Goal: Download file/media: Obtain a digital file from the website

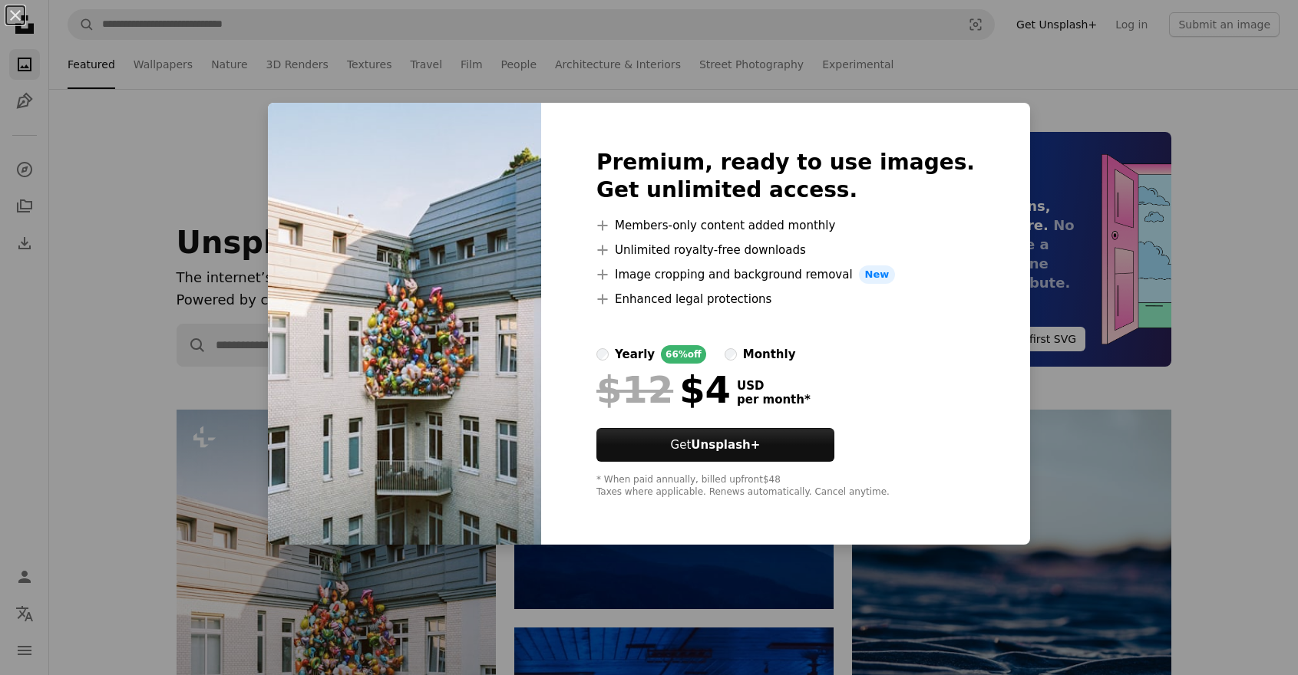
scroll to position [230, 0]
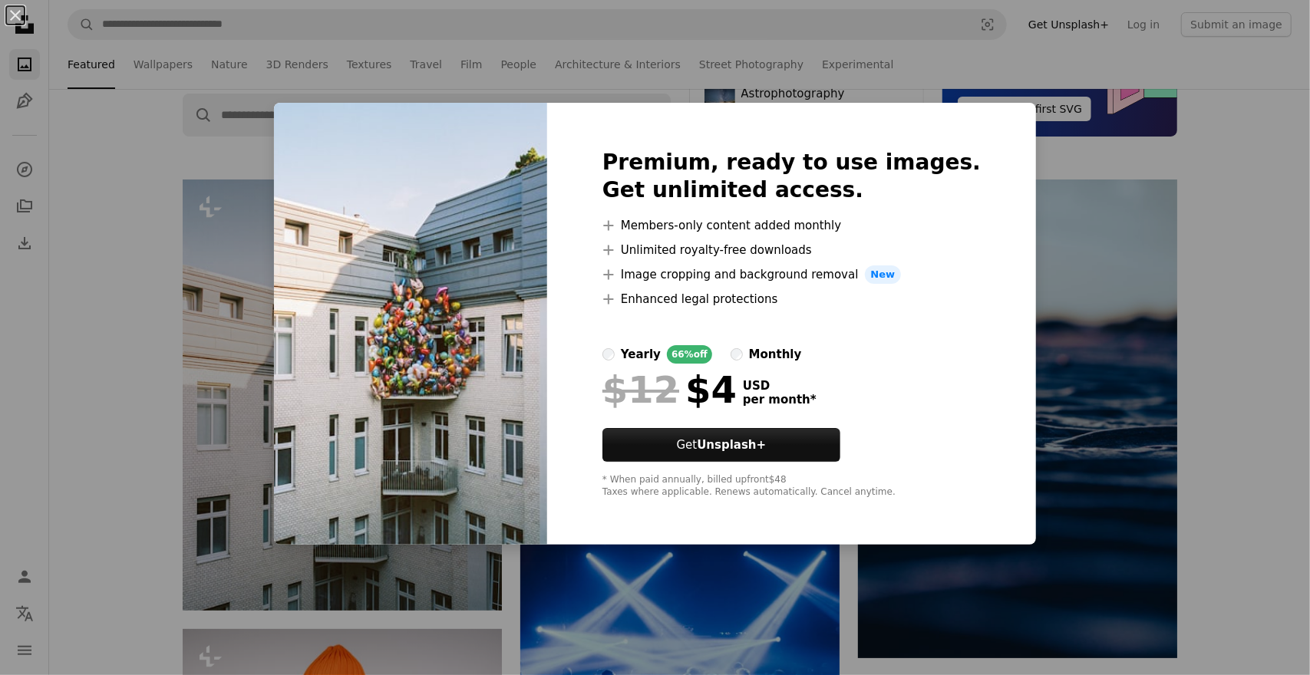
click at [1153, 249] on div "An X shape Premium, ready to use images. Get unlimited access. A plus sign Memb…" at bounding box center [655, 337] width 1310 height 675
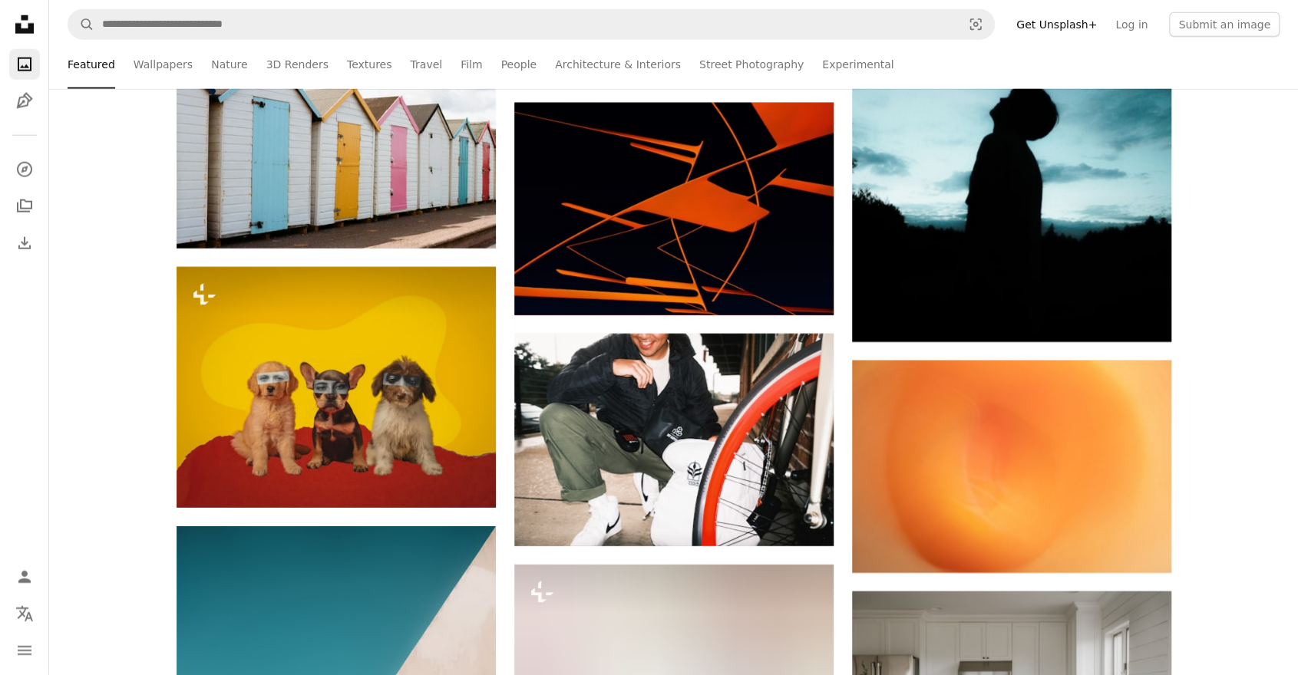
scroll to position [2763, 0]
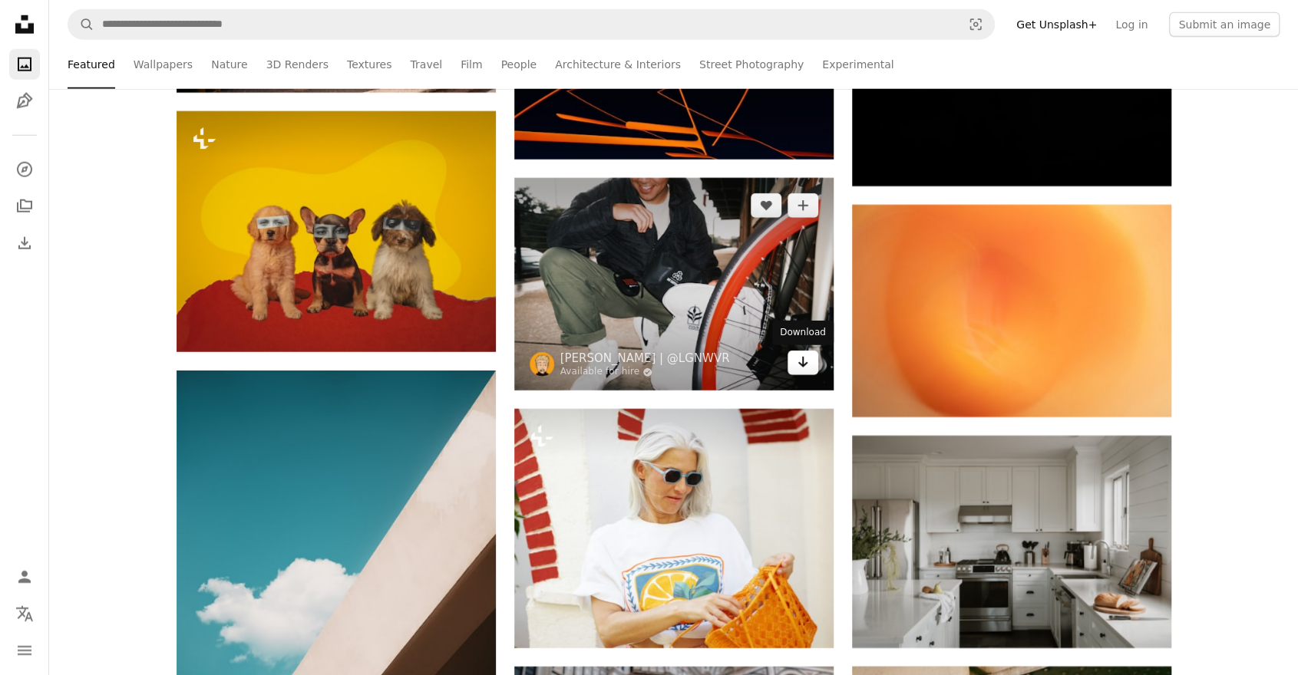
click at [801, 370] on icon "Arrow pointing down" at bounding box center [803, 362] width 12 height 18
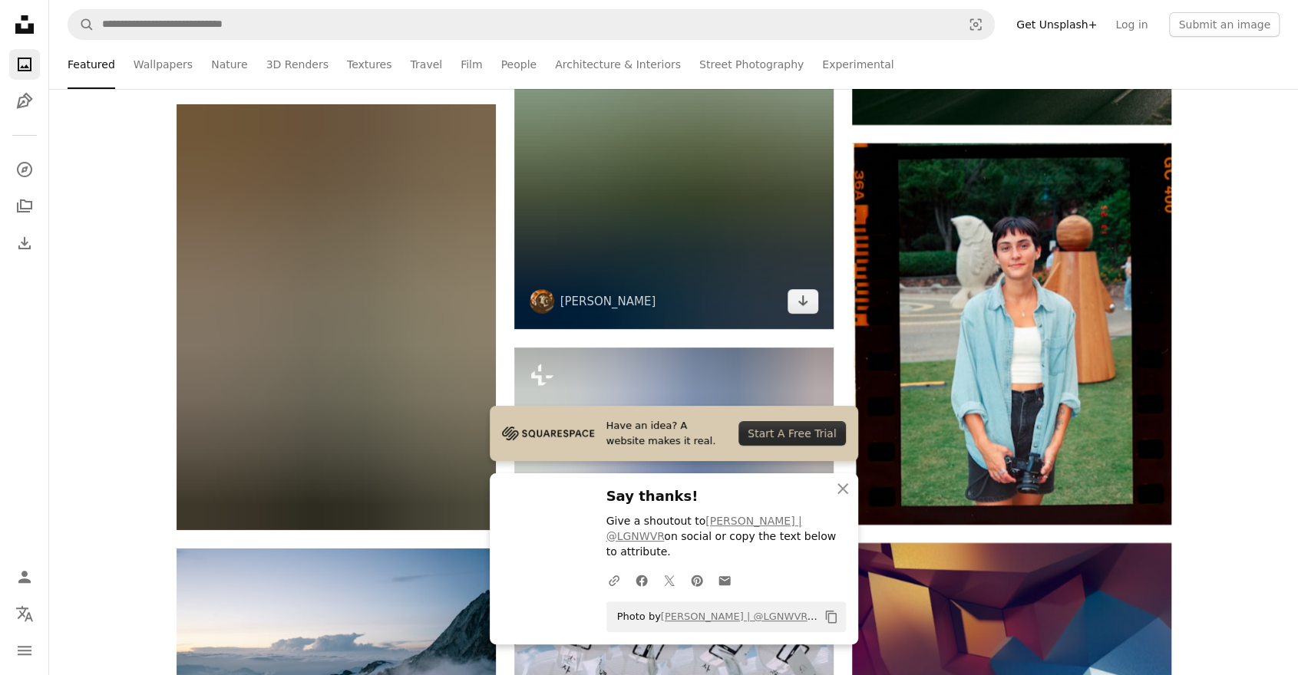
scroll to position [3760, 0]
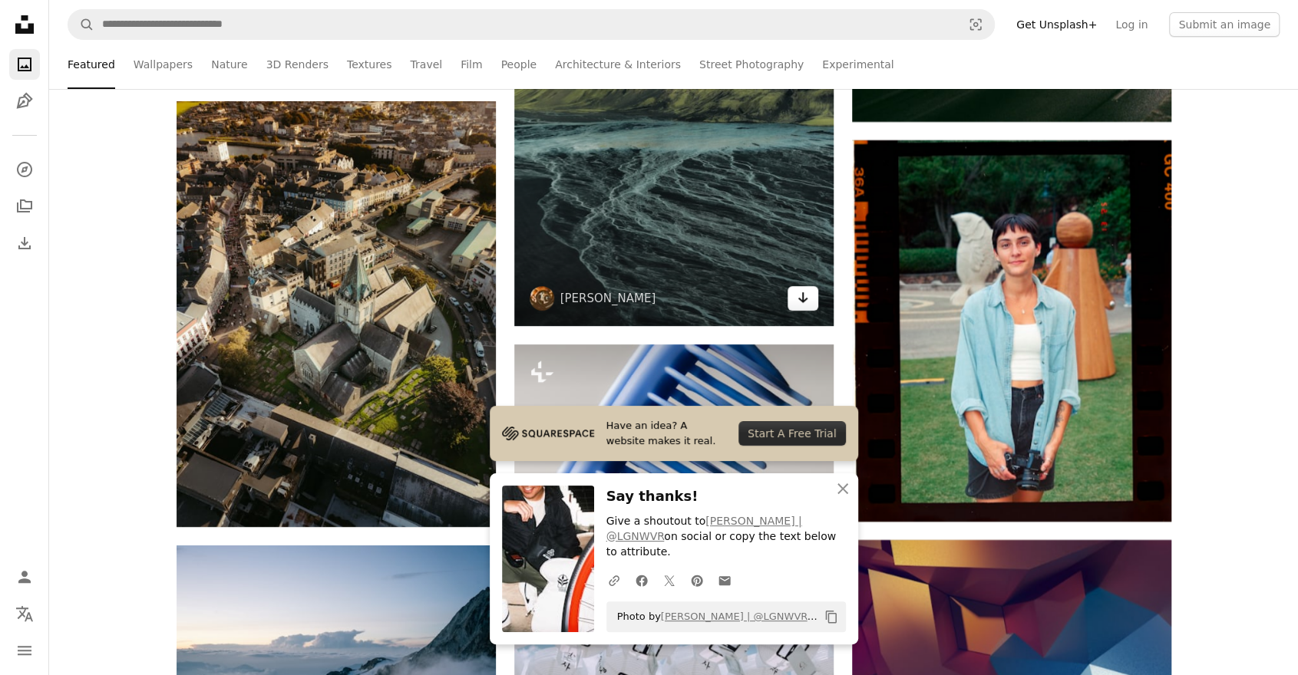
click at [810, 305] on link "Arrow pointing down" at bounding box center [802, 298] width 31 height 25
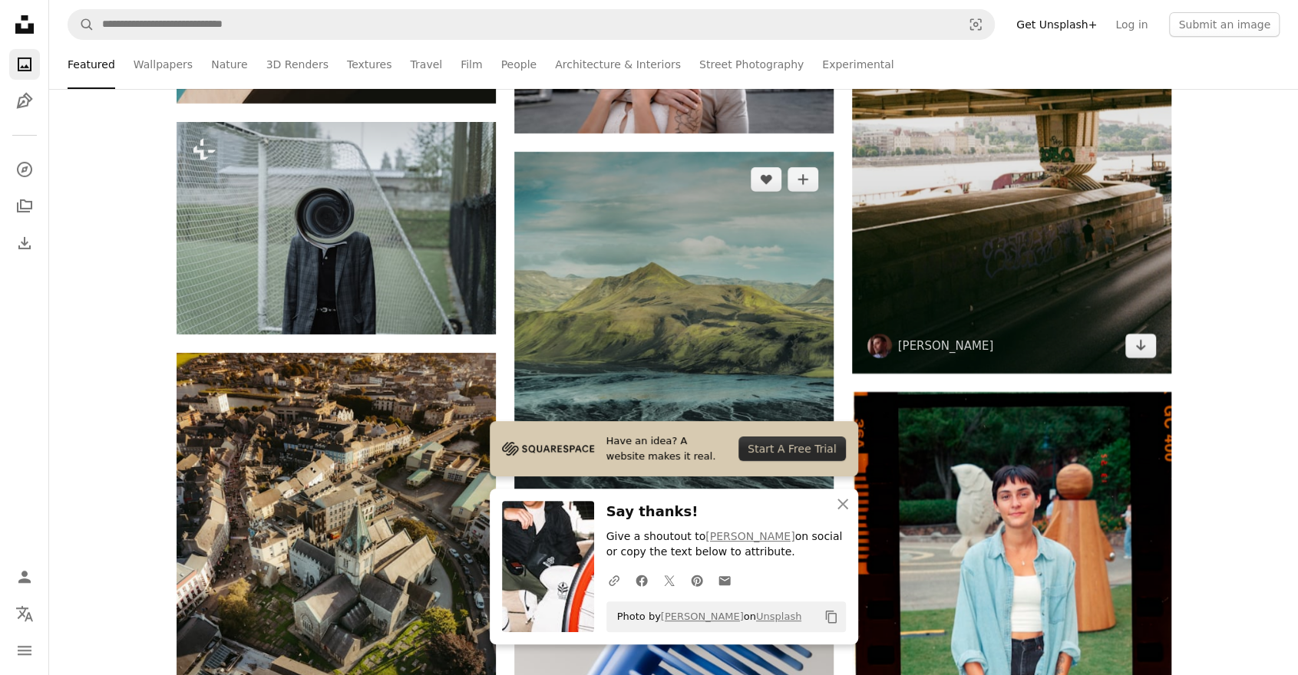
scroll to position [3453, 0]
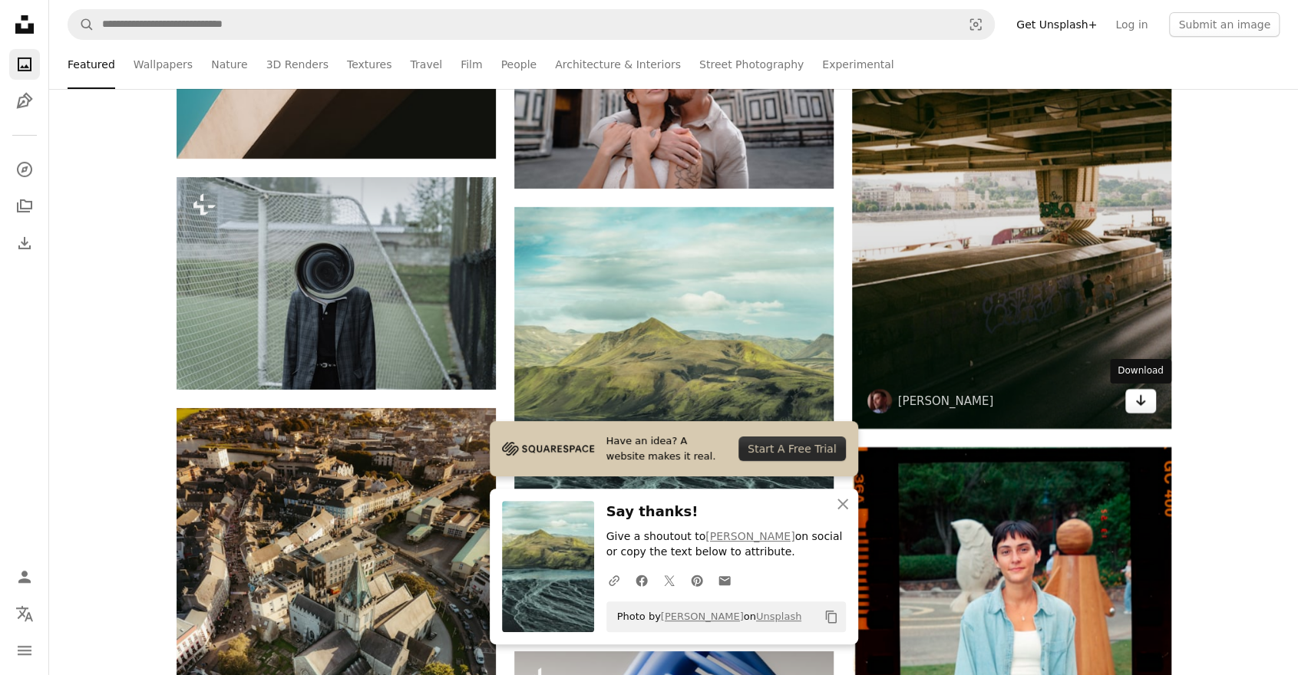
click at [1140, 397] on icon "Download" at bounding box center [1140, 400] width 10 height 11
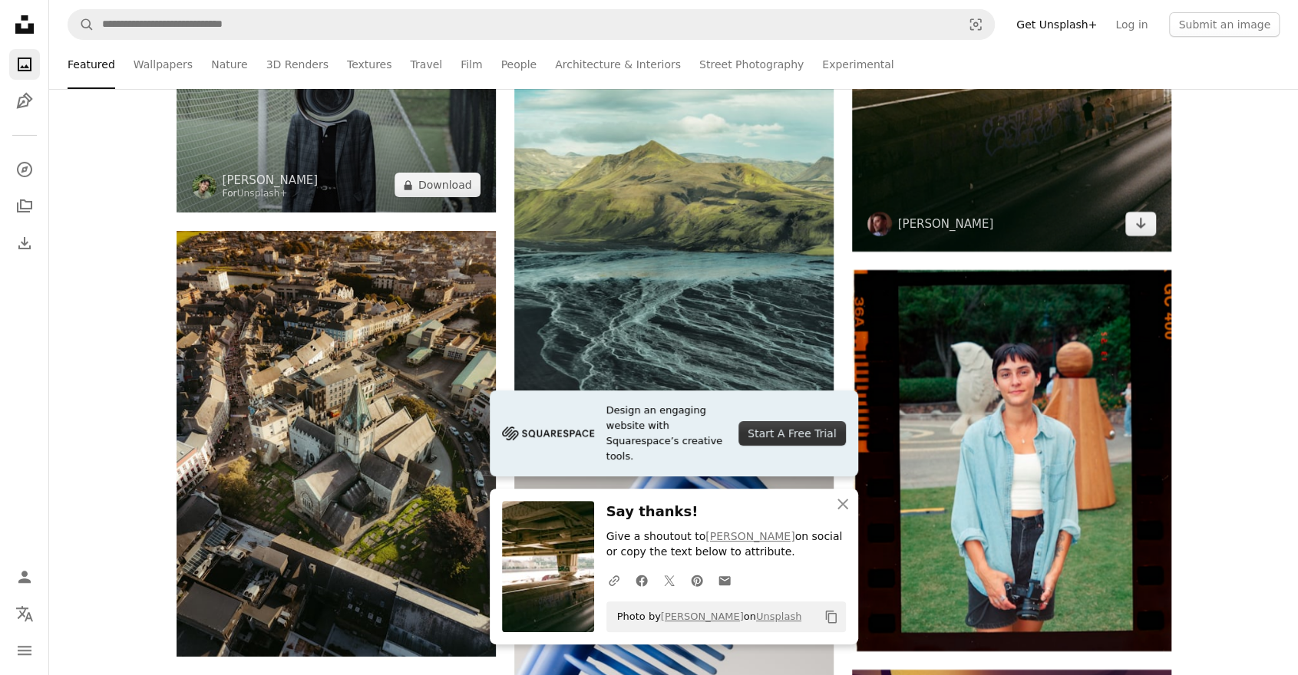
scroll to position [3607, 0]
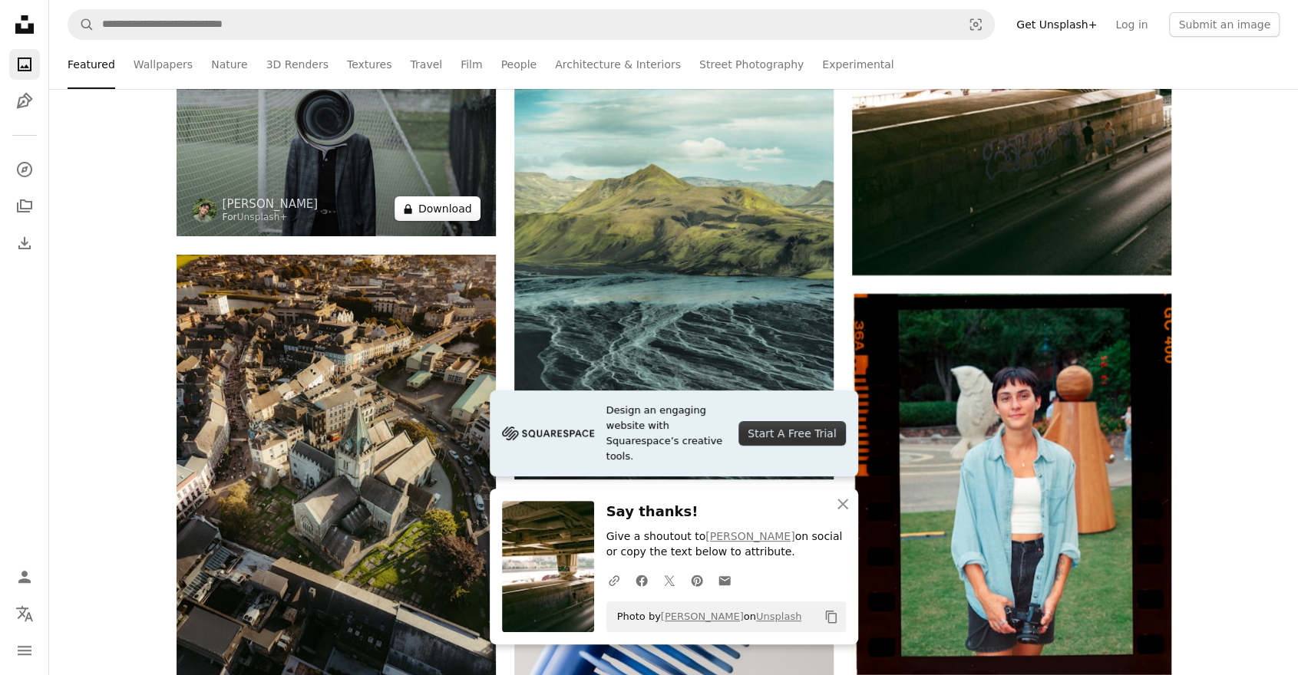
click at [435, 206] on button "A lock Download" at bounding box center [437, 208] width 86 height 25
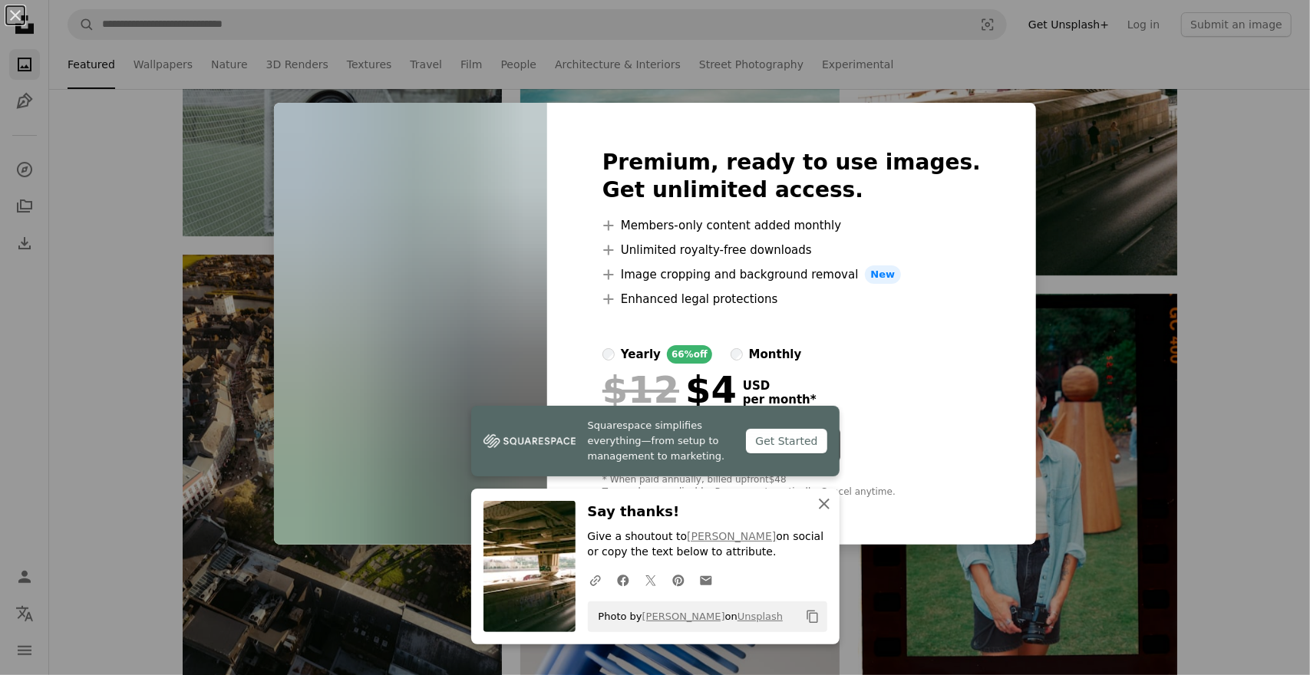
click at [820, 500] on icon "button" at bounding box center [824, 504] width 11 height 11
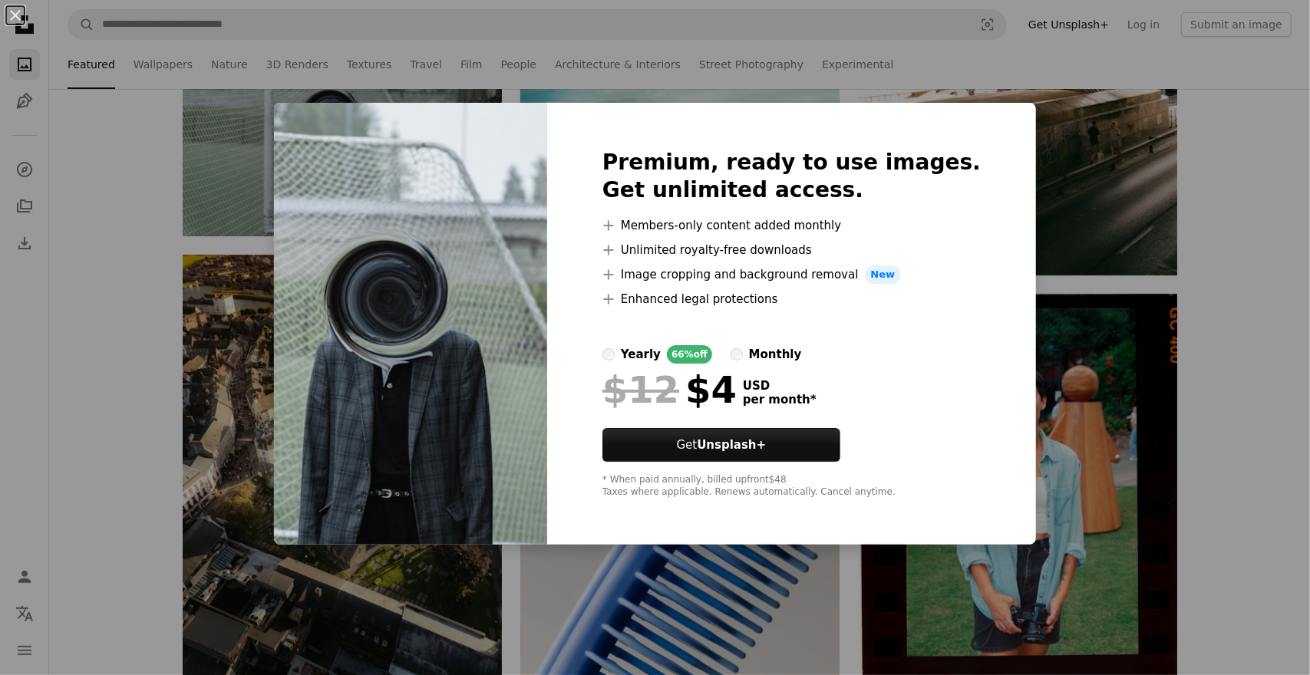
click at [1267, 174] on div "An X shape Premium, ready to use images. Get unlimited access. A plus sign Memb…" at bounding box center [655, 337] width 1310 height 675
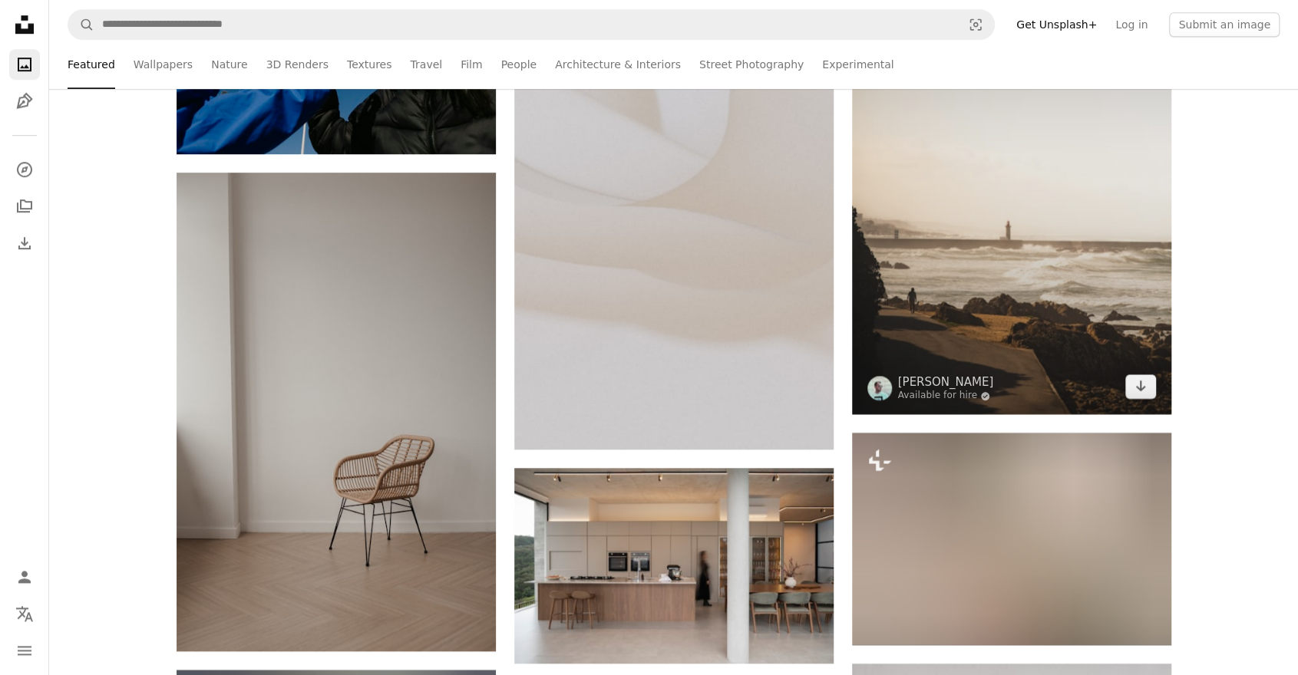
scroll to position [4528, 0]
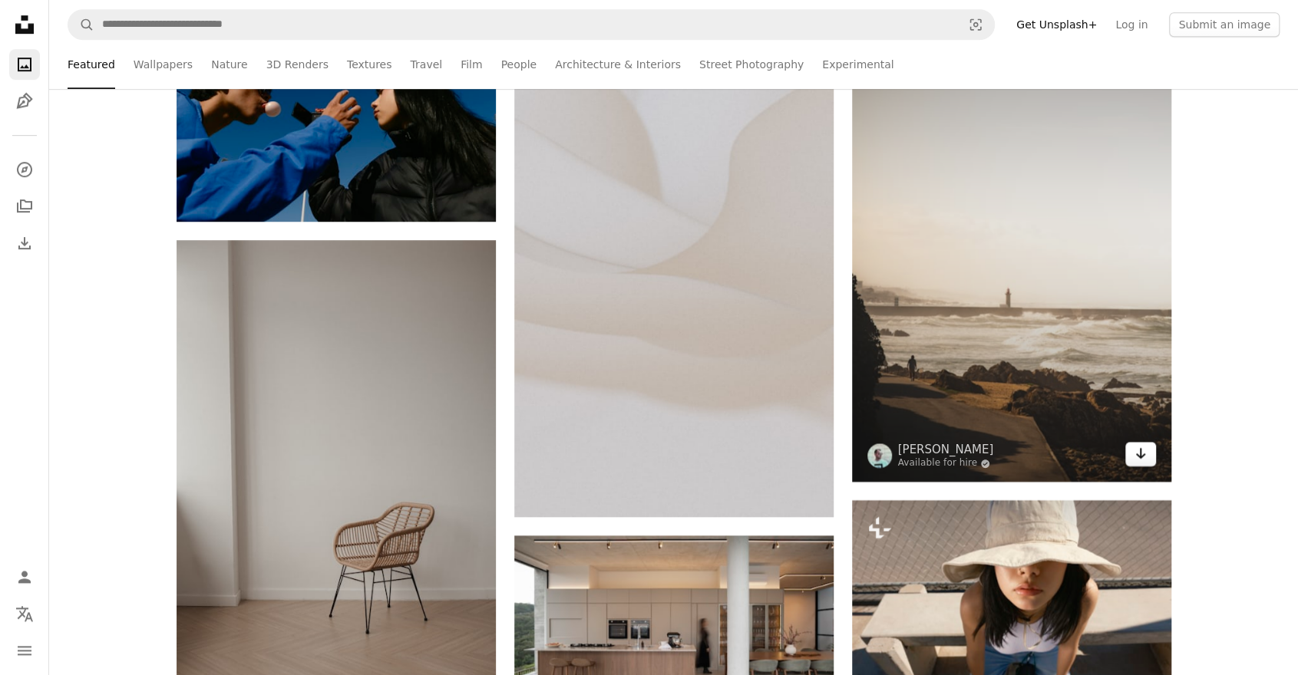
click at [1138, 460] on icon "Arrow pointing down" at bounding box center [1140, 453] width 12 height 18
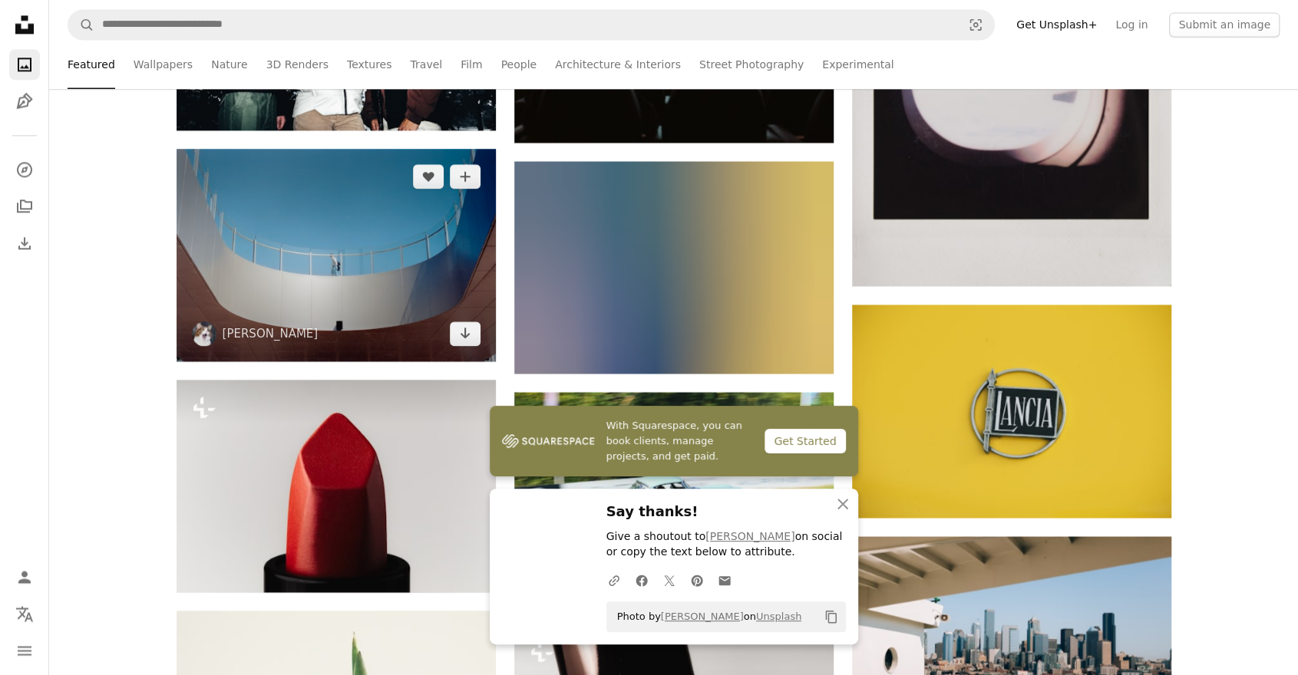
scroll to position [5372, 0]
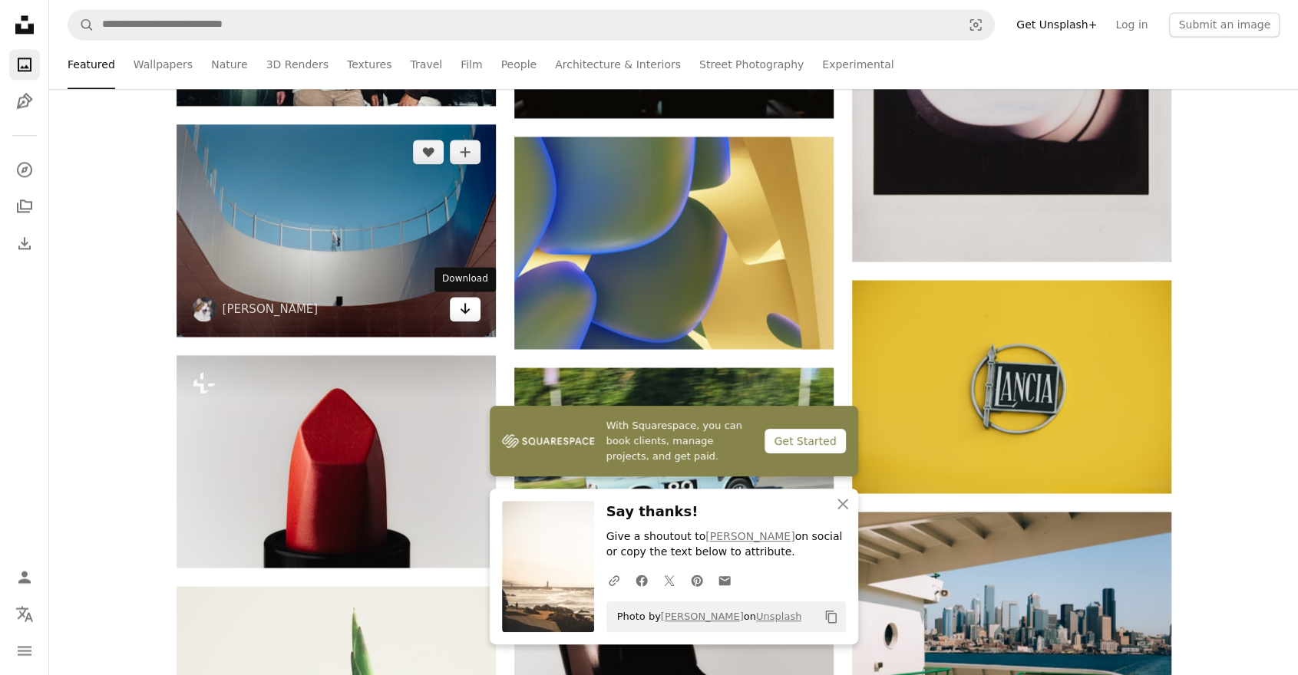
click at [467, 312] on icon "Download" at bounding box center [465, 308] width 10 height 11
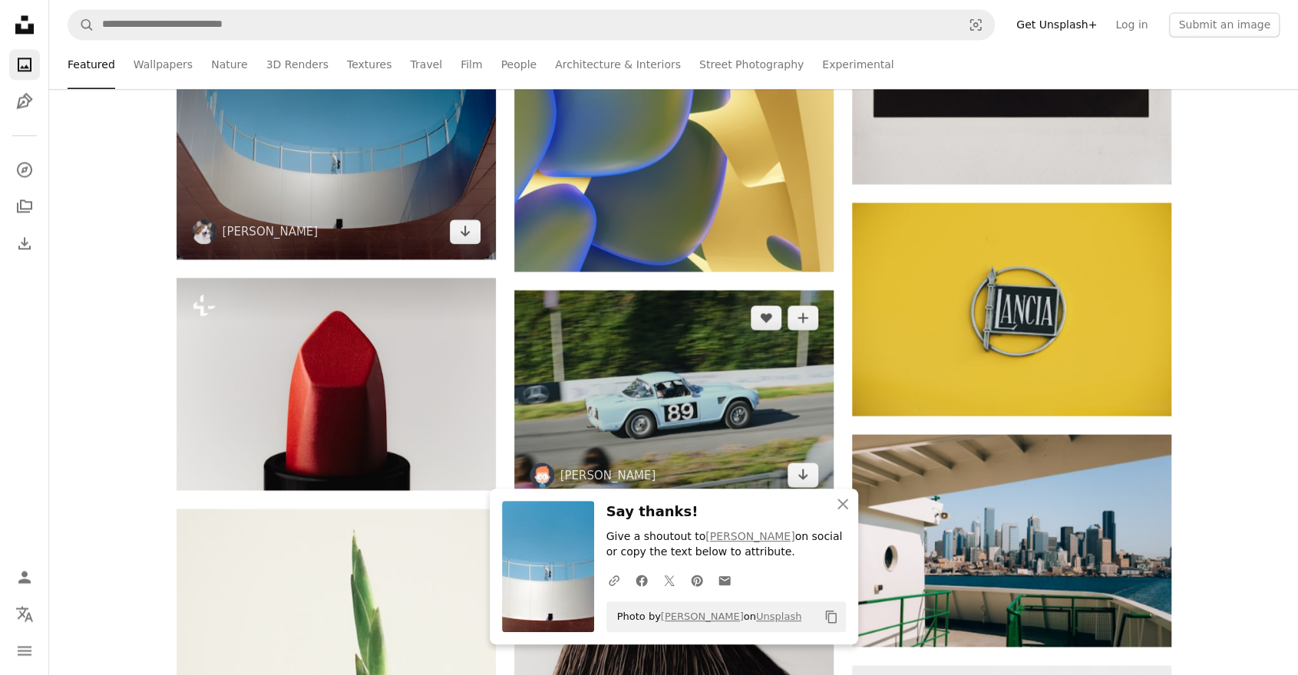
scroll to position [5526, 0]
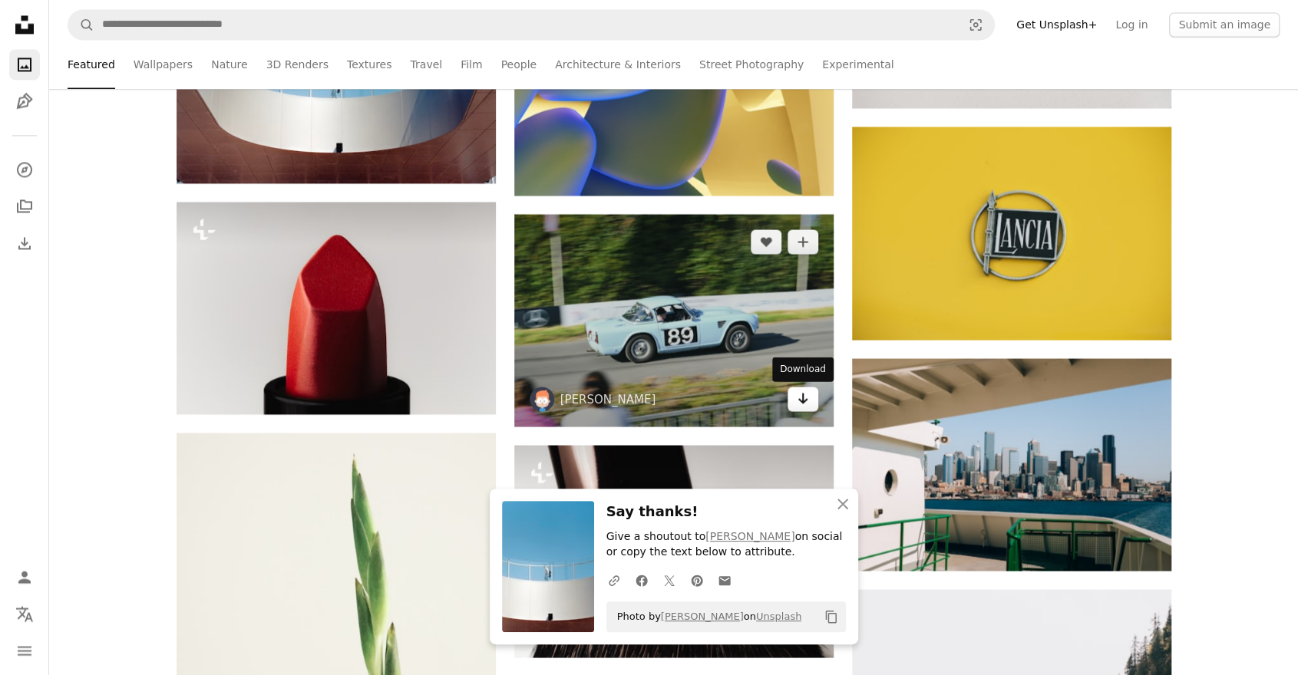
click at [801, 397] on icon "Arrow pointing down" at bounding box center [803, 398] width 12 height 18
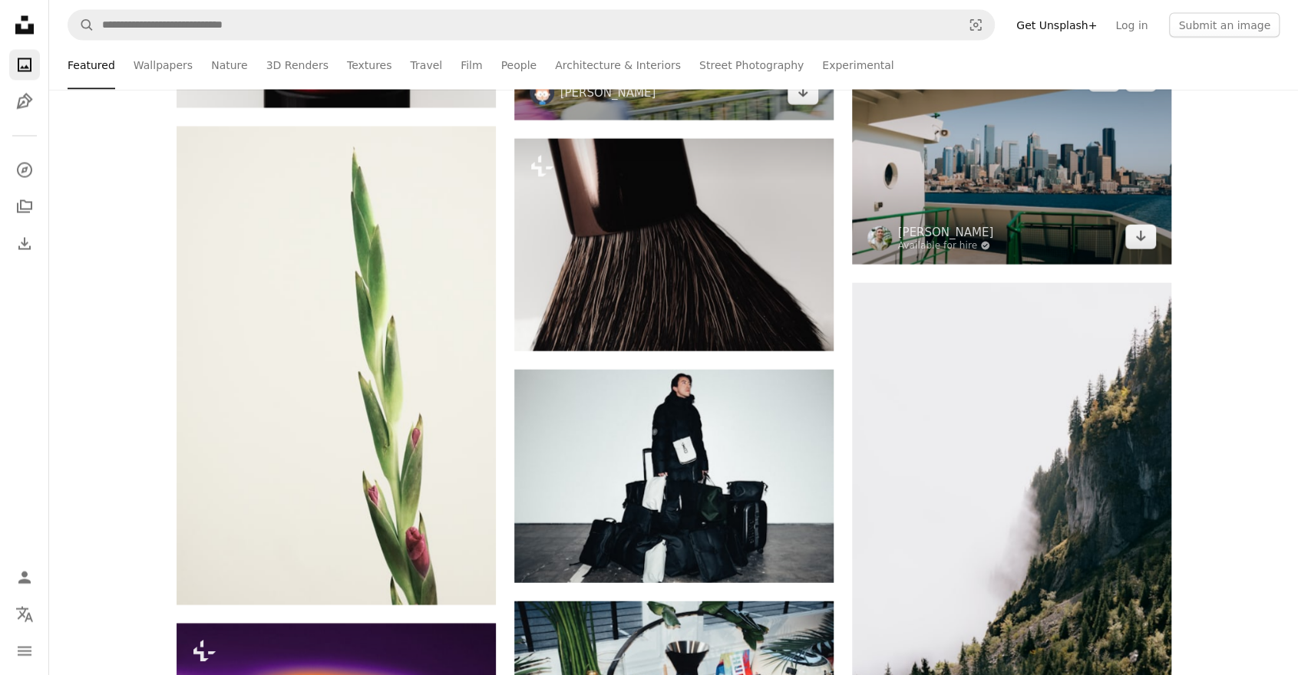
scroll to position [5986, 0]
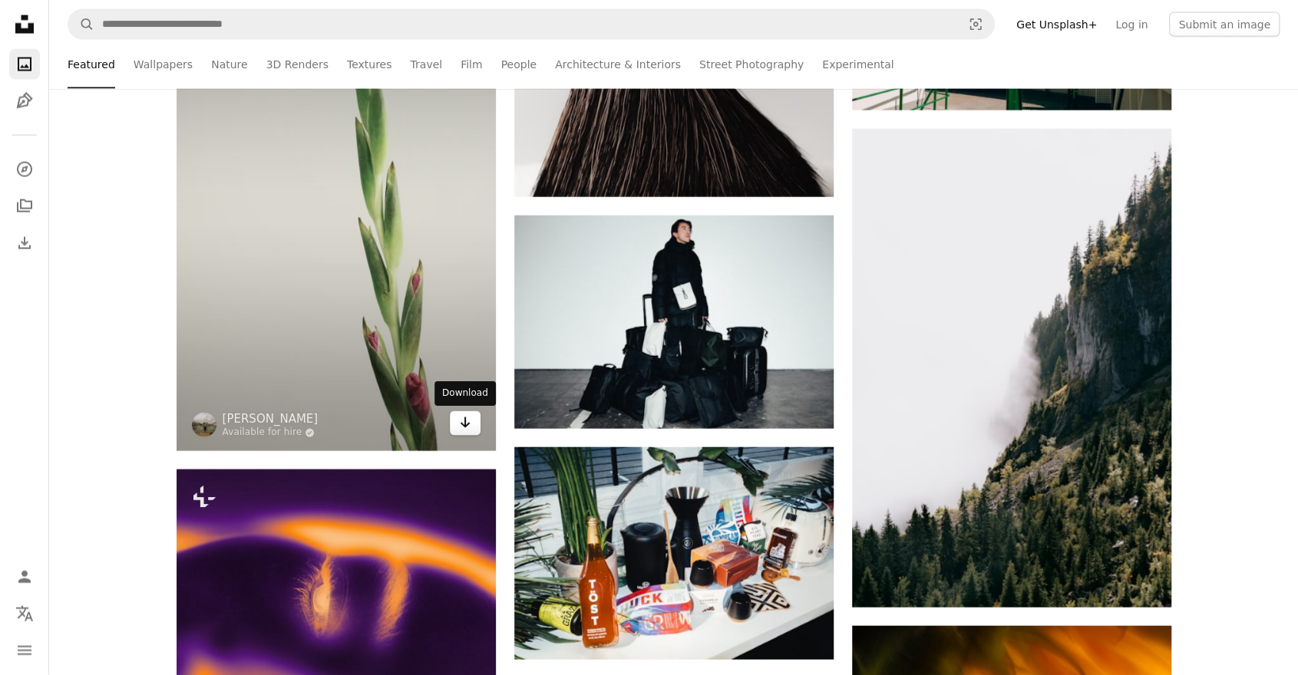
click at [466, 424] on icon "Arrow pointing down" at bounding box center [465, 423] width 12 height 18
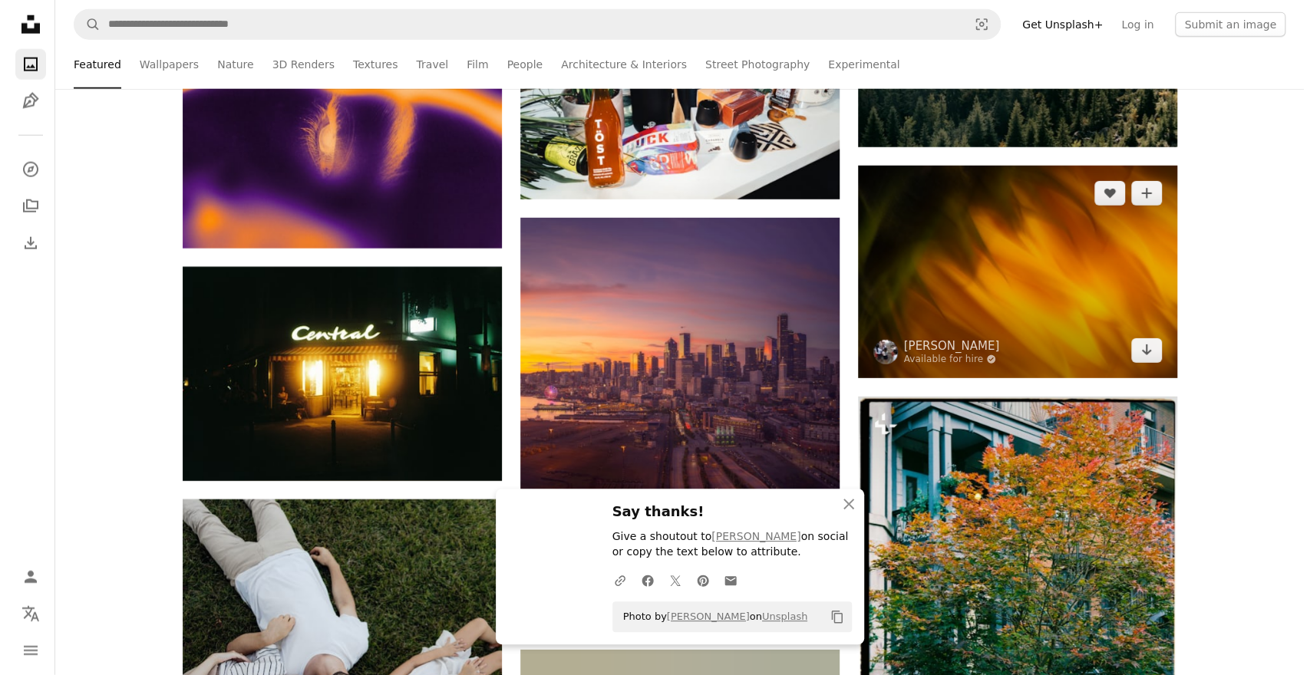
scroll to position [6600, 0]
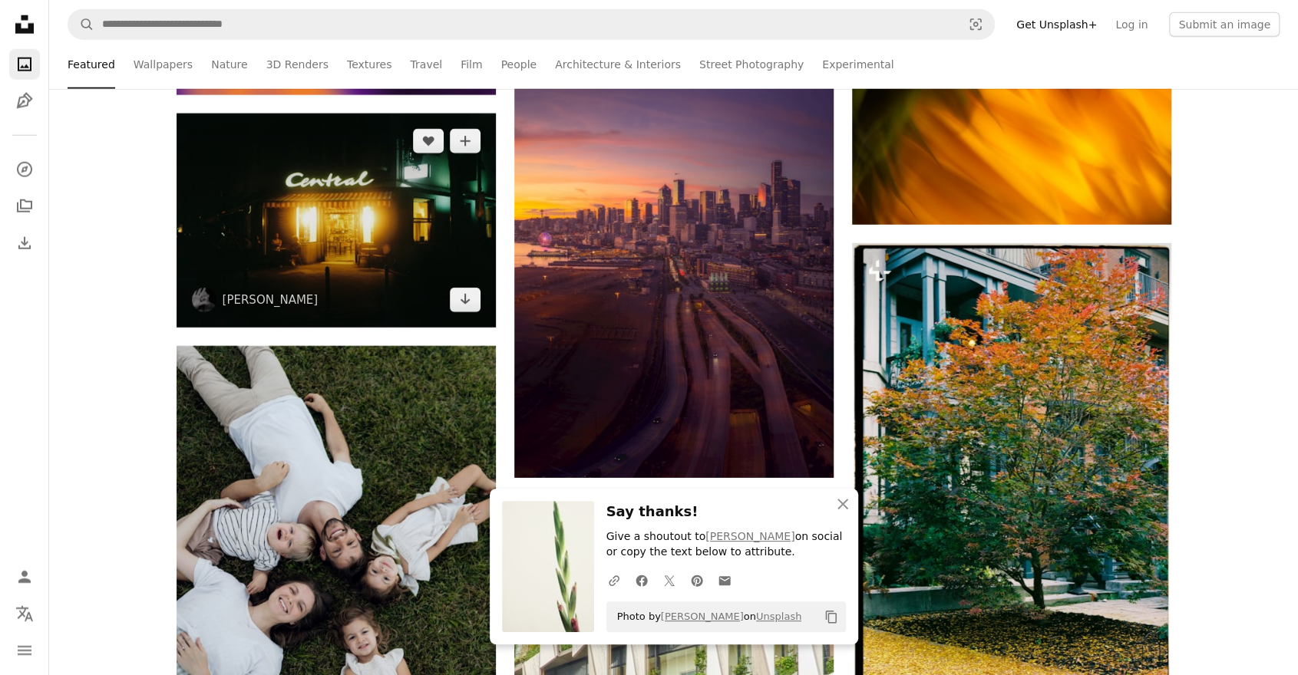
click at [462, 313] on img at bounding box center [336, 221] width 319 height 214
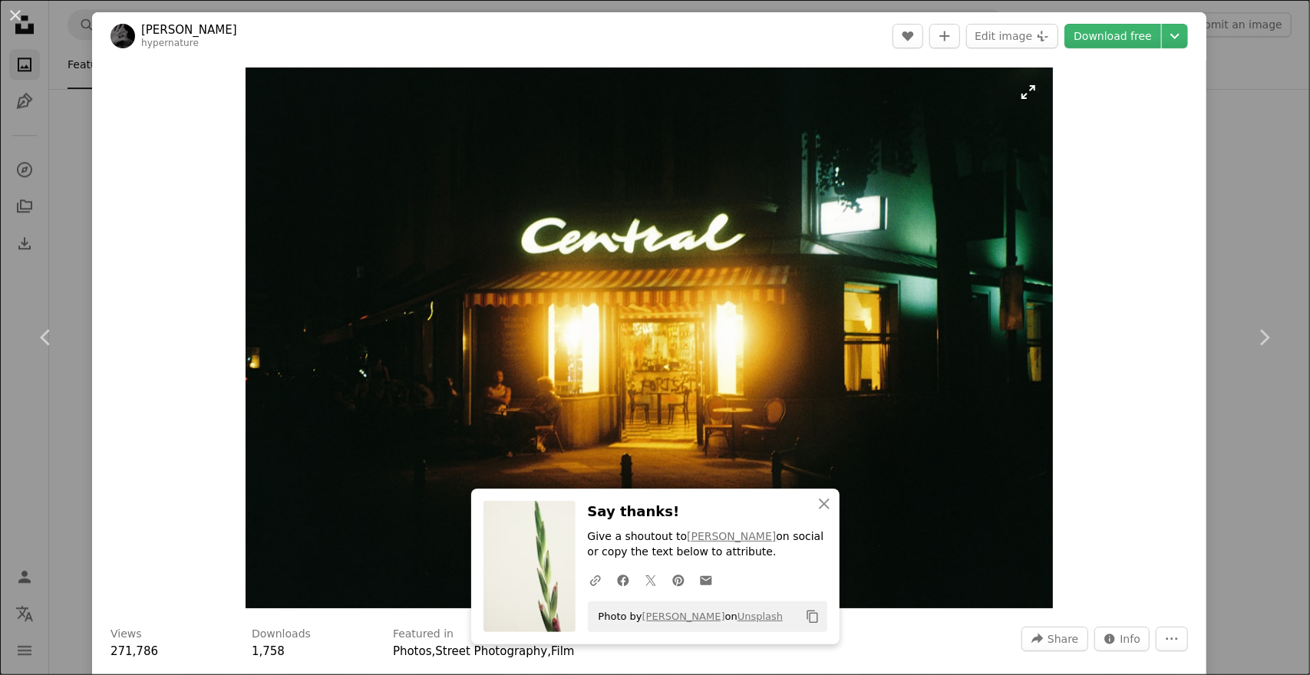
click at [1018, 89] on img "Zoom in on this image" at bounding box center [649, 338] width 807 height 541
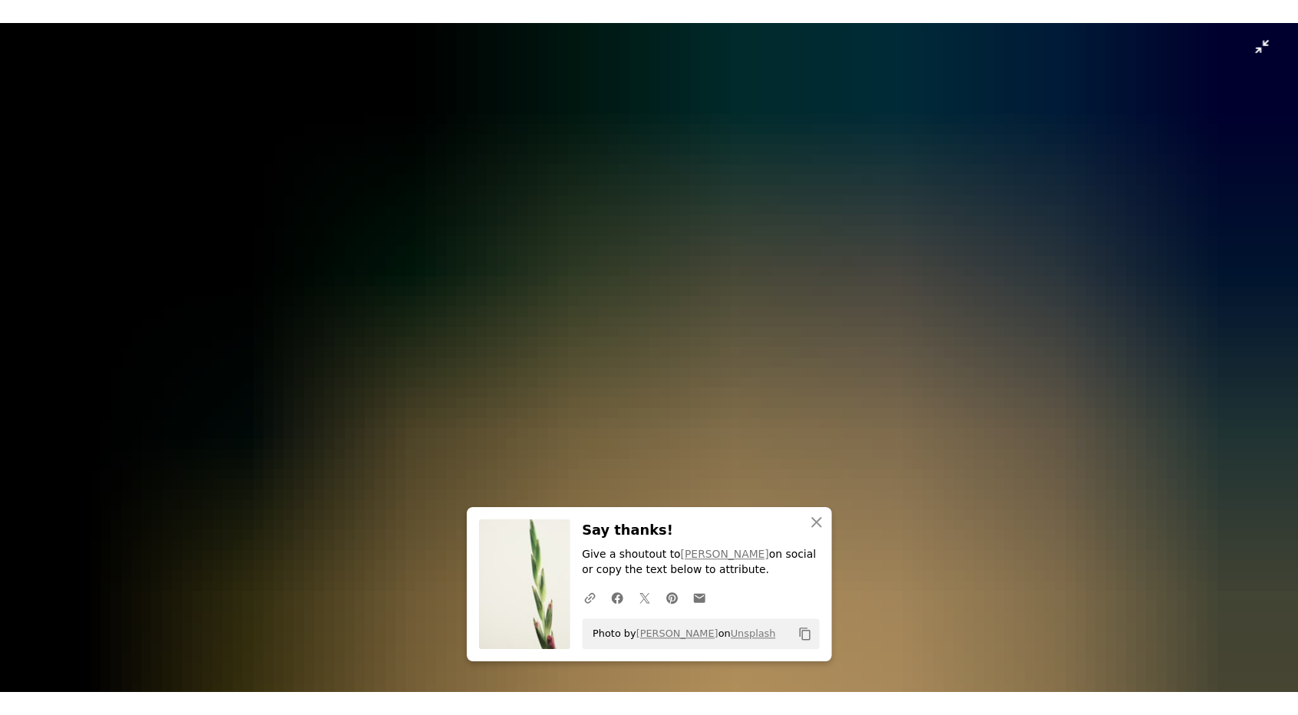
scroll to position [97, 0]
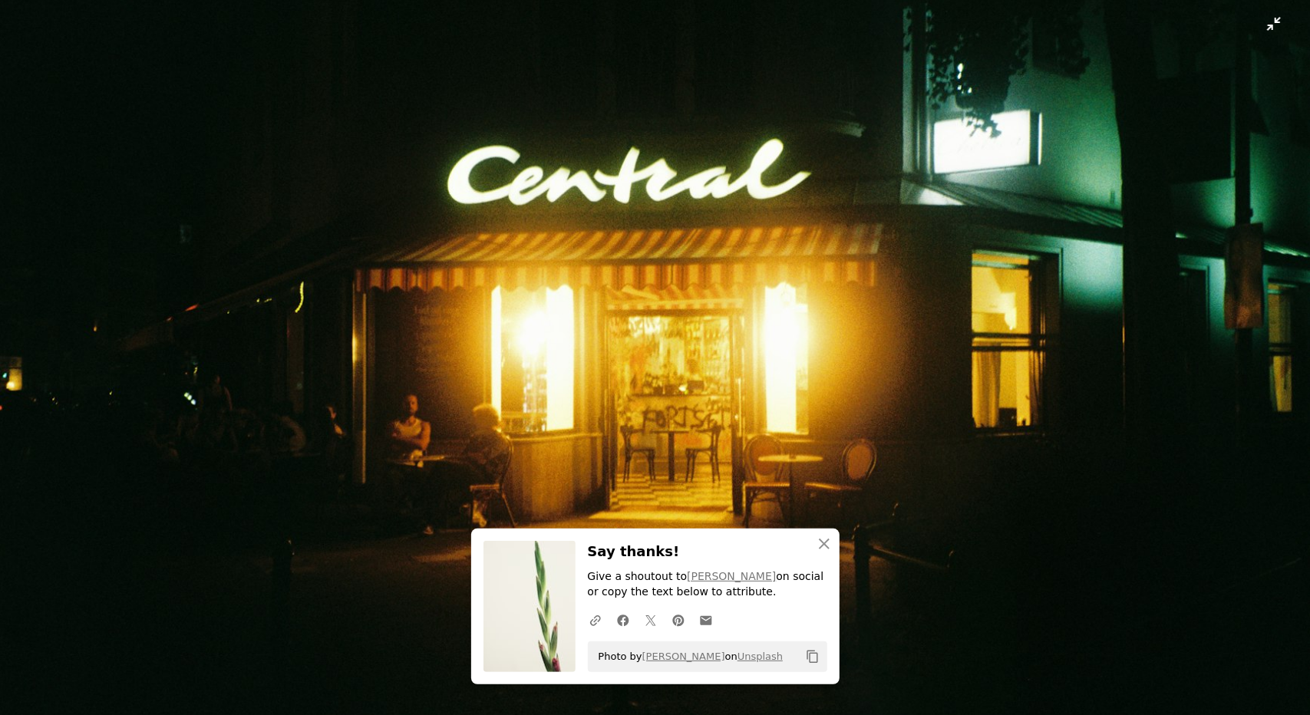
click at [1275, 27] on img "Zoom out on this image" at bounding box center [655, 341] width 1312 height 879
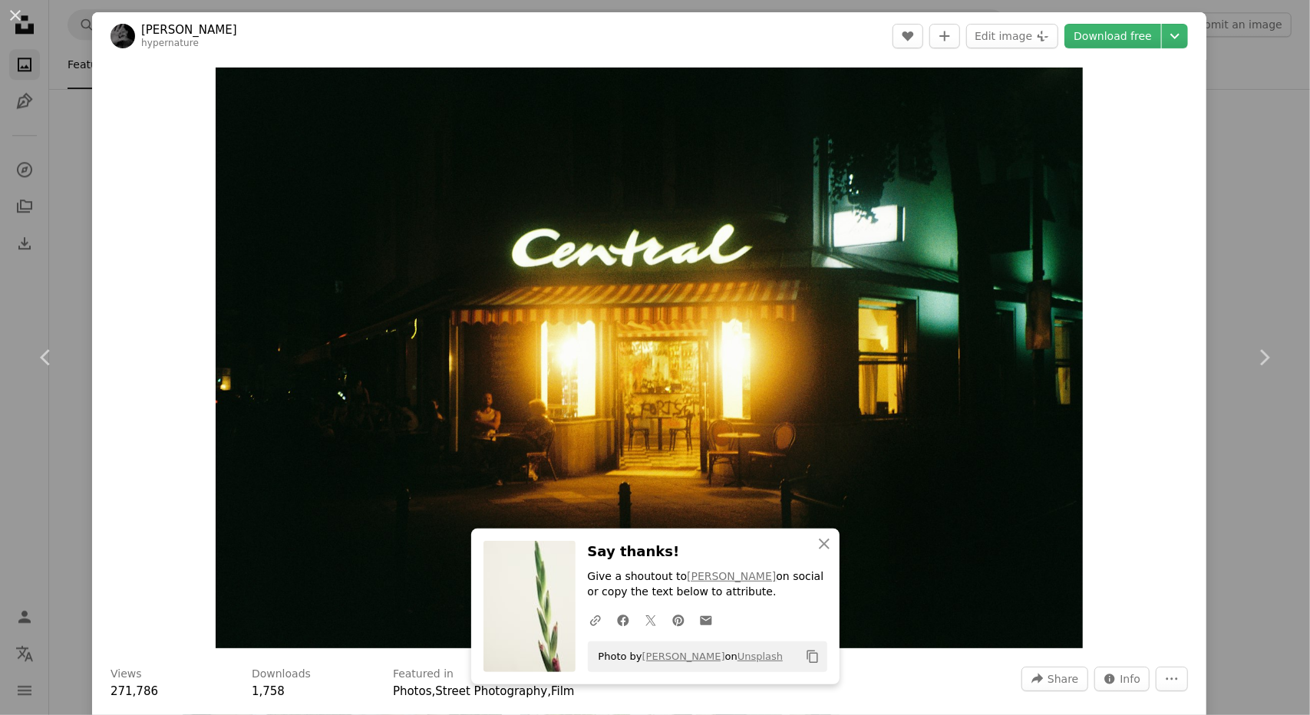
click at [1247, 124] on div "An X shape Chevron left Chevron right [PERSON_NAME] hypernature A heart A plus …" at bounding box center [655, 357] width 1310 height 715
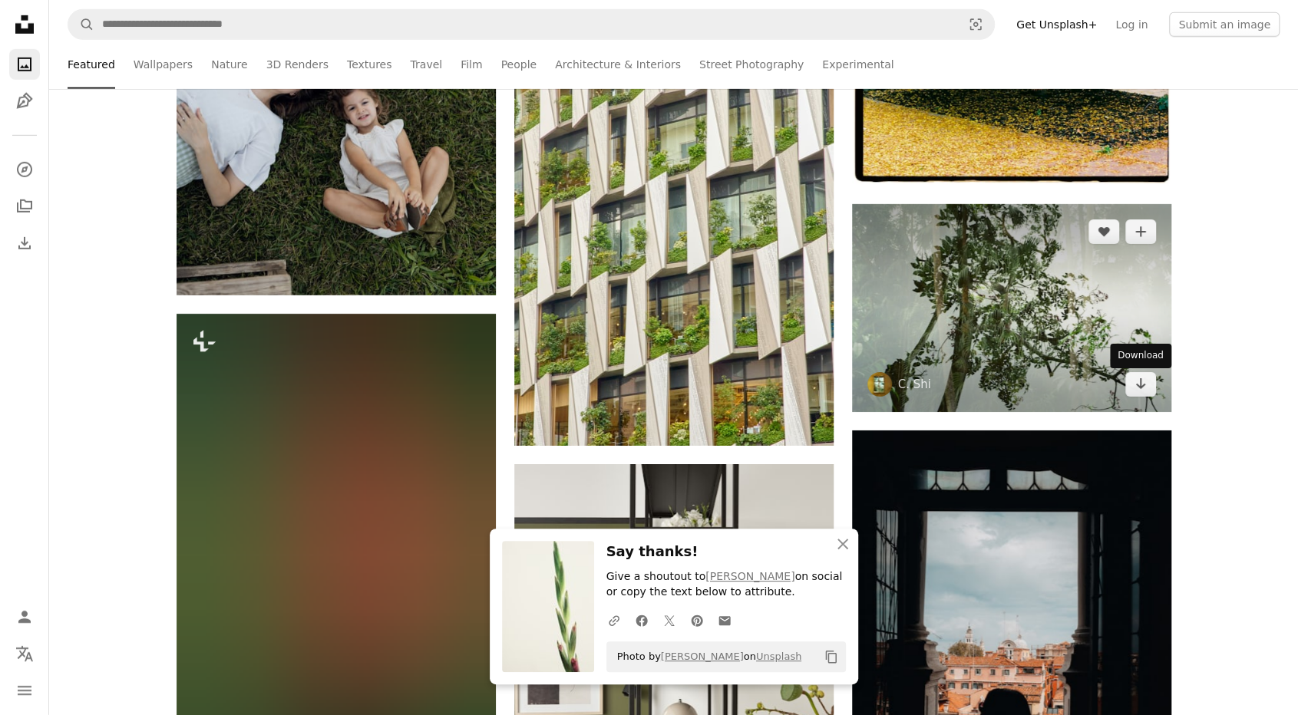
scroll to position [7060, 0]
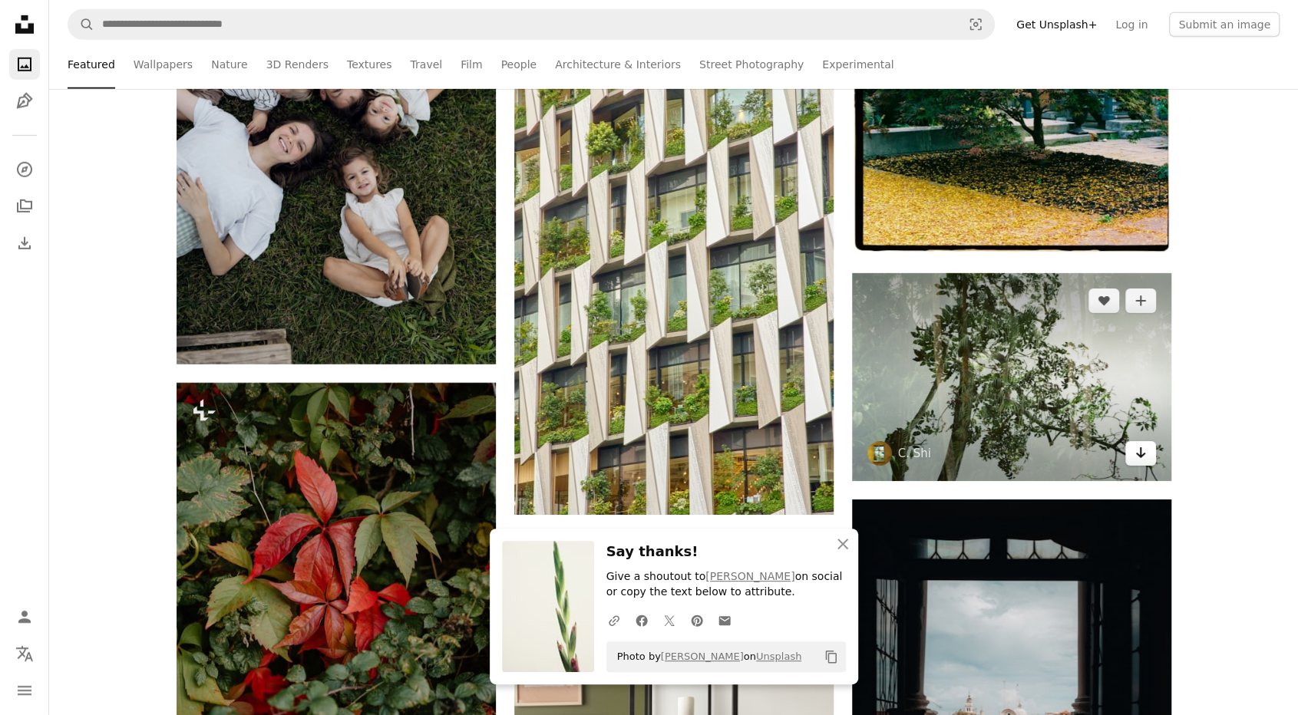
click at [1138, 456] on icon "Arrow pointing down" at bounding box center [1140, 453] width 12 height 18
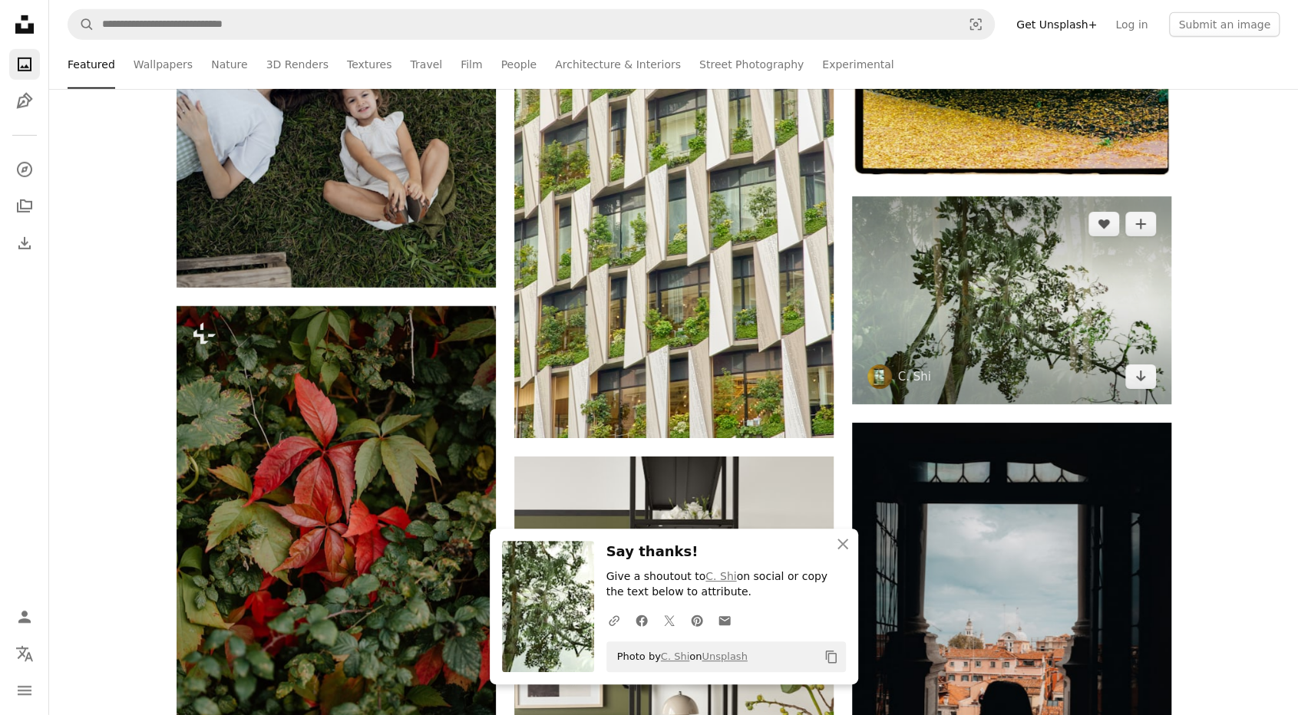
scroll to position [7598, 0]
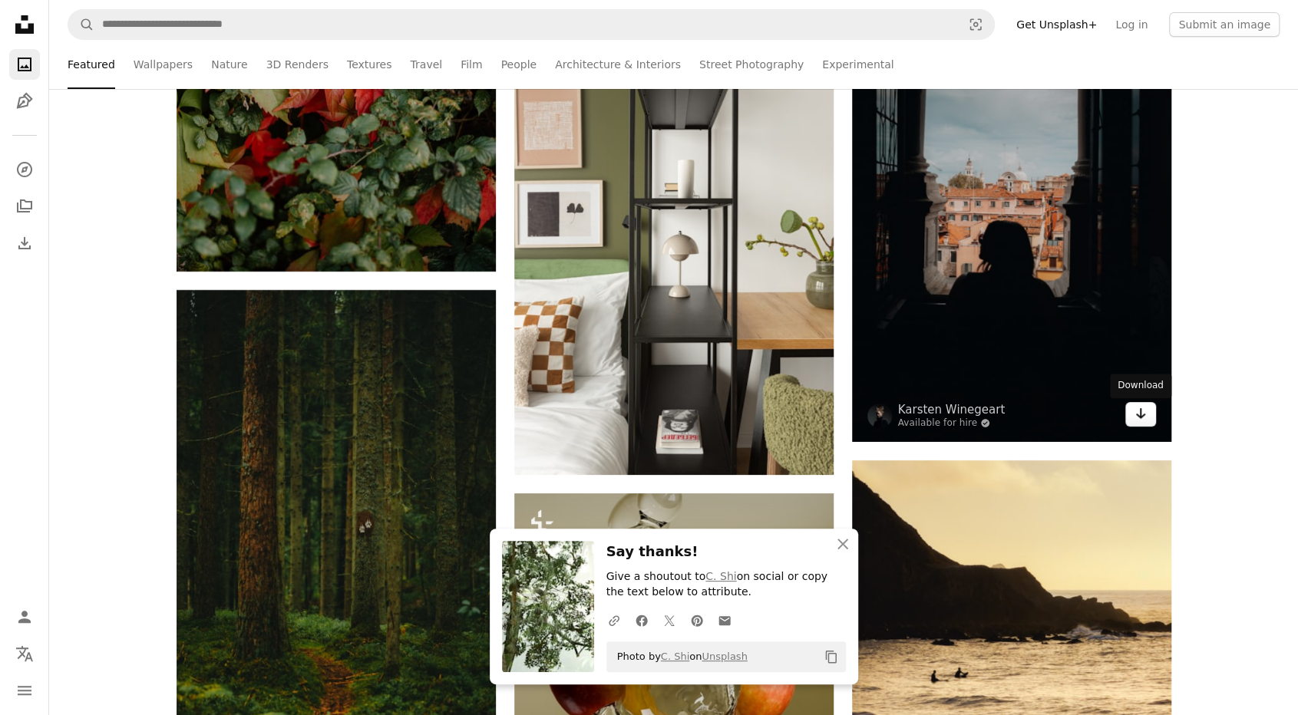
click at [1134, 417] on icon "Arrow pointing down" at bounding box center [1140, 413] width 12 height 18
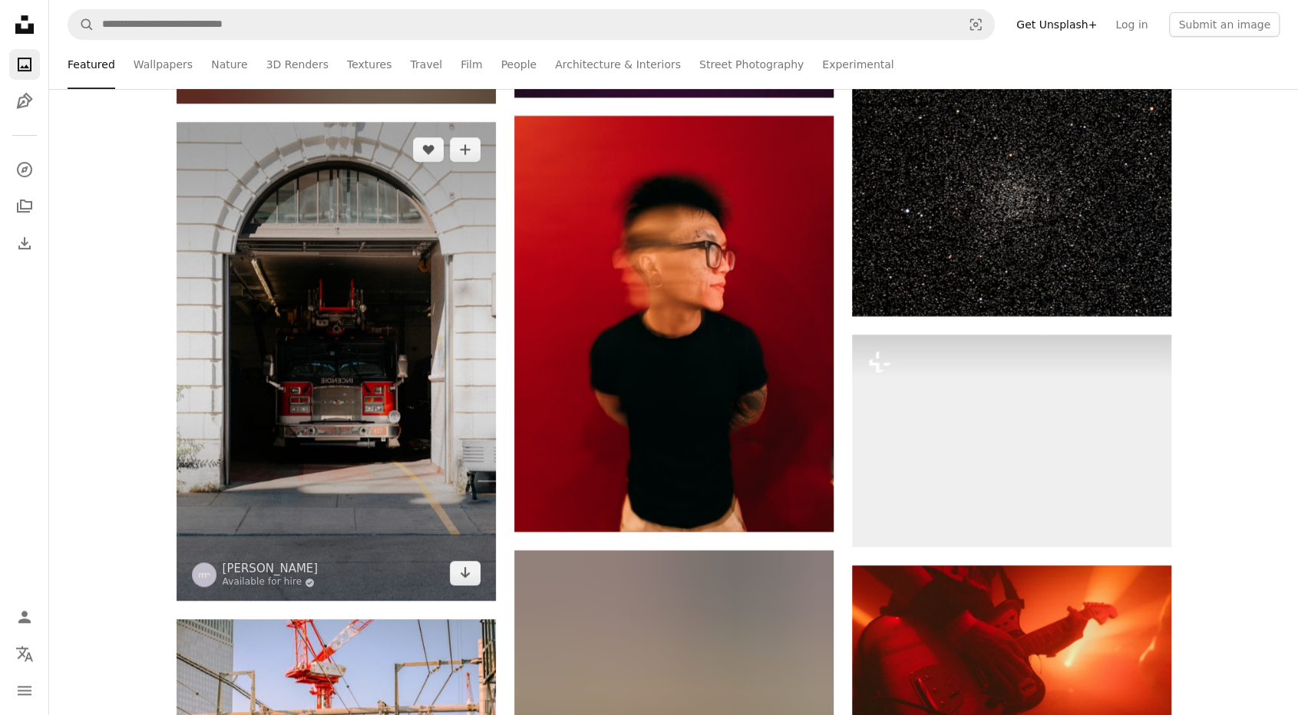
scroll to position [12279, 0]
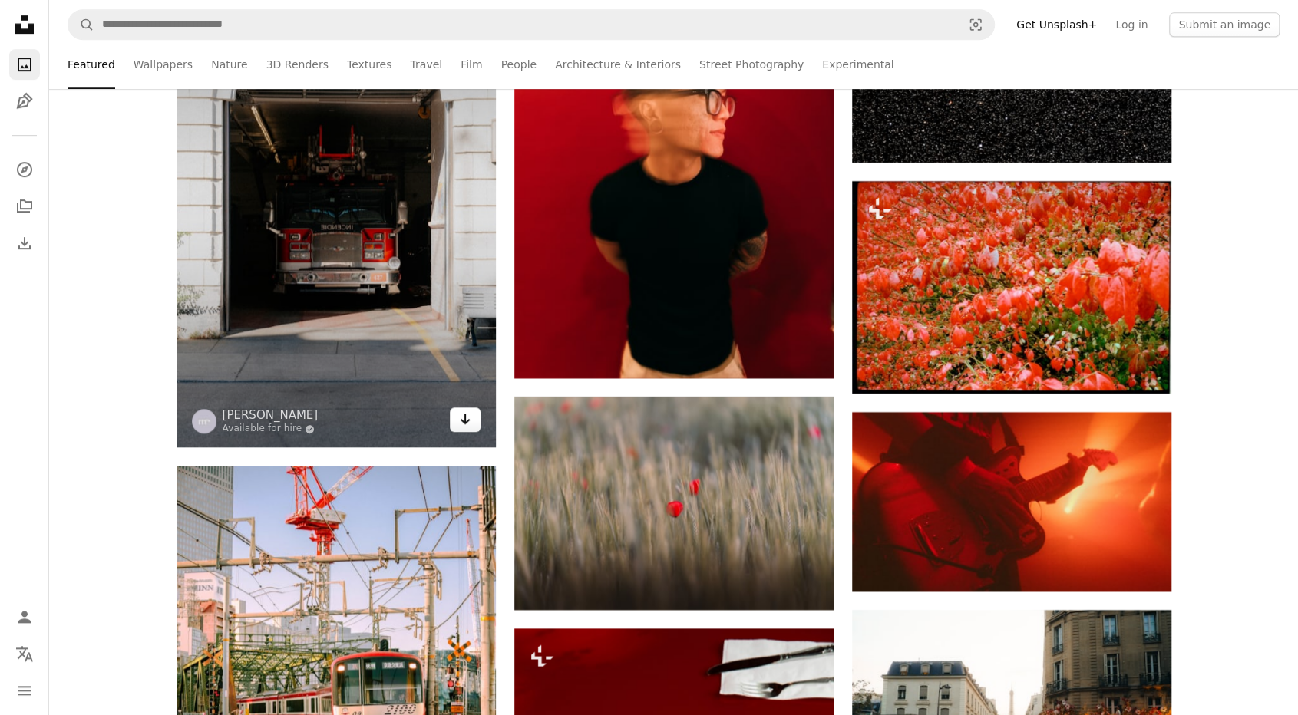
click at [457, 417] on link "Arrow pointing down" at bounding box center [465, 420] width 31 height 25
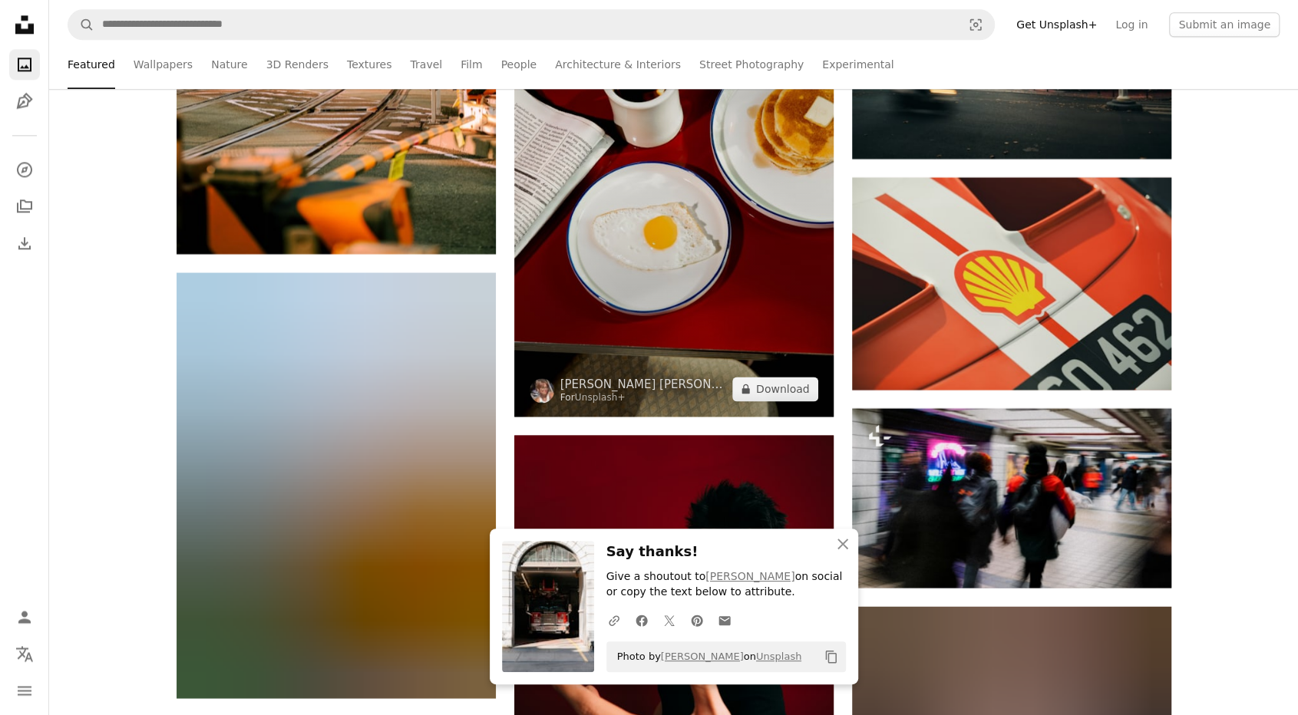
scroll to position [13200, 0]
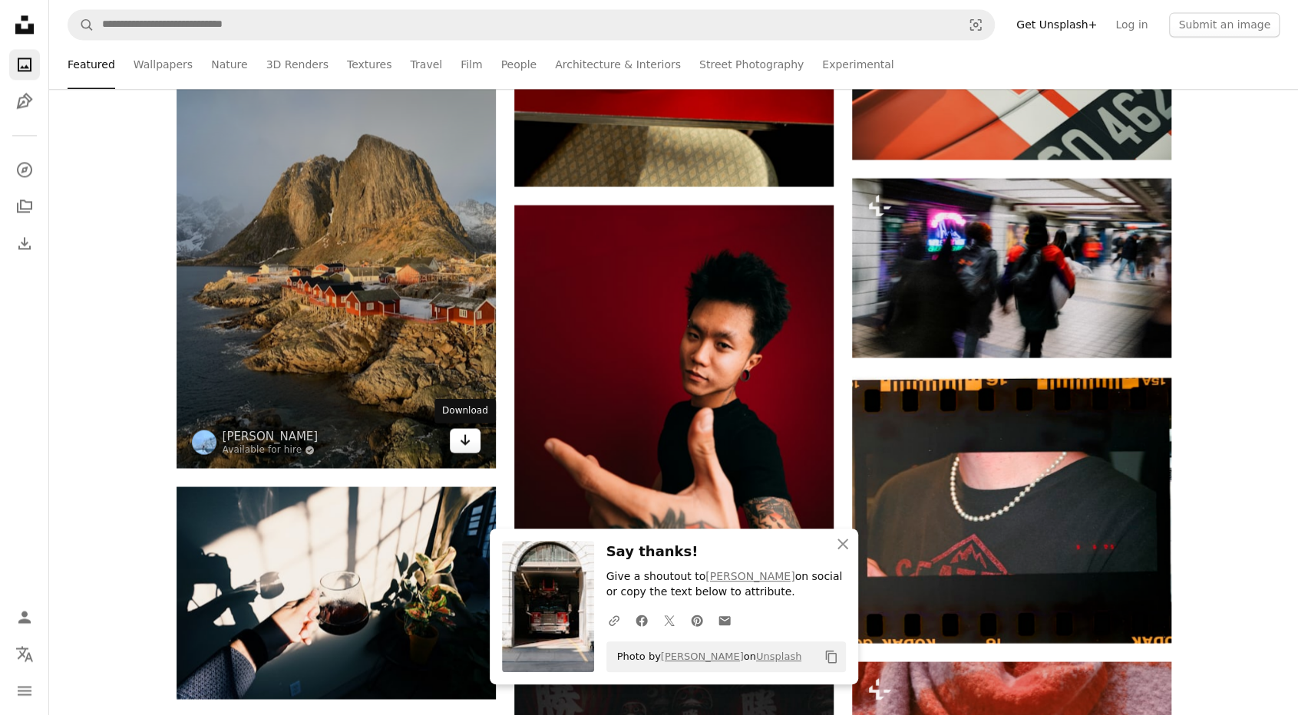
click at [460, 449] on icon "Arrow pointing down" at bounding box center [465, 440] width 12 height 18
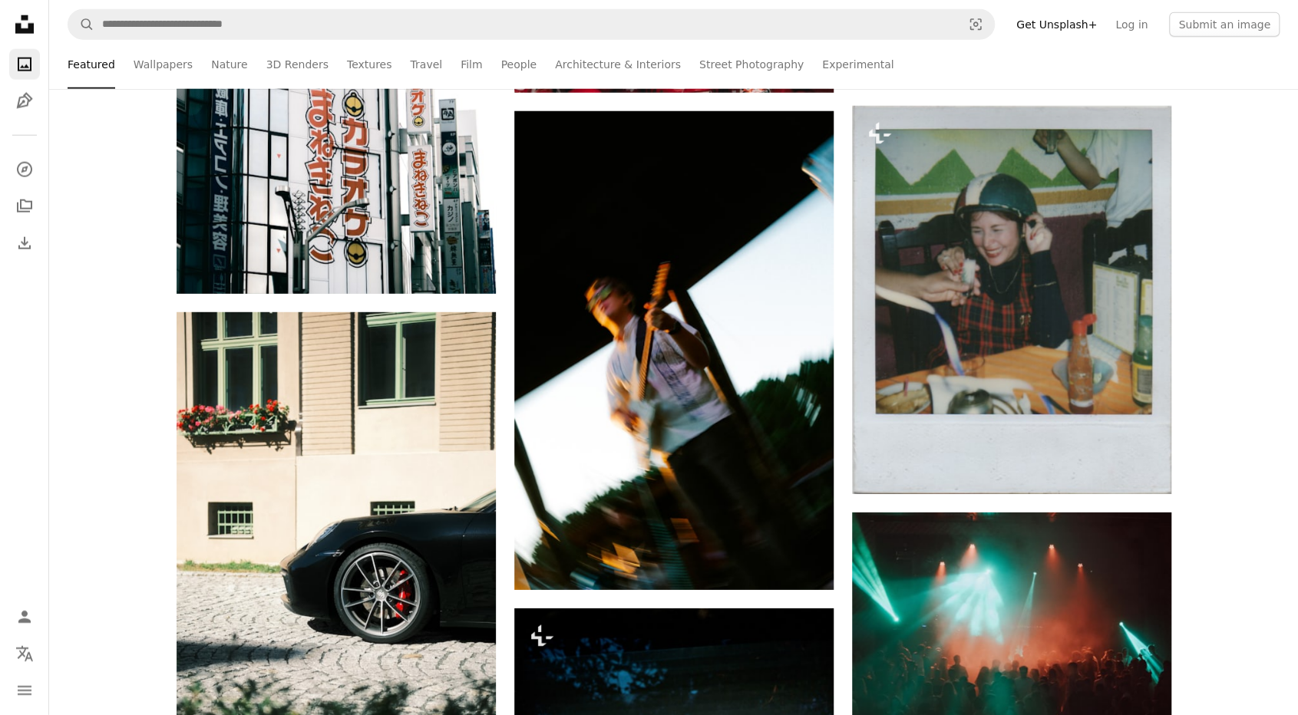
scroll to position [14351, 0]
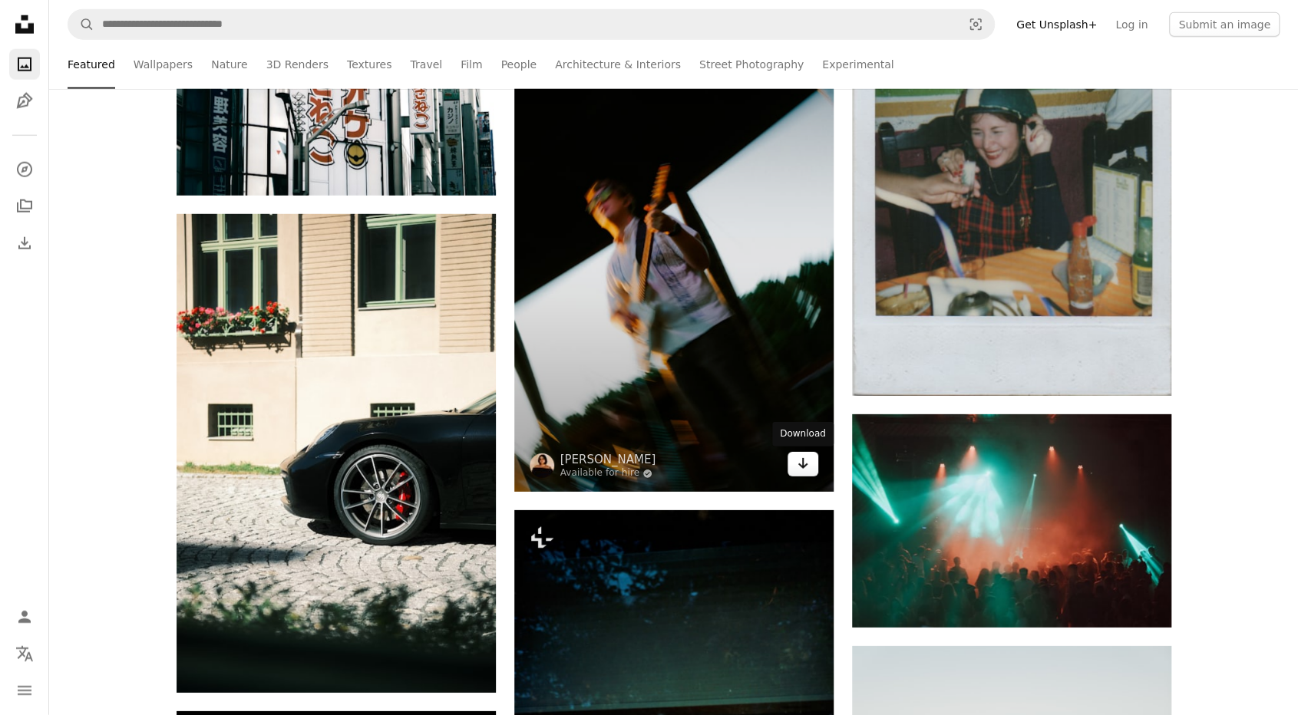
click at [809, 468] on link "Arrow pointing down" at bounding box center [802, 464] width 31 height 25
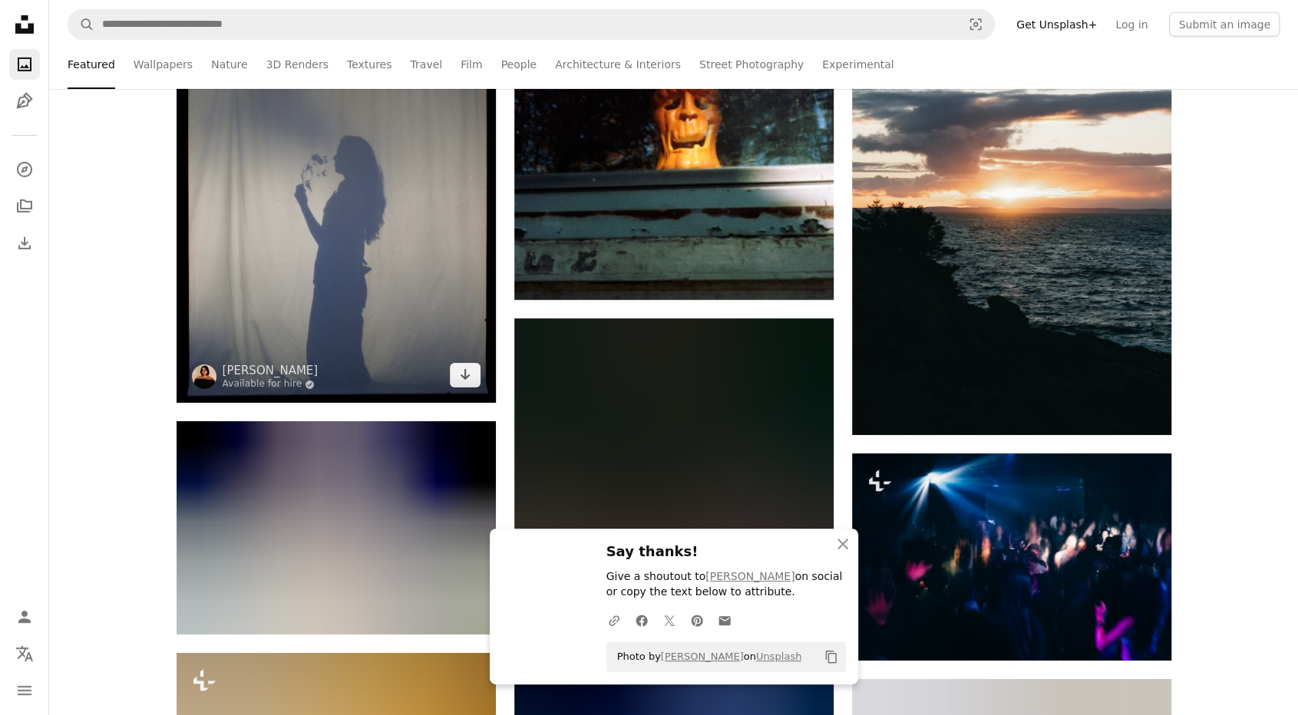
scroll to position [15042, 0]
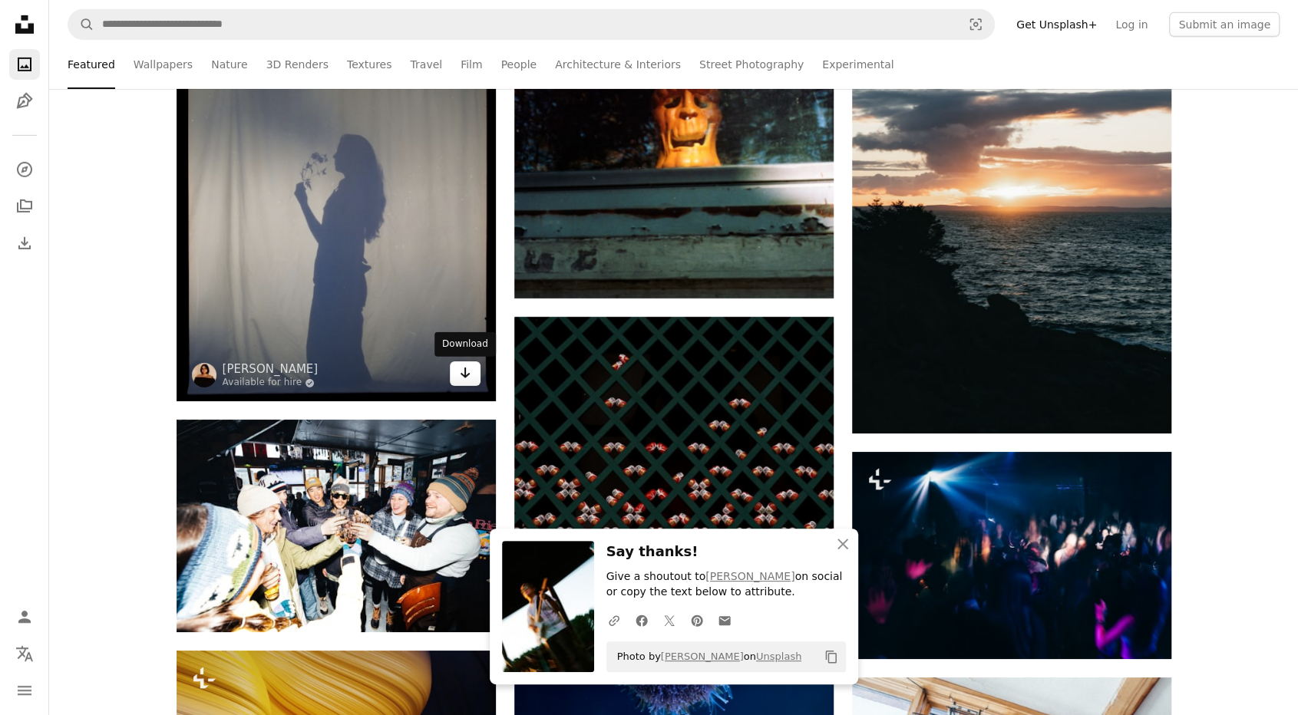
click at [470, 380] on icon "Arrow pointing down" at bounding box center [465, 373] width 12 height 18
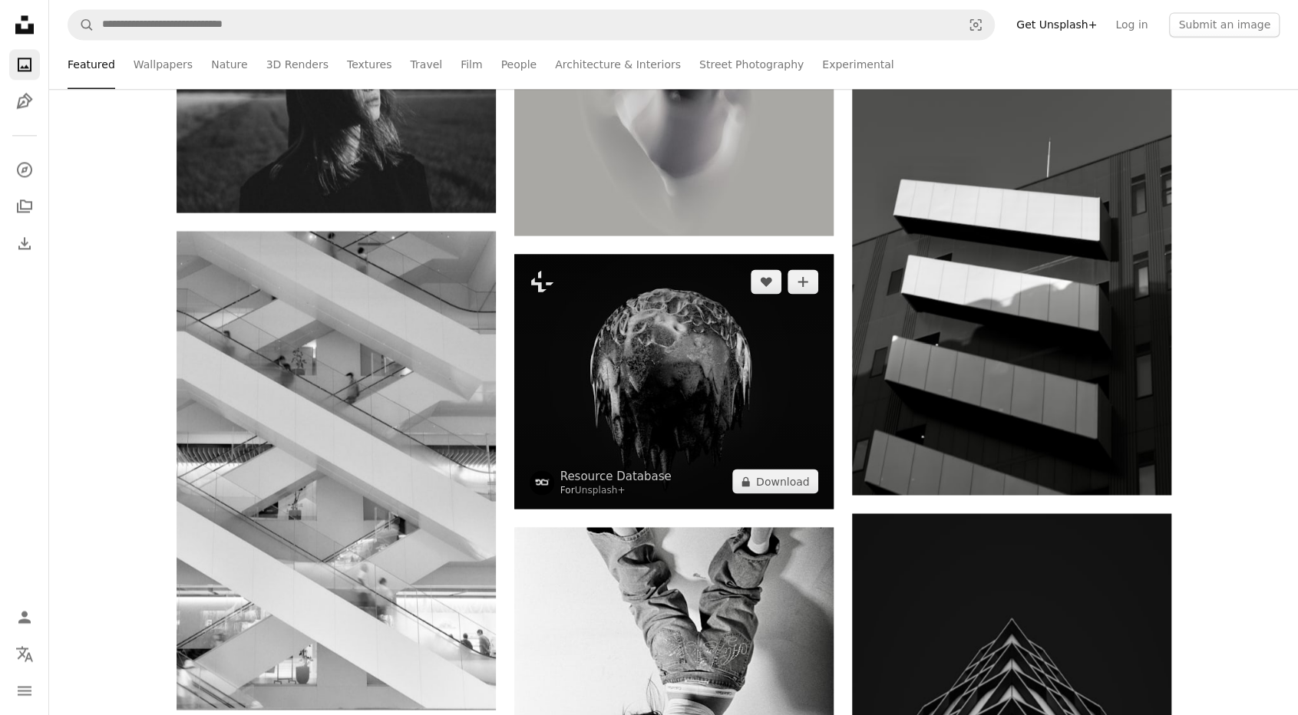
scroll to position [17037, 0]
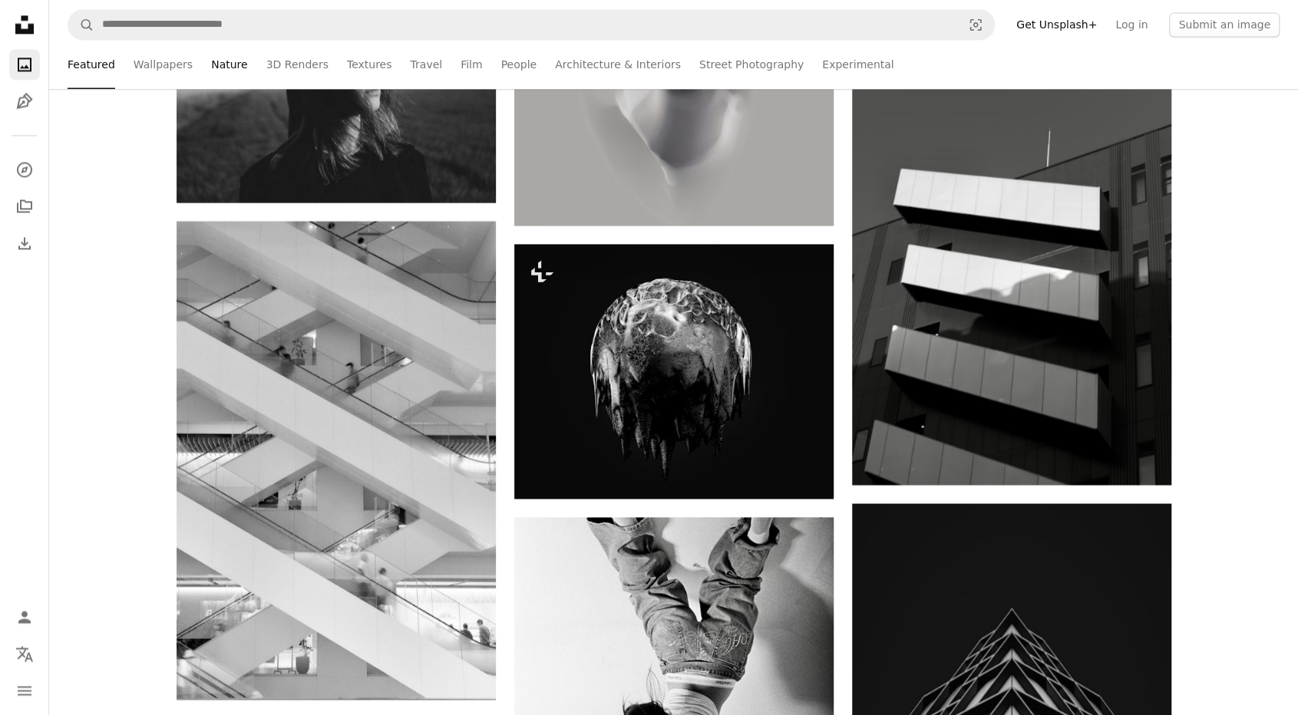
click at [211, 66] on link "Nature" at bounding box center [229, 64] width 36 height 49
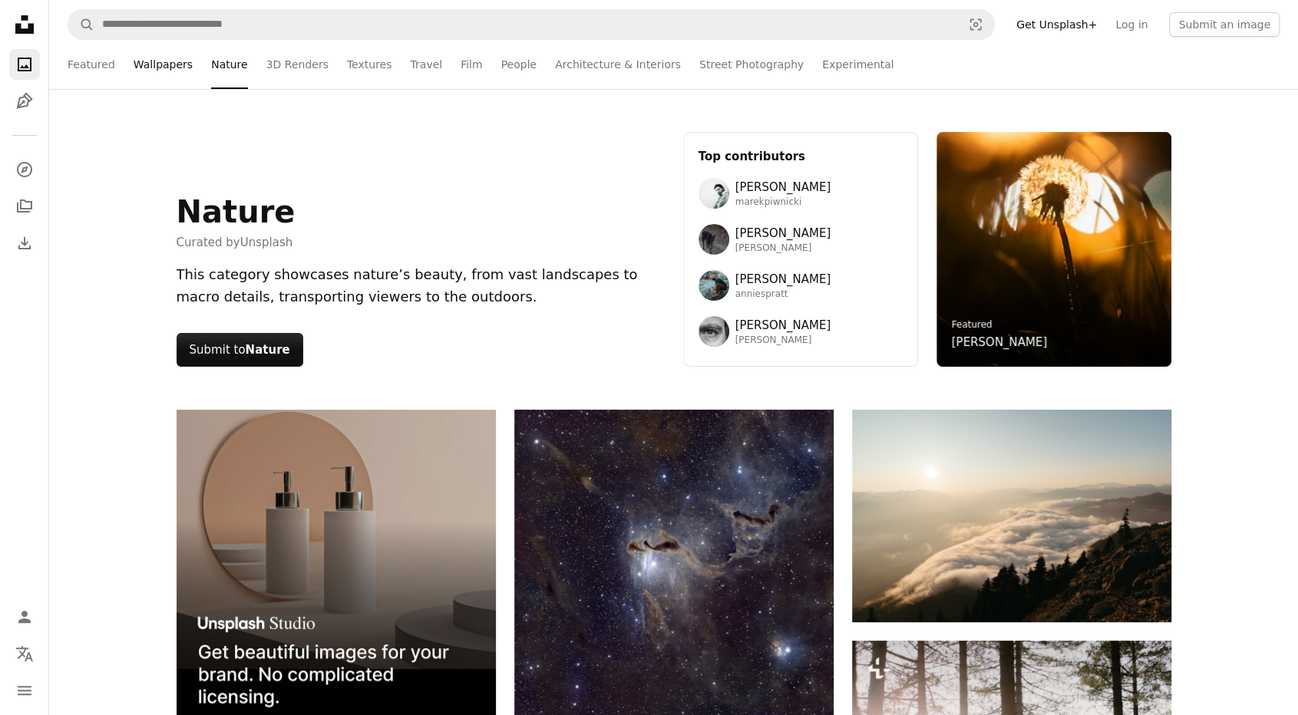
click at [161, 63] on link "Wallpapers" at bounding box center [163, 64] width 59 height 49
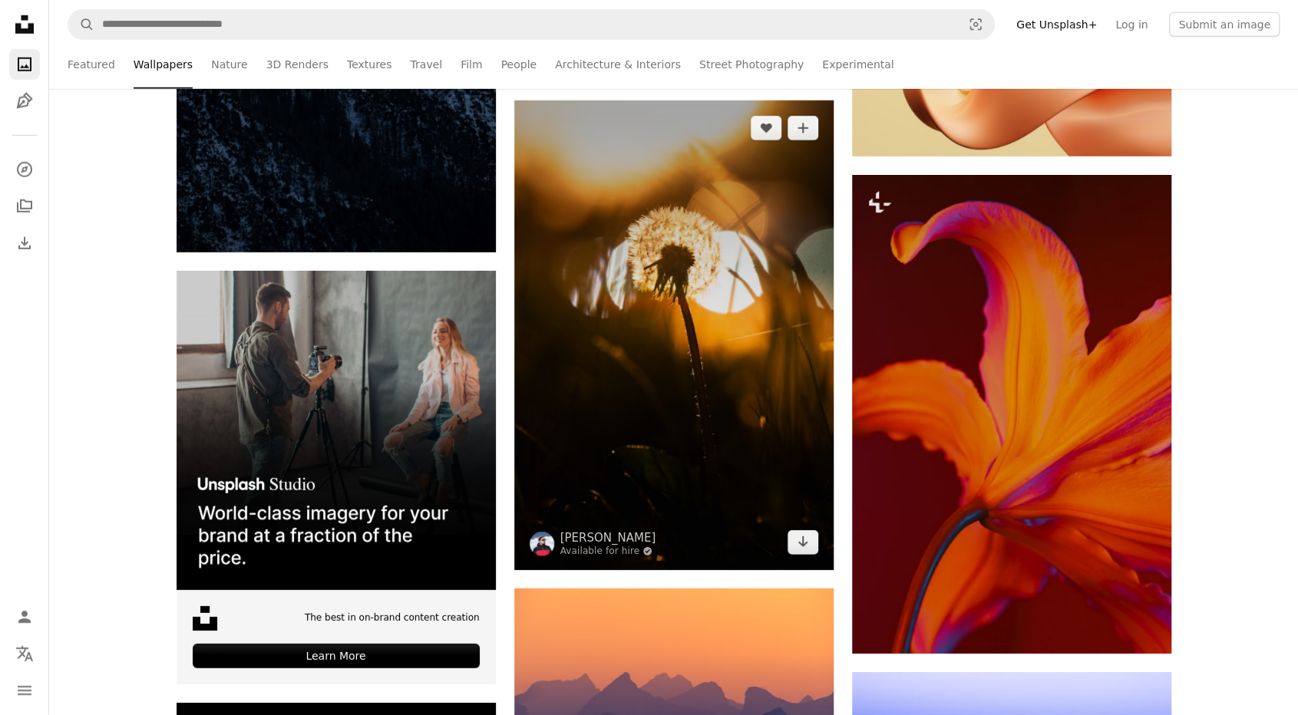
scroll to position [2993, 0]
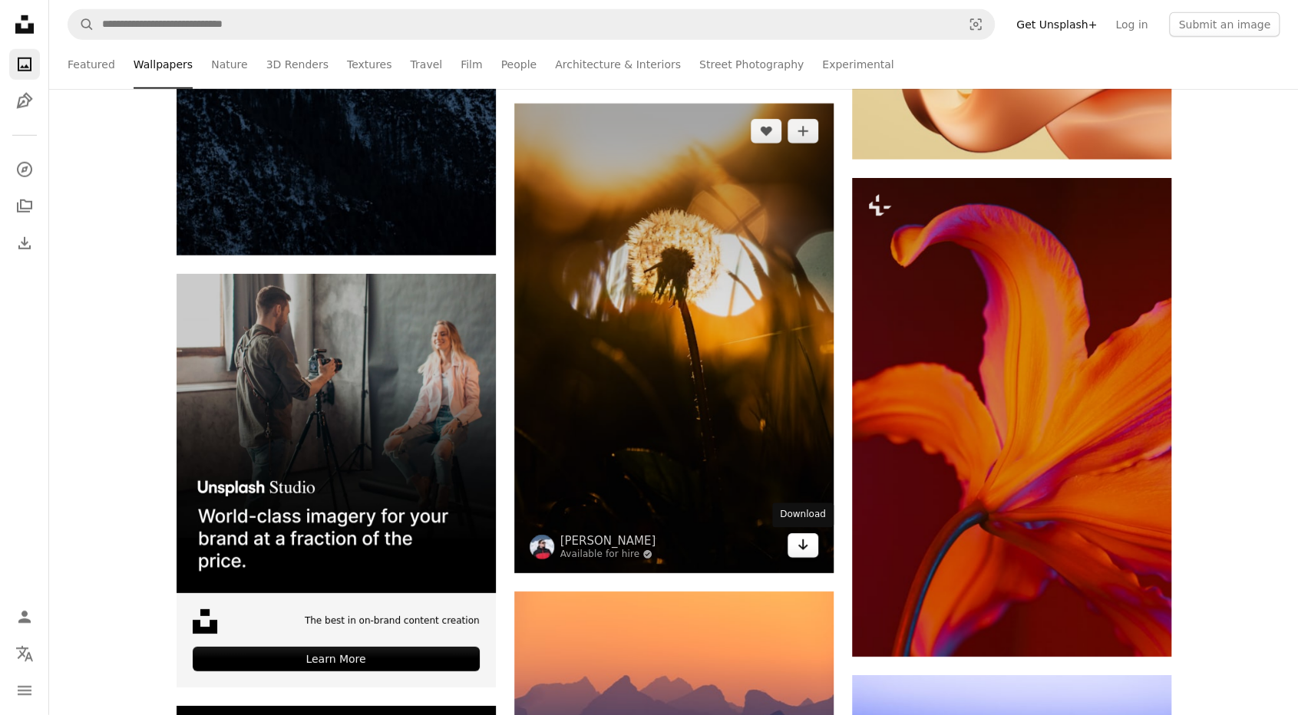
click at [804, 544] on icon "Arrow pointing down" at bounding box center [803, 545] width 12 height 18
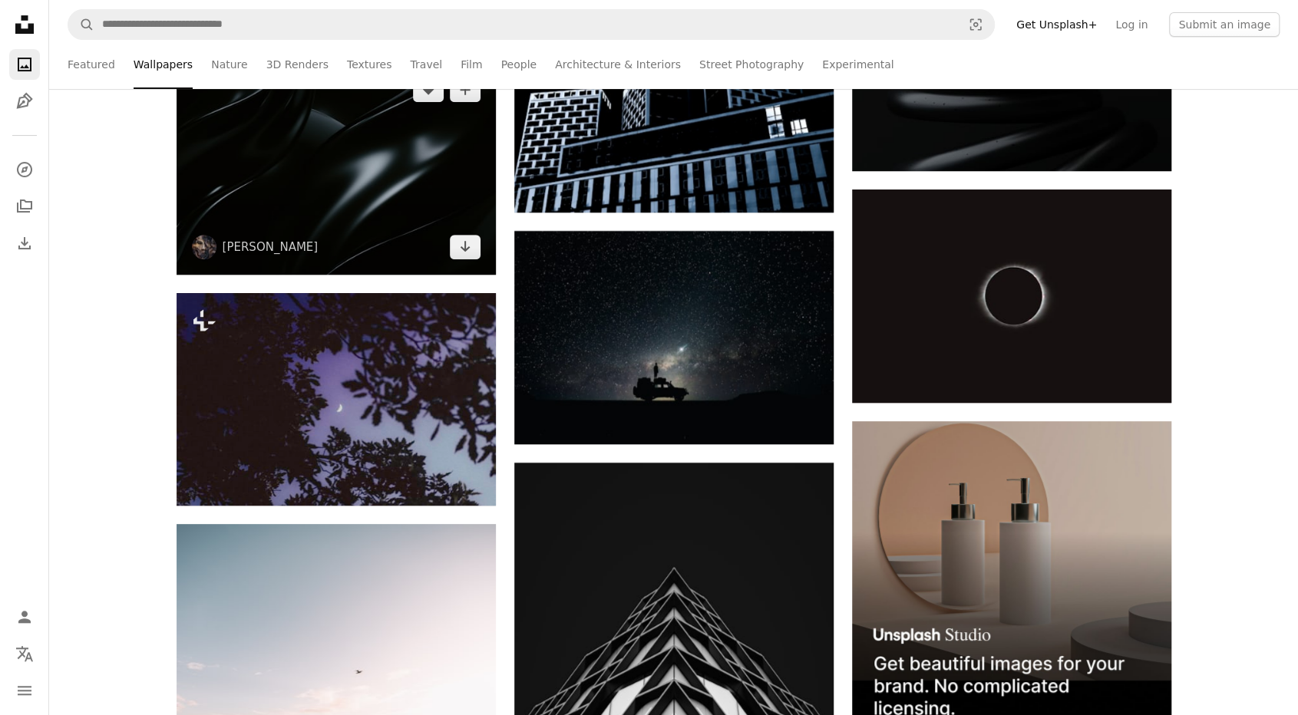
scroll to position [4221, 0]
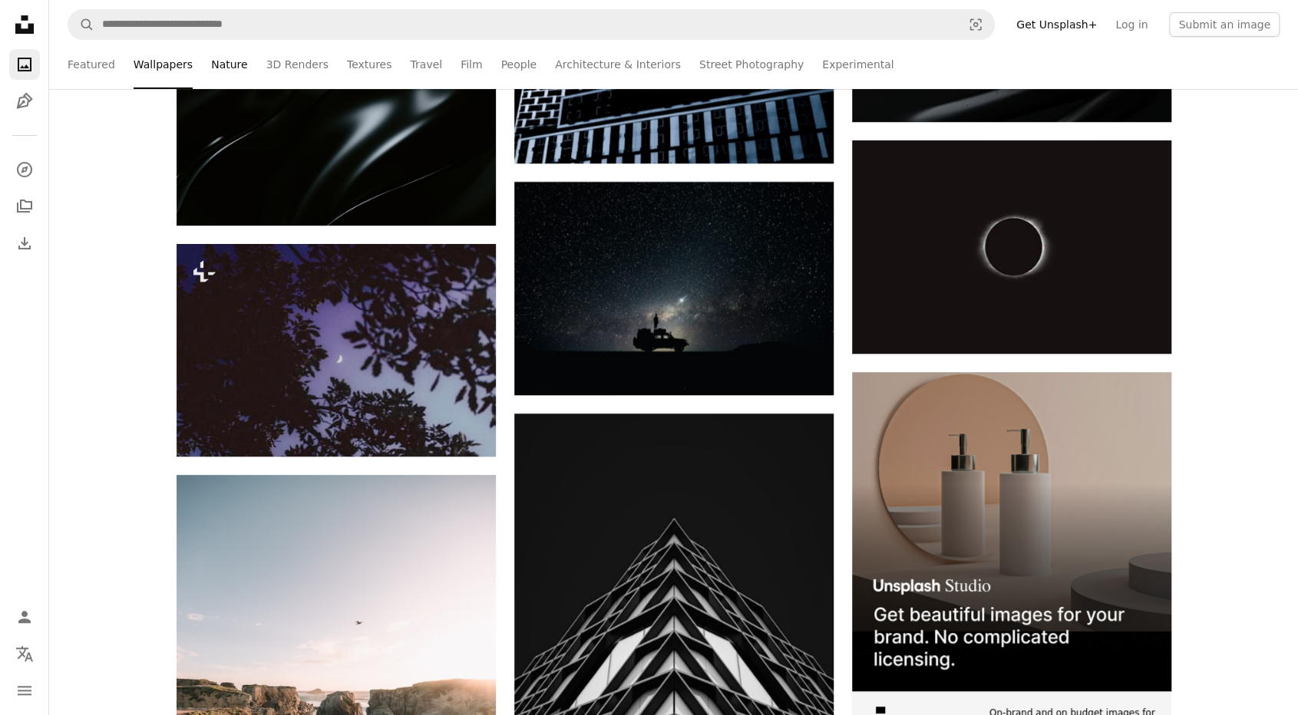
click at [219, 71] on link "Nature" at bounding box center [229, 64] width 36 height 49
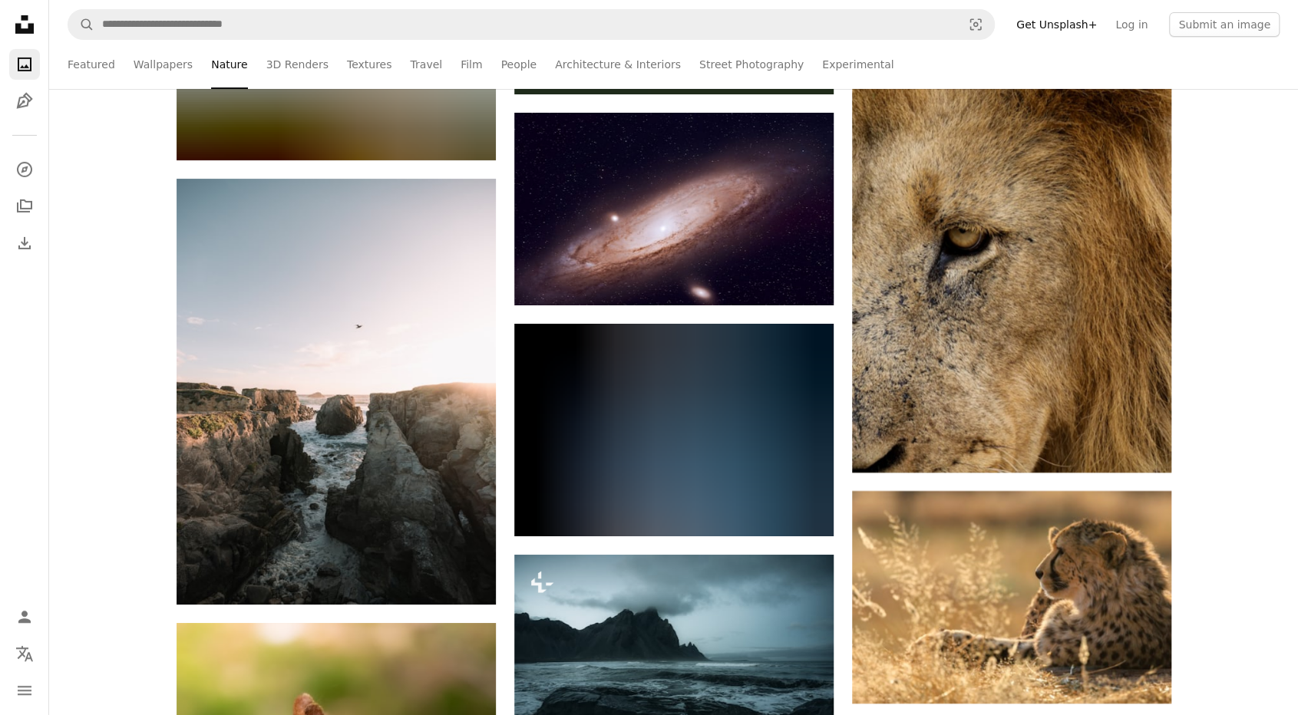
scroll to position [7751, 0]
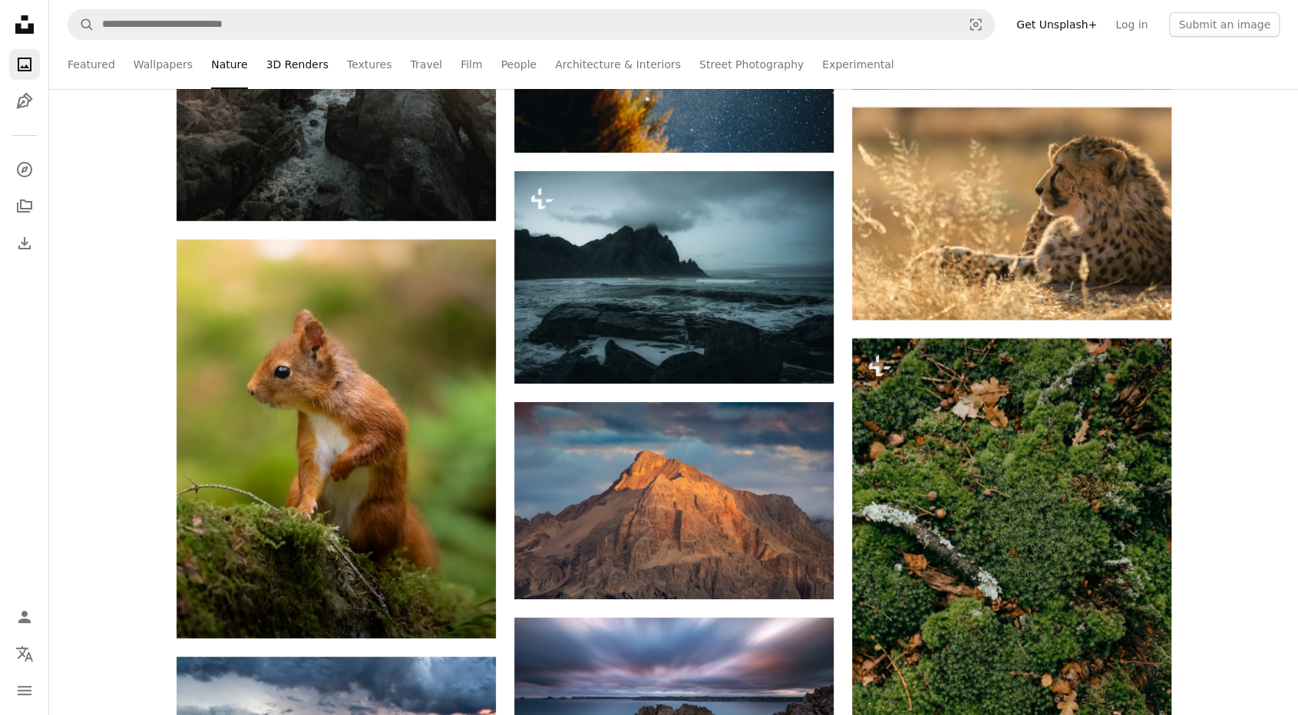
click at [299, 63] on link "3D Renders" at bounding box center [297, 64] width 62 height 49
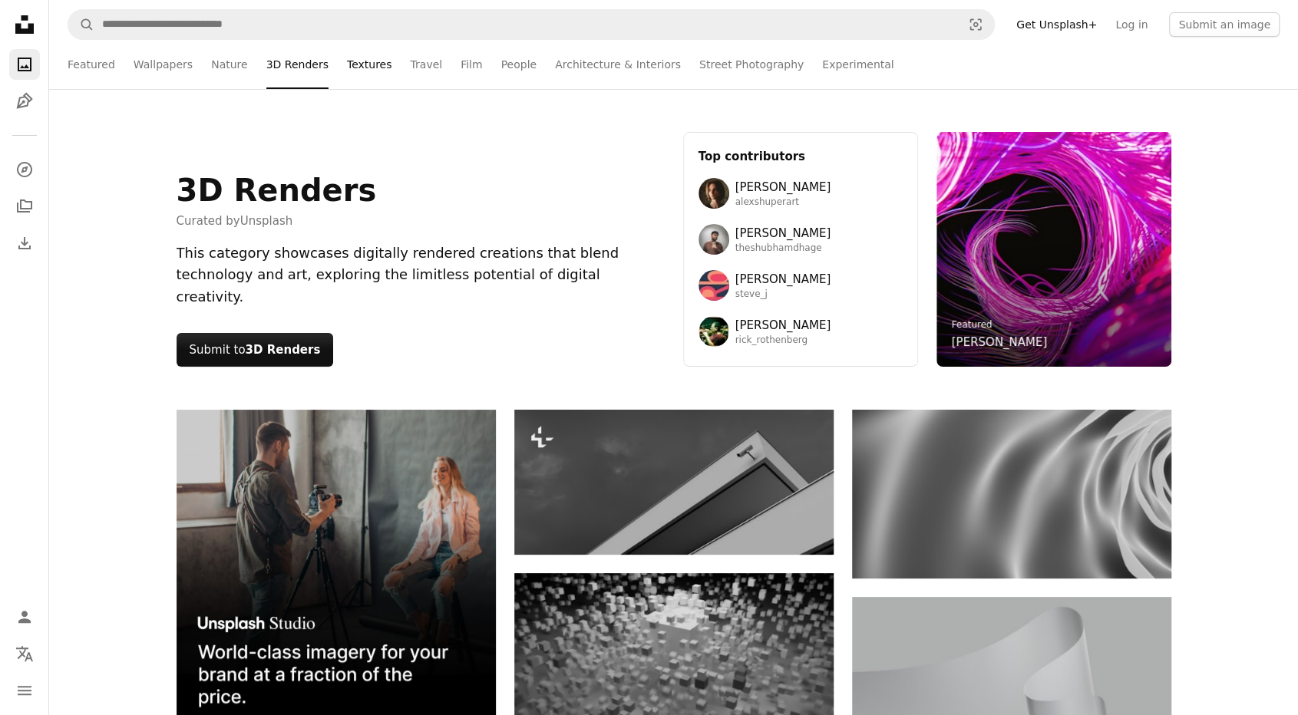
click at [369, 64] on link "Textures" at bounding box center [369, 64] width 45 height 49
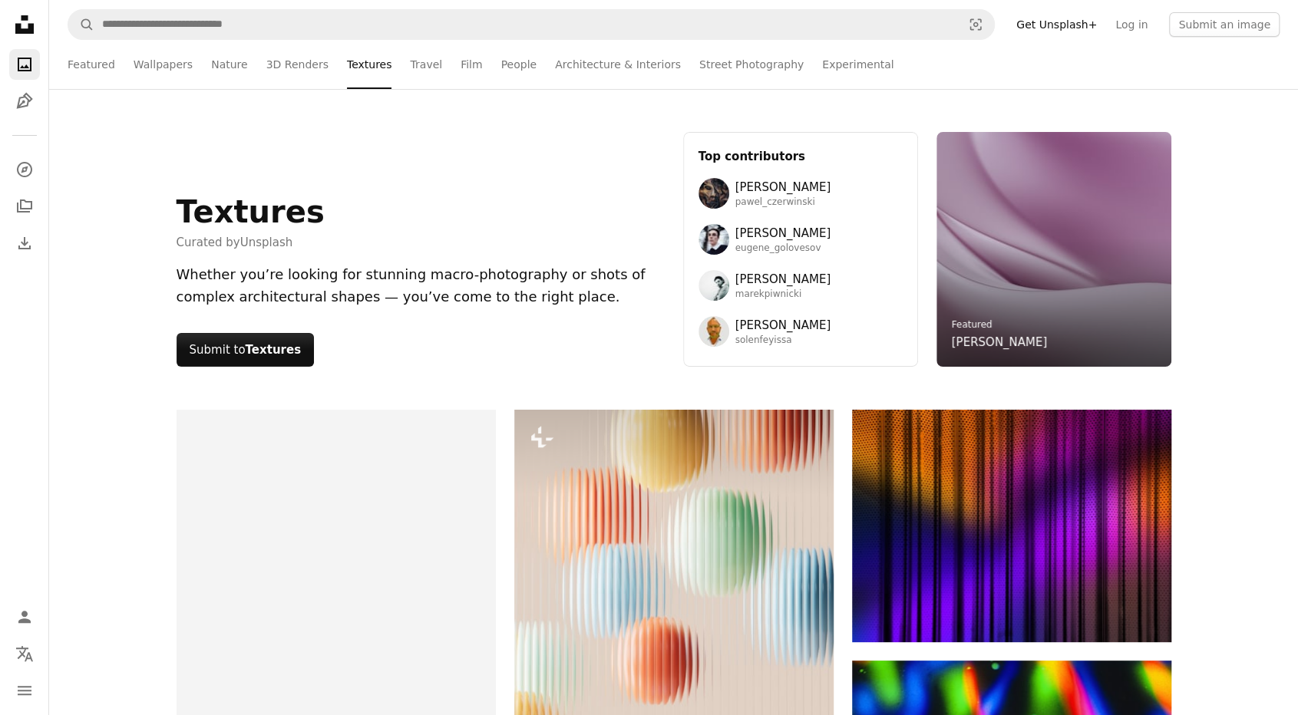
click at [396, 67] on ul "Featured Wallpapers Nature 3D Renders Textures Travel Film People Architecture …" at bounding box center [674, 64] width 1212 height 49
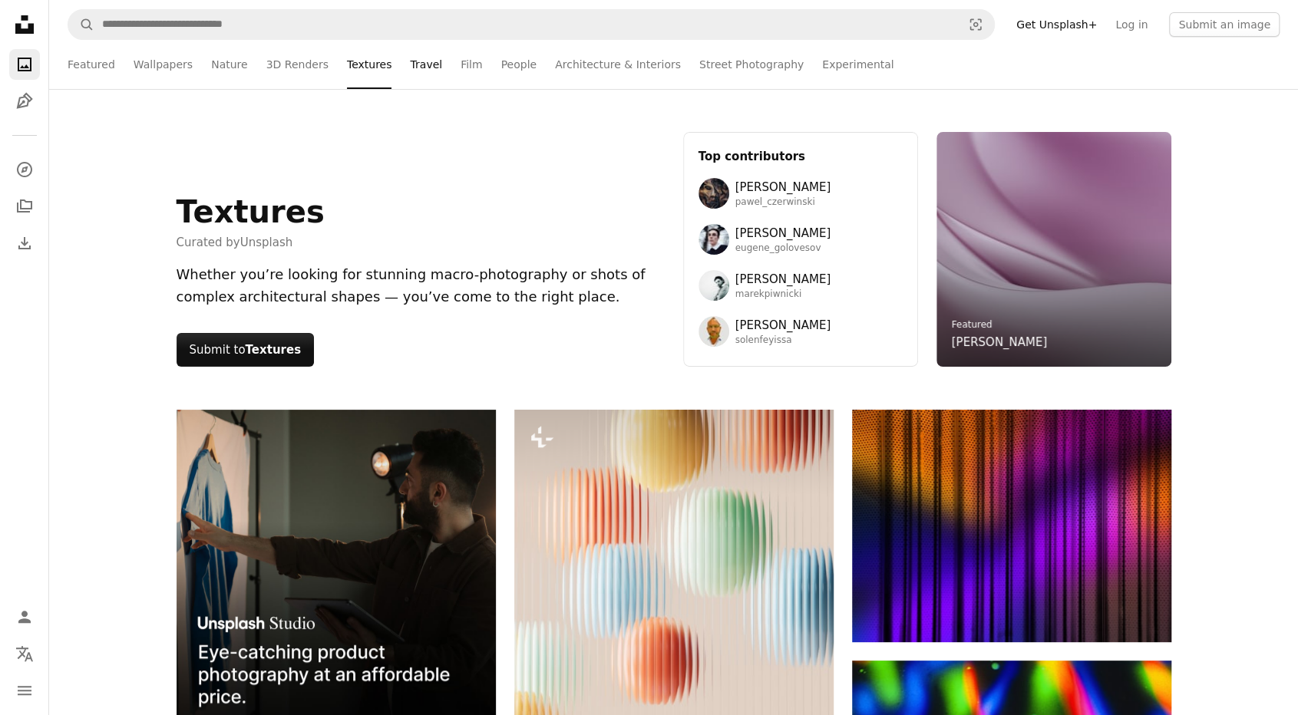
click at [411, 65] on link "Travel" at bounding box center [426, 64] width 32 height 49
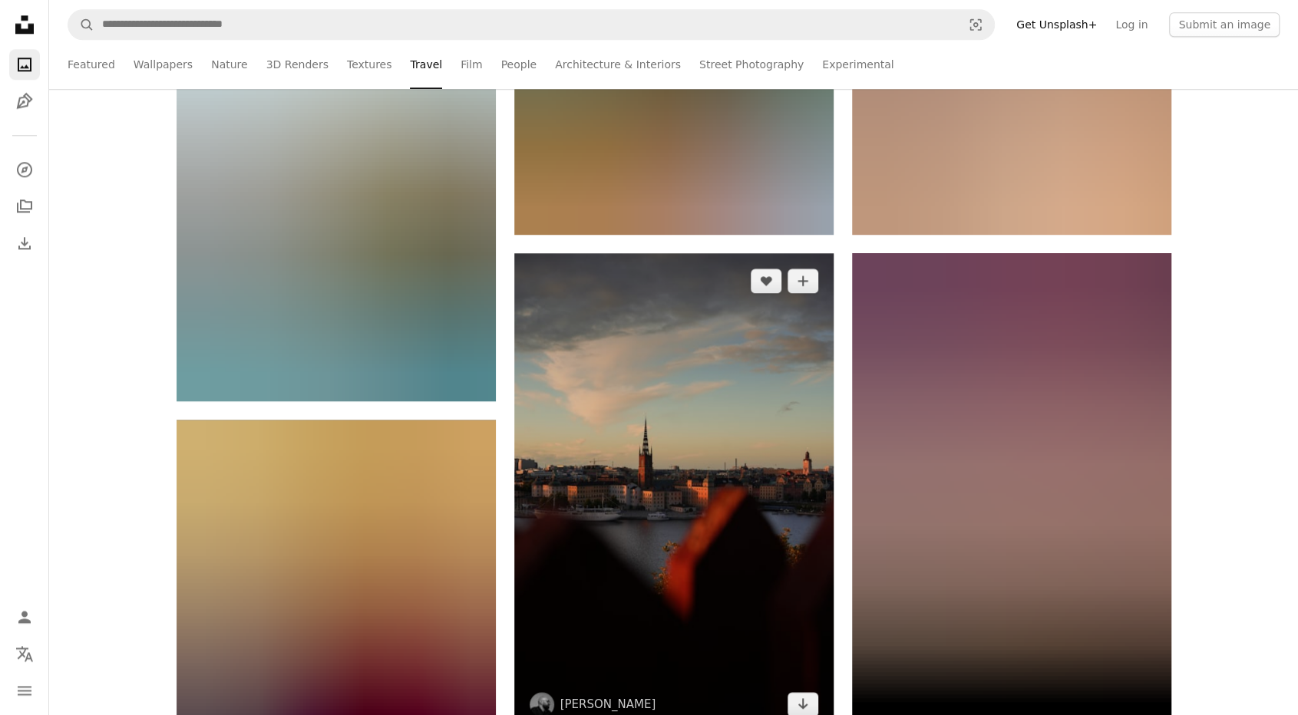
scroll to position [921, 0]
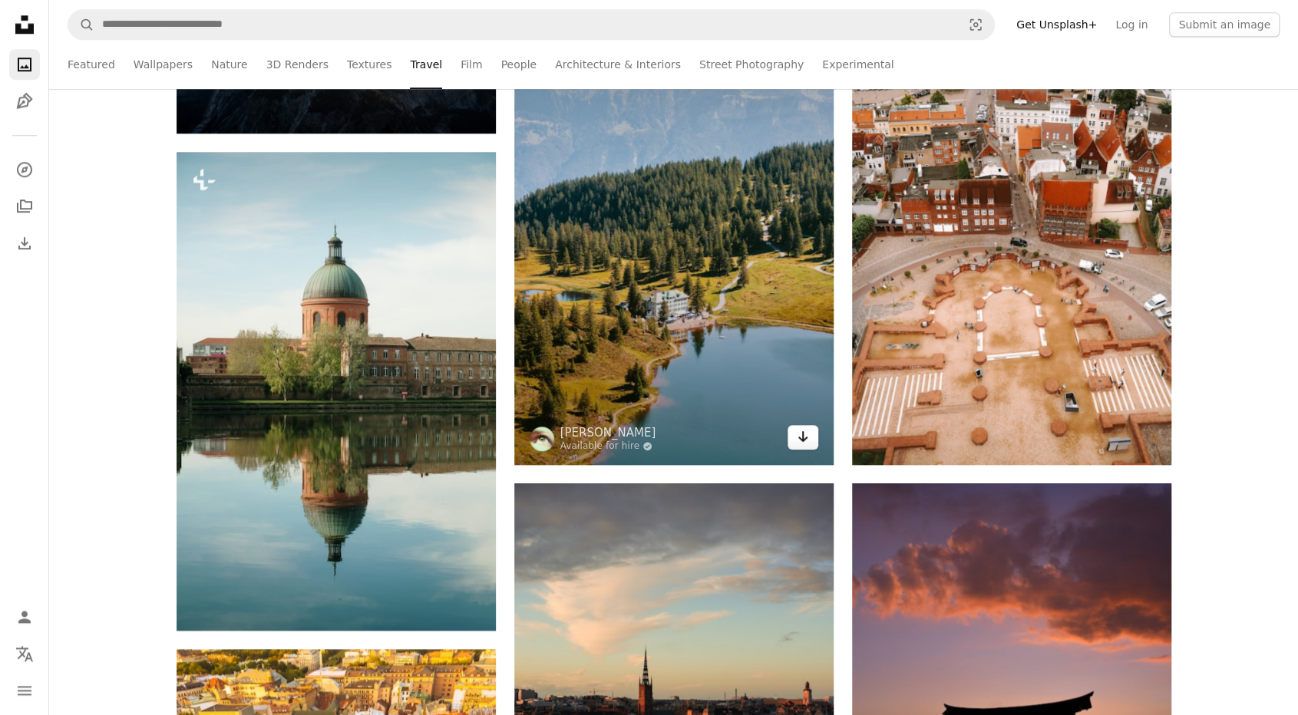
click at [810, 442] on link "Arrow pointing down" at bounding box center [802, 437] width 31 height 25
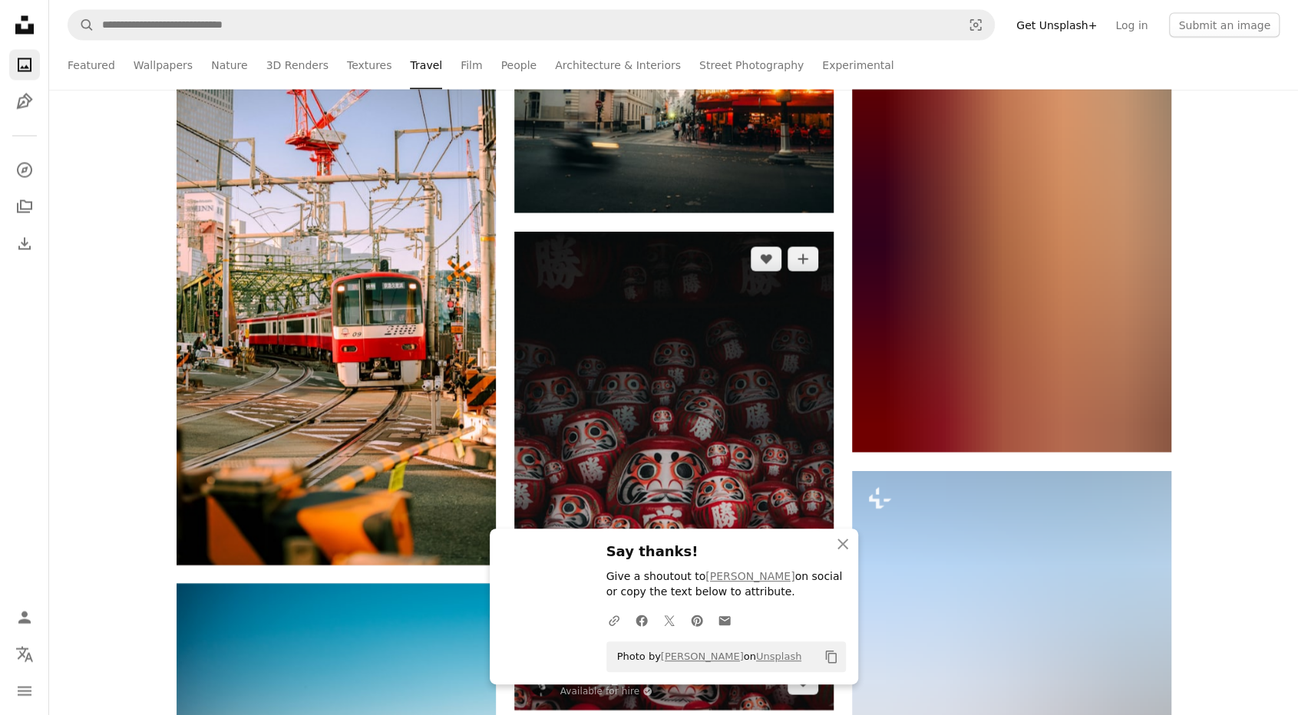
scroll to position [1995, 0]
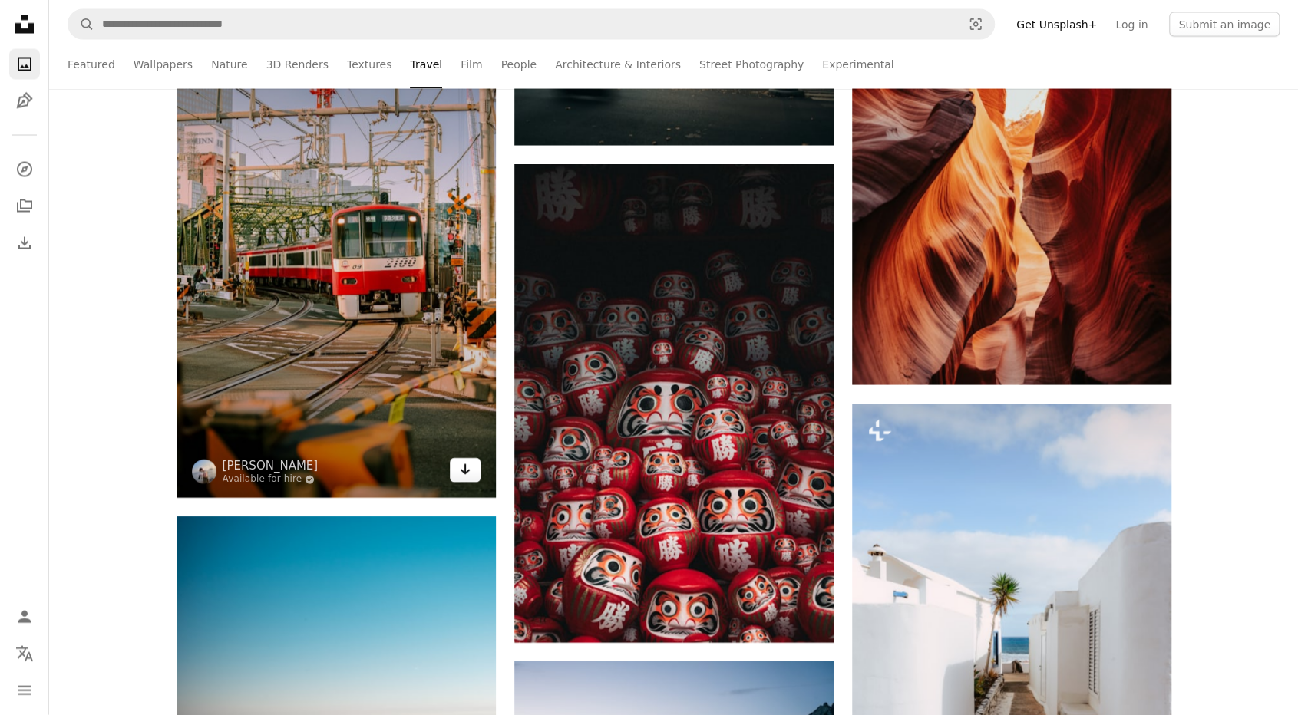
click at [459, 473] on link "Arrow pointing down" at bounding box center [465, 470] width 31 height 25
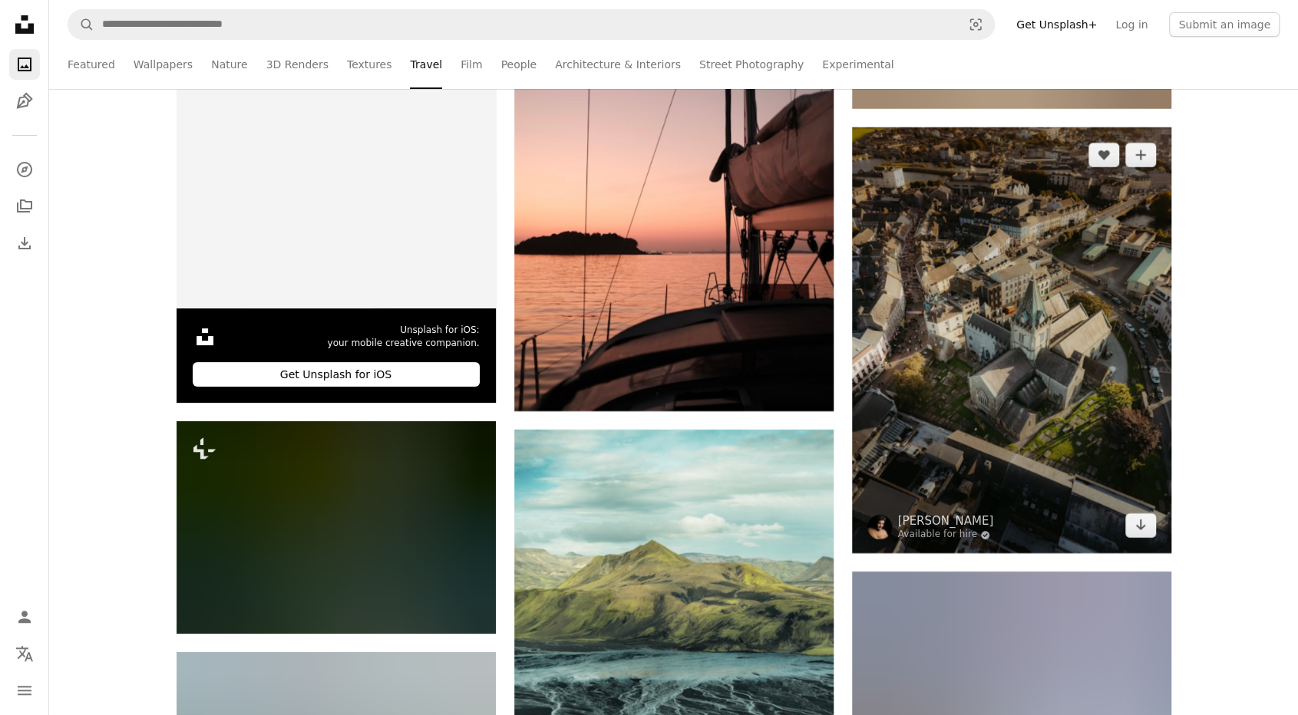
scroll to position [3300, 0]
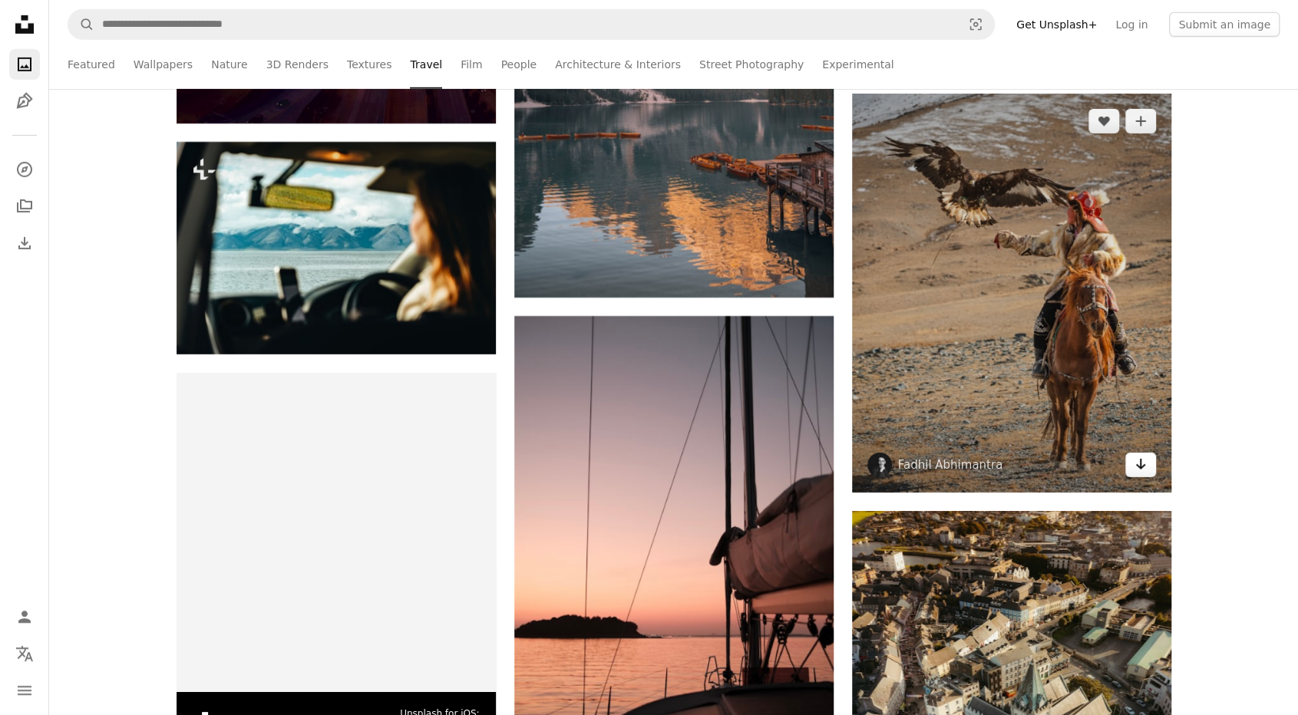
click at [1131, 471] on link "Arrow pointing down" at bounding box center [1140, 465] width 31 height 25
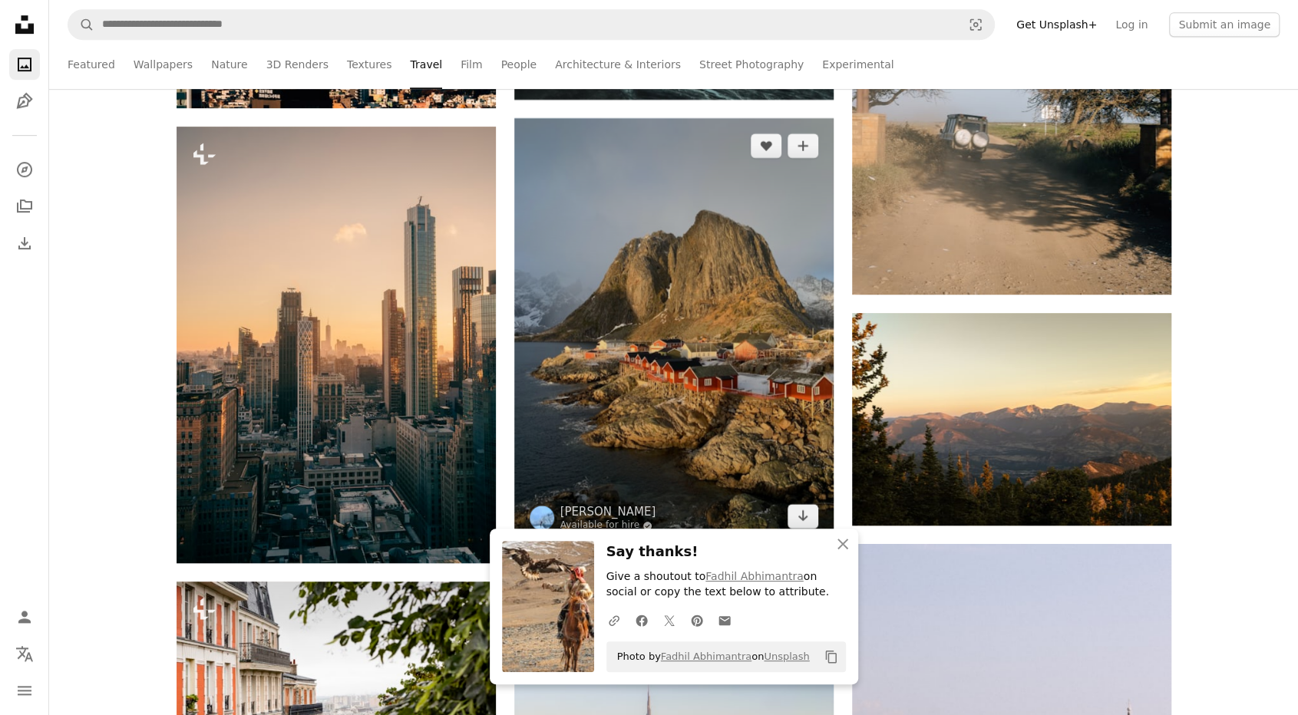
scroll to position [4451, 0]
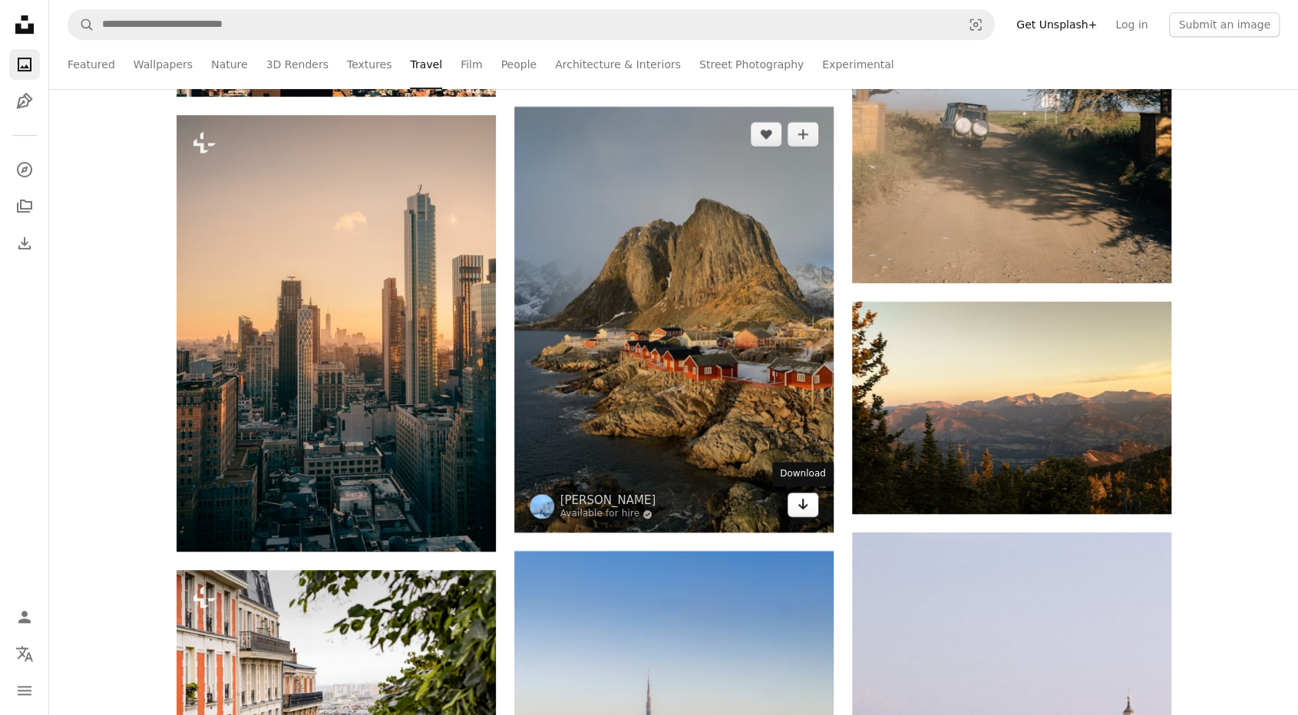
click at [803, 511] on icon "Arrow pointing down" at bounding box center [803, 504] width 12 height 18
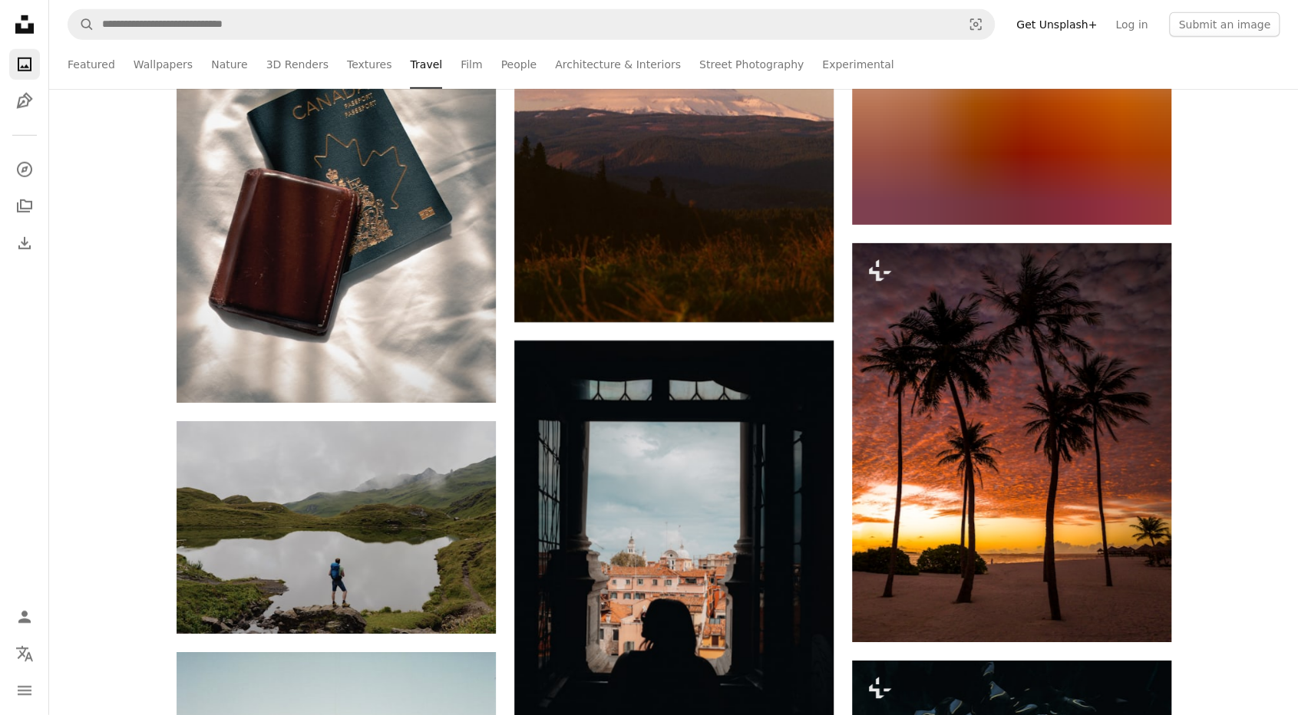
scroll to position [11128, 0]
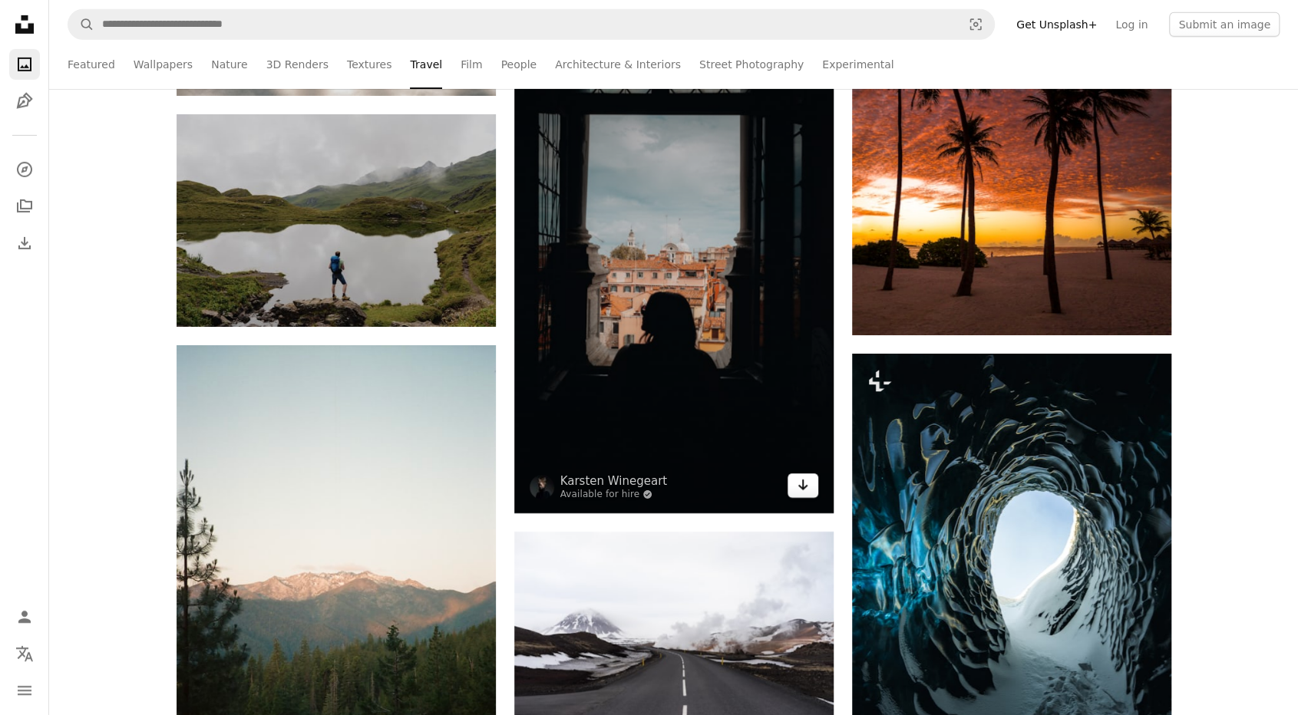
click at [805, 486] on icon "Download" at bounding box center [802, 485] width 10 height 11
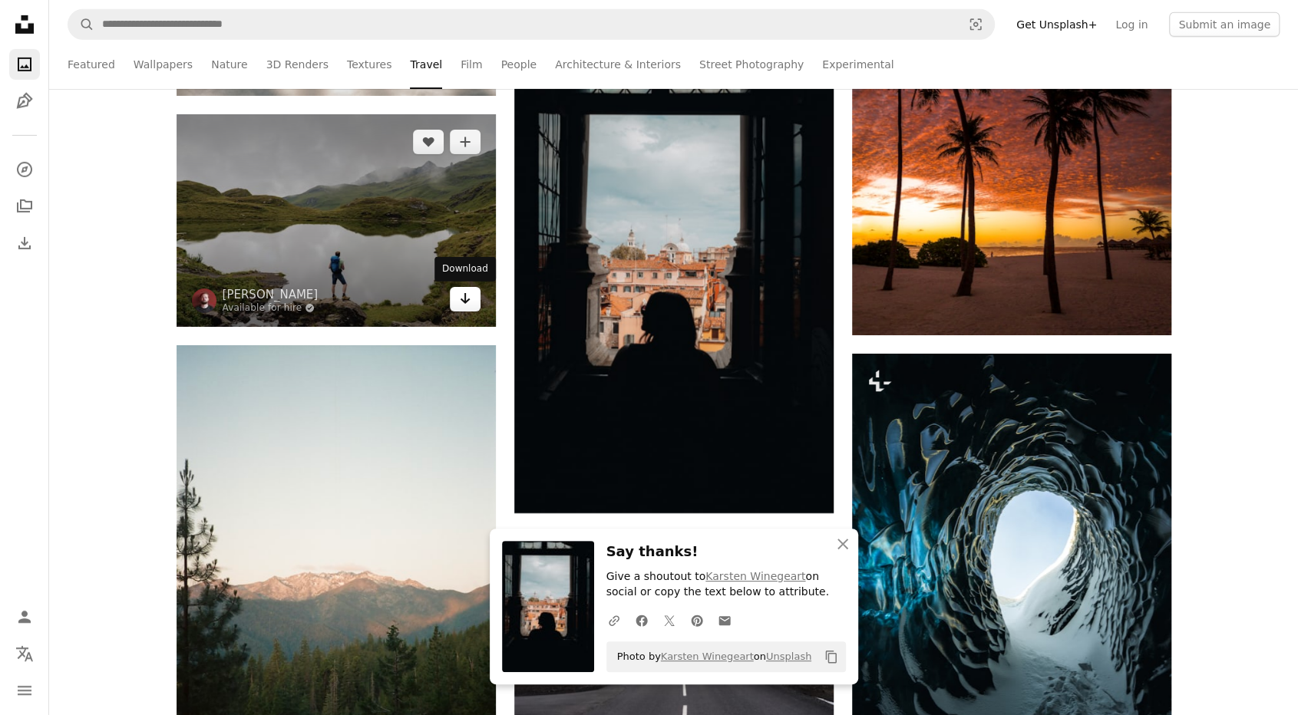
click at [461, 309] on link "Arrow pointing down" at bounding box center [465, 299] width 31 height 25
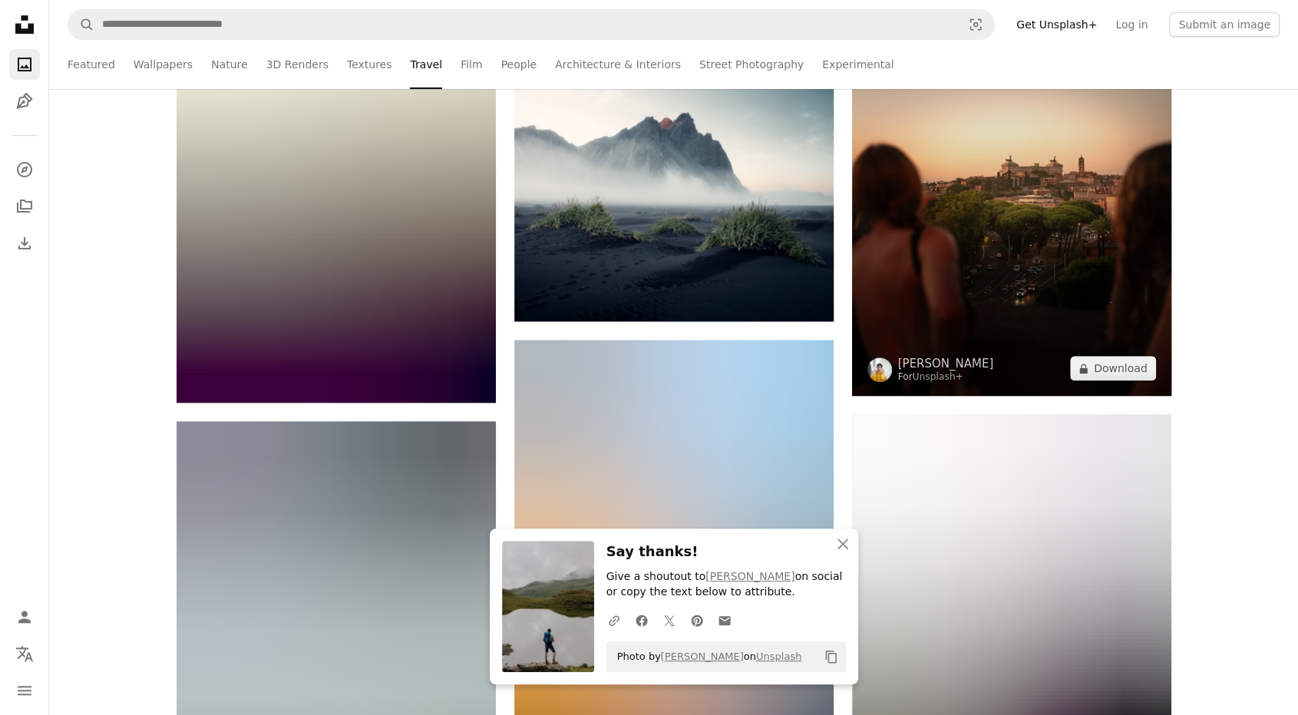
scroll to position [12433, 0]
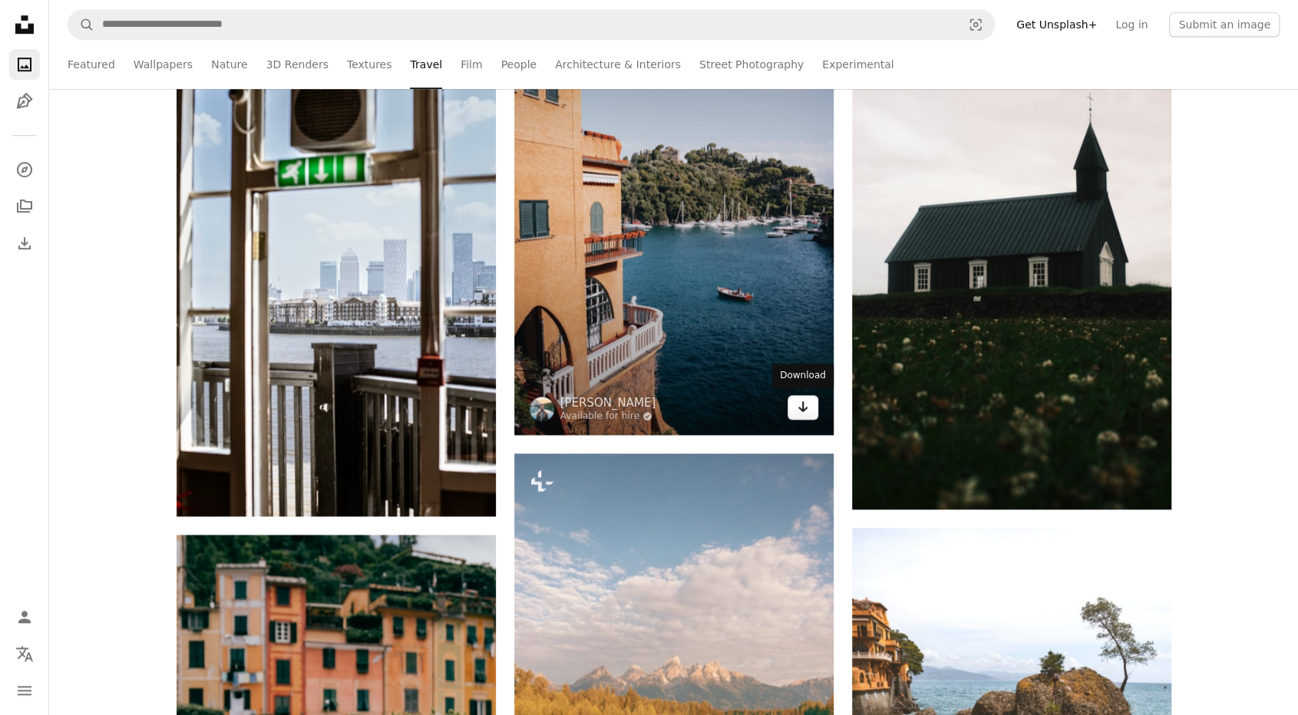
click at [804, 411] on icon "Arrow pointing down" at bounding box center [803, 407] width 12 height 18
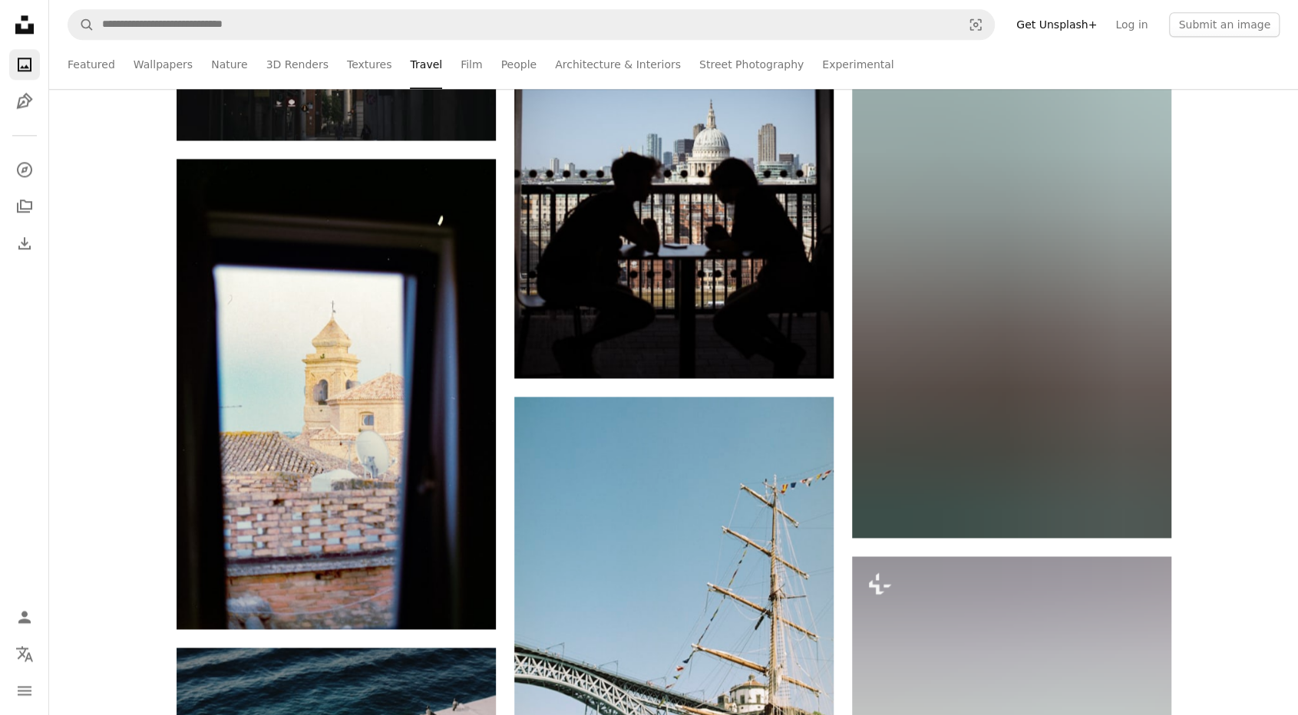
scroll to position [16807, 0]
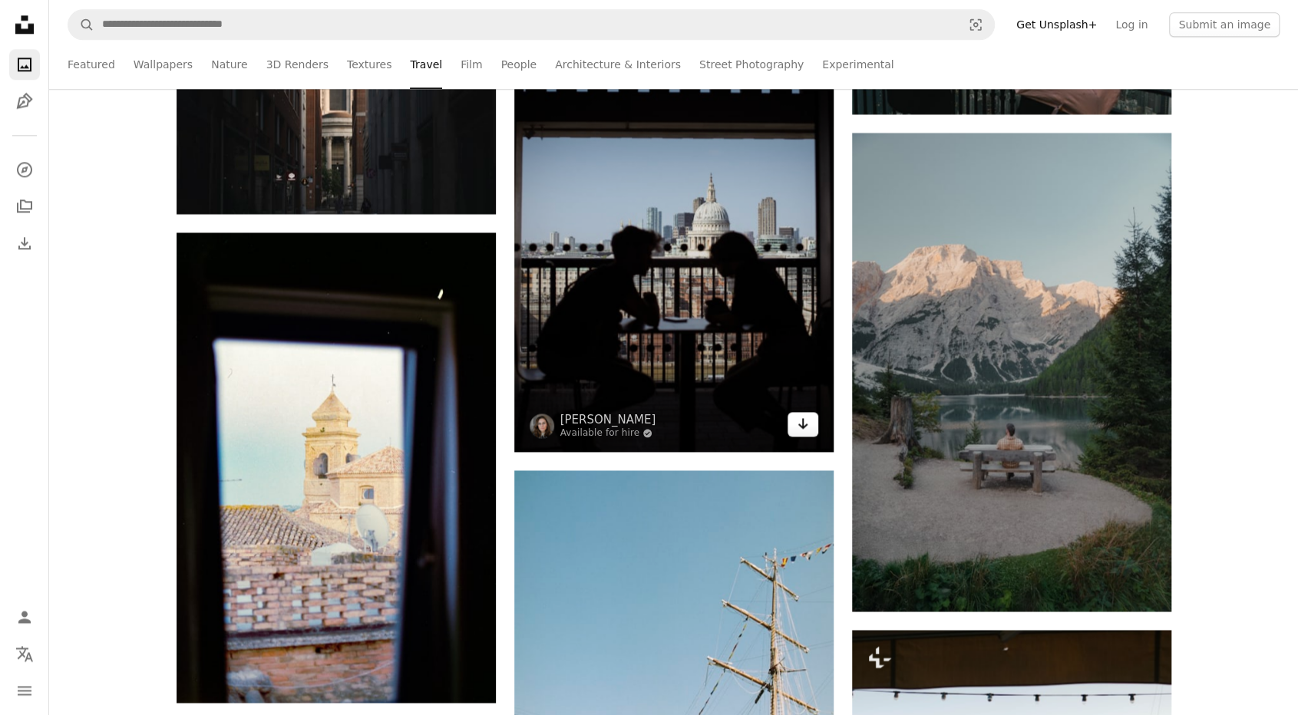
click at [812, 423] on link "Arrow pointing down" at bounding box center [802, 424] width 31 height 25
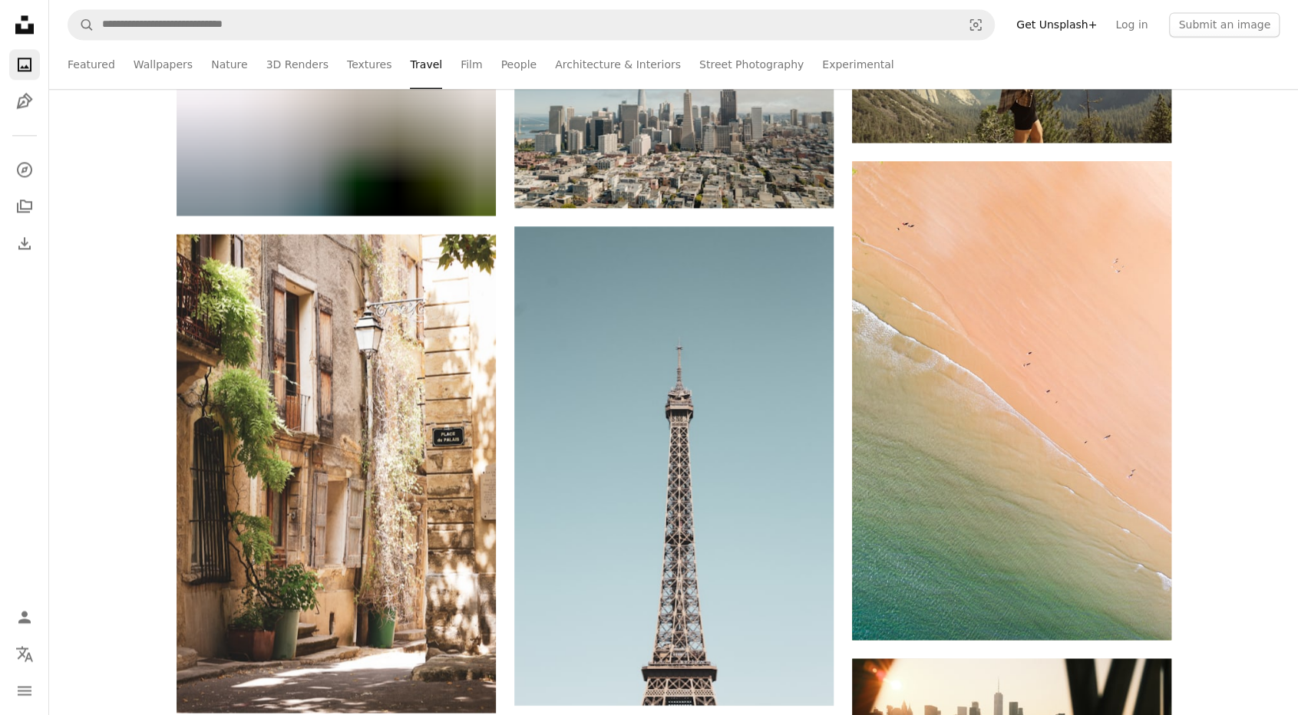
scroll to position [21105, 0]
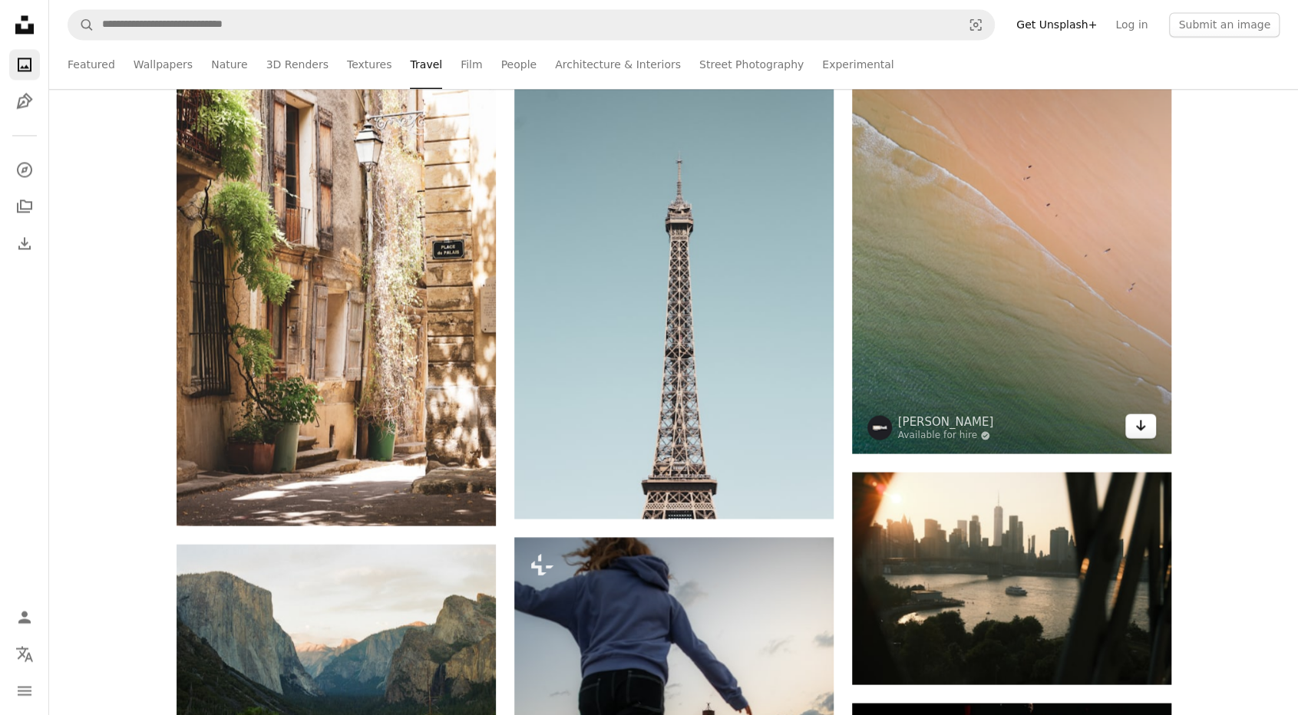
click at [1129, 423] on link "Arrow pointing down" at bounding box center [1140, 426] width 31 height 25
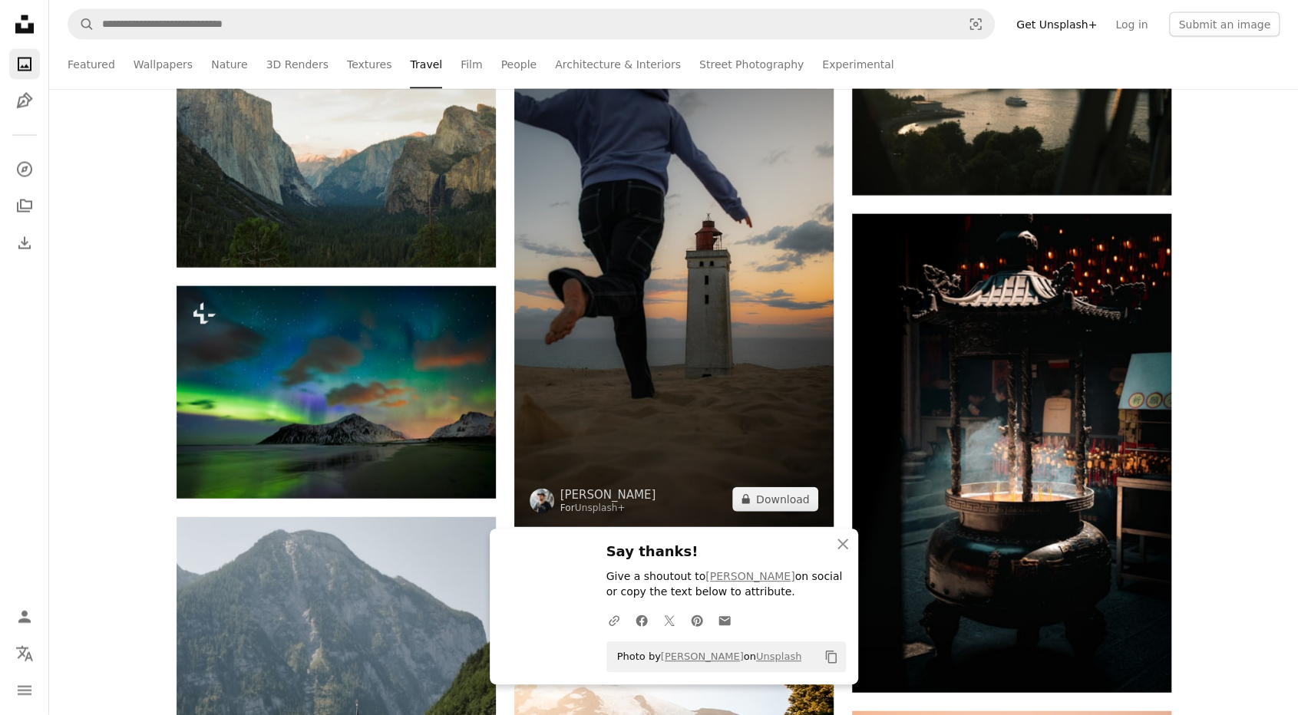
scroll to position [21719, 0]
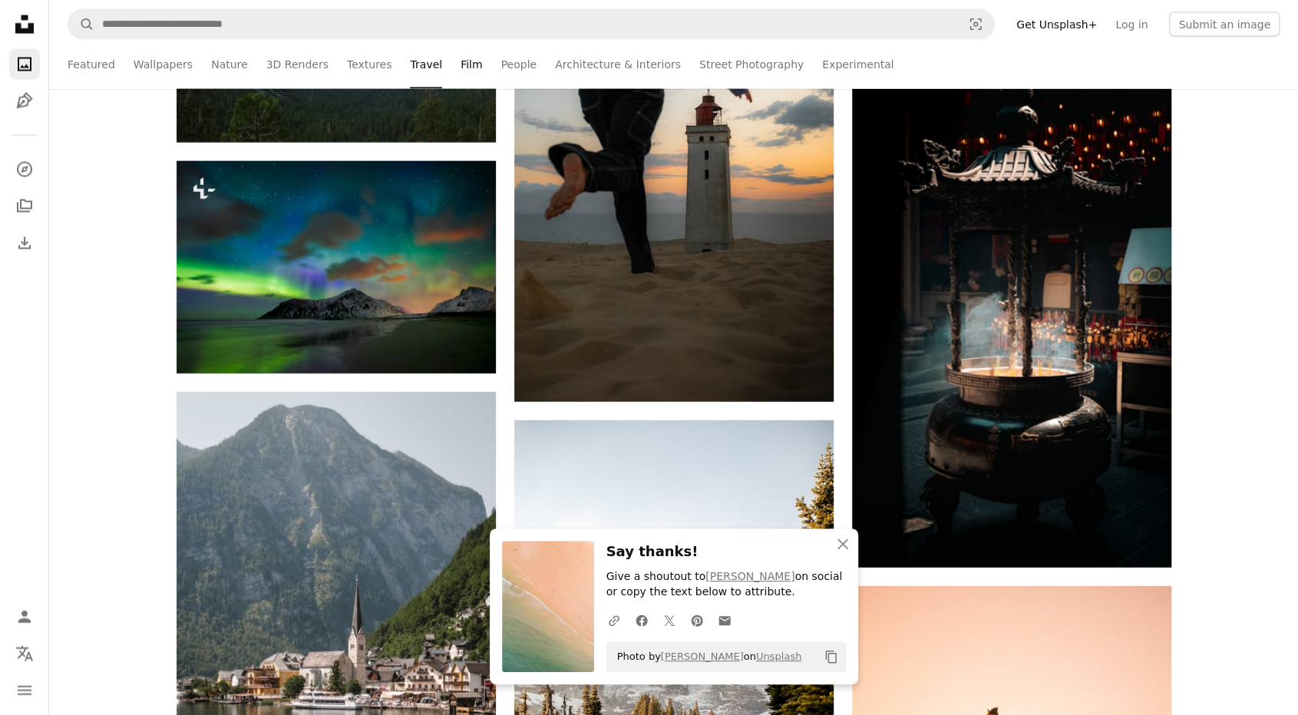
click at [460, 70] on link "Film" at bounding box center [470, 64] width 21 height 49
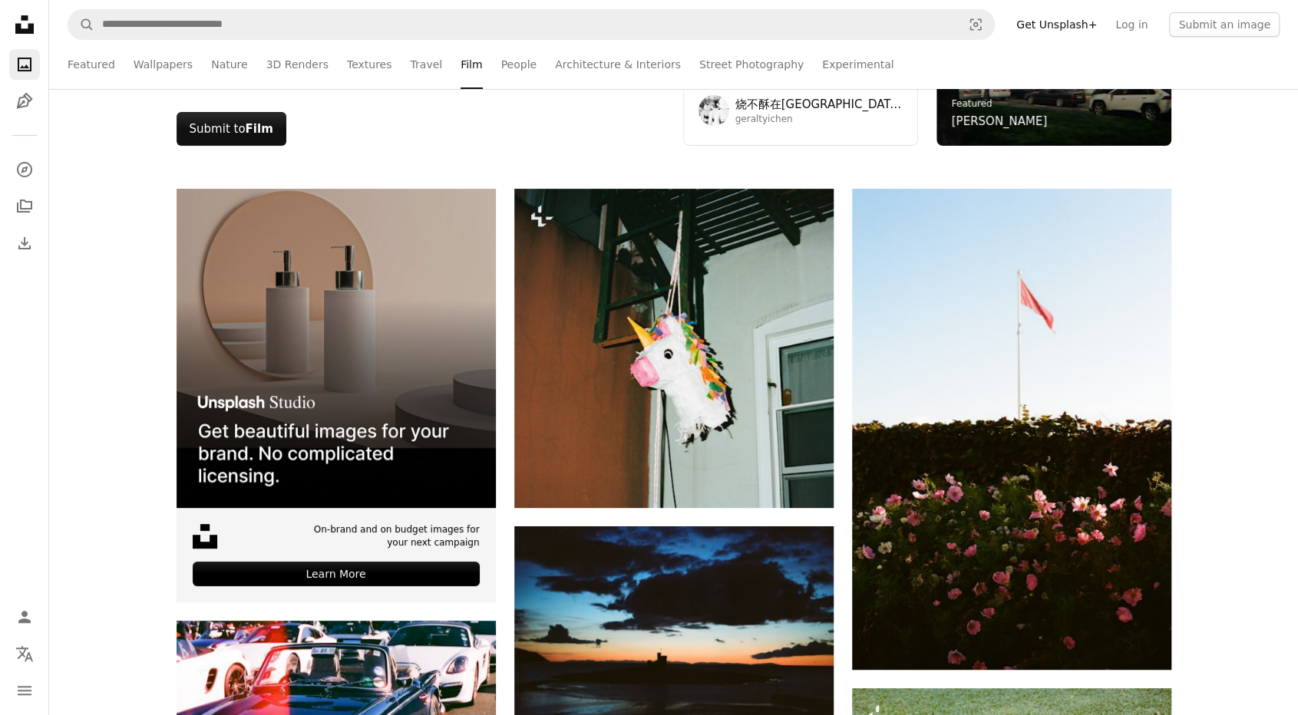
scroll to position [307, 0]
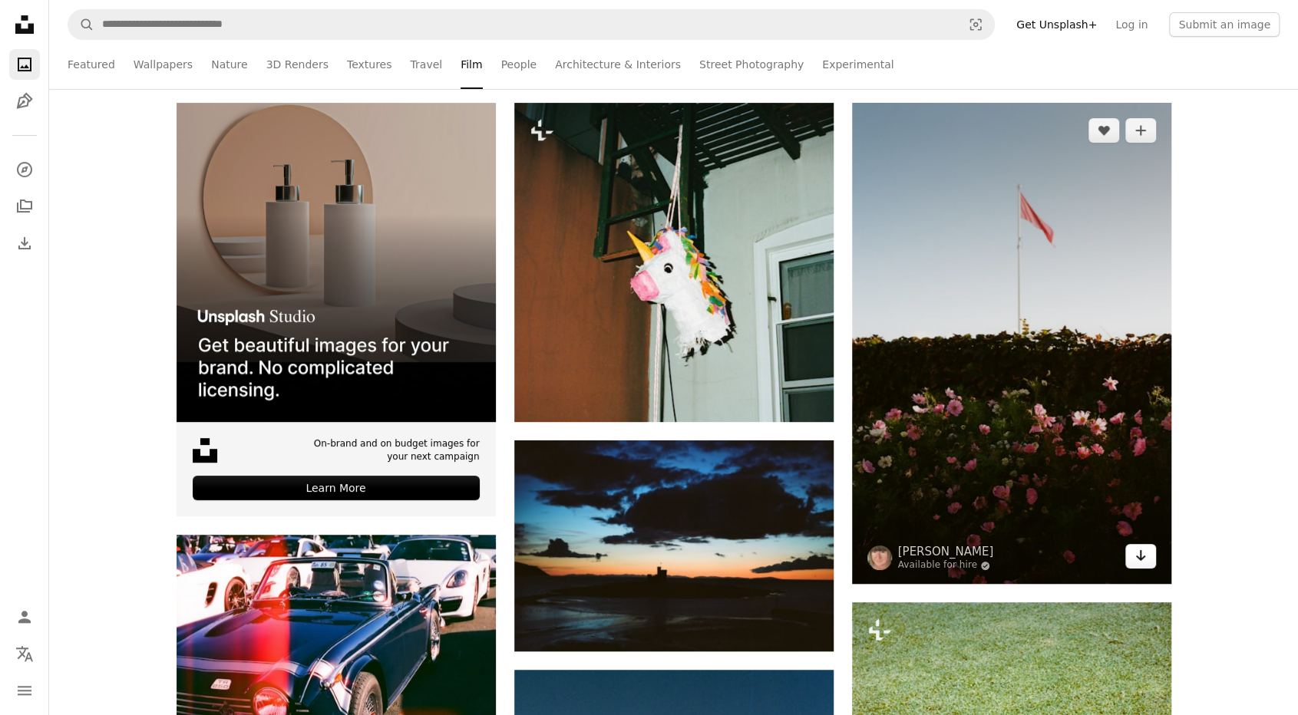
click at [1145, 555] on icon "Arrow pointing down" at bounding box center [1140, 555] width 12 height 18
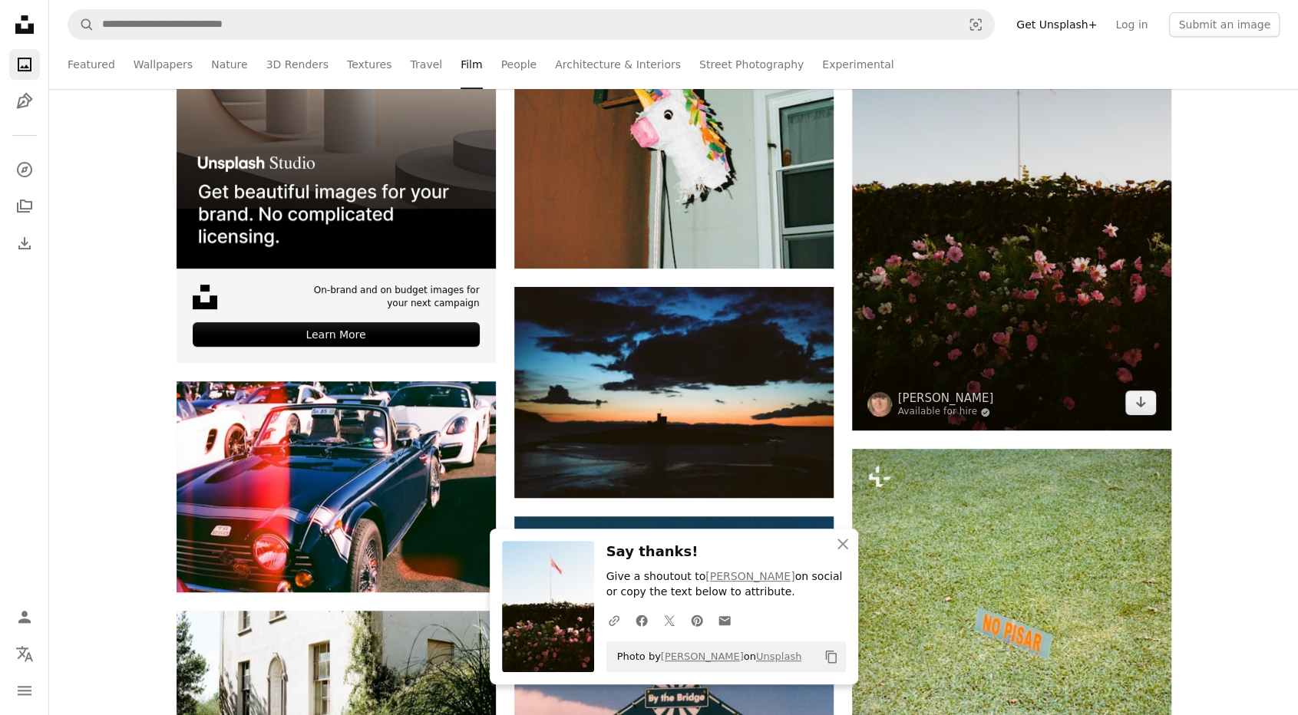
scroll to position [614, 0]
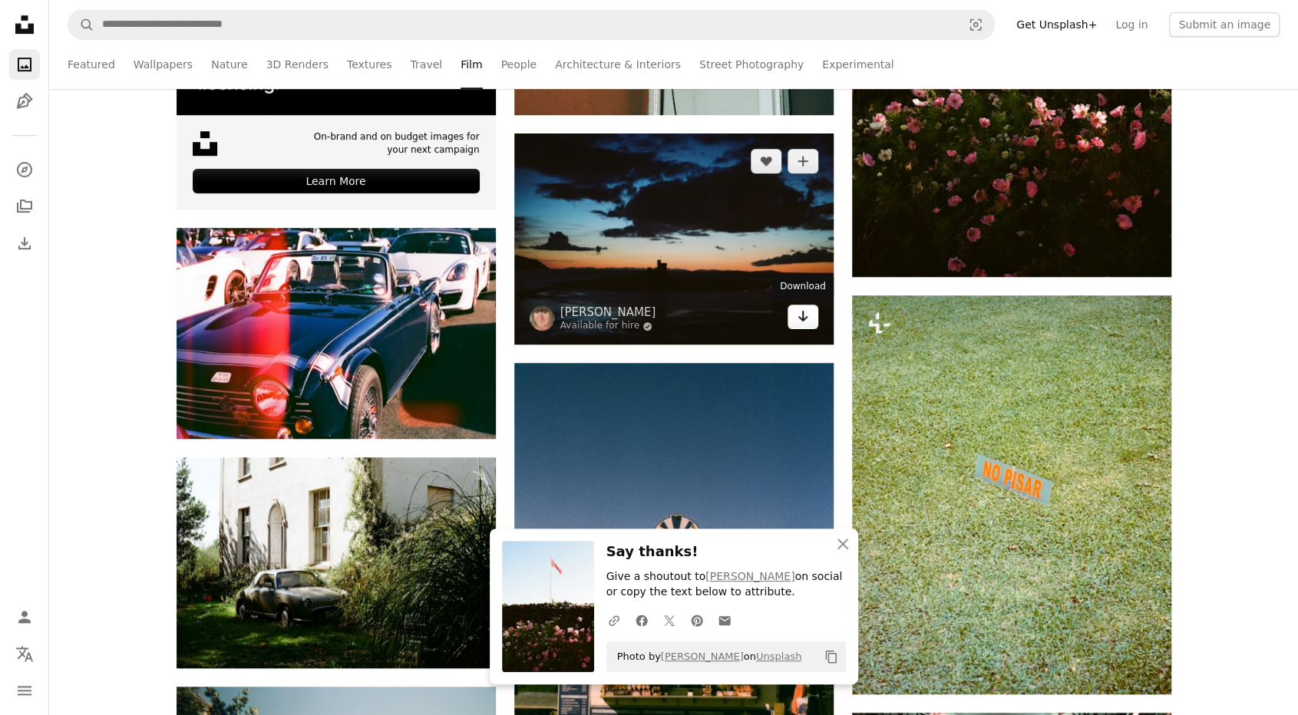
click at [804, 318] on icon "Download" at bounding box center [802, 316] width 10 height 11
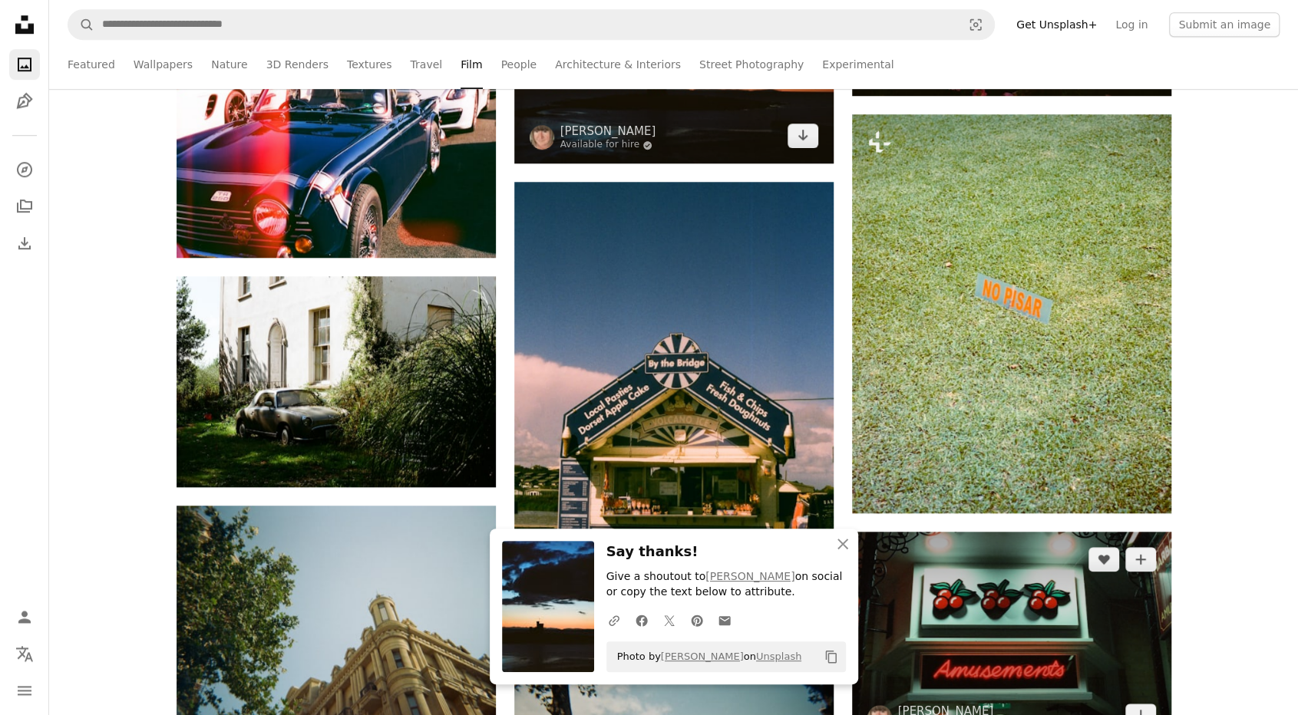
scroll to position [921, 0]
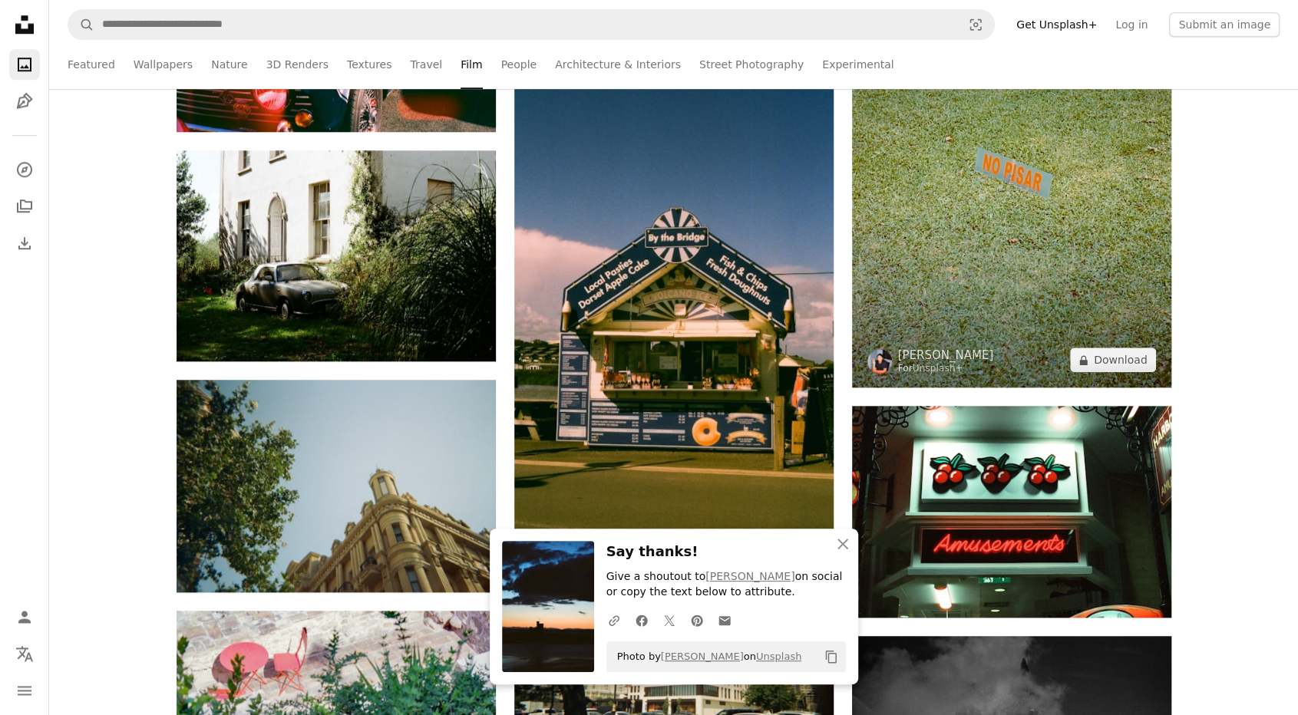
click at [1122, 372] on img at bounding box center [1011, 187] width 319 height 399
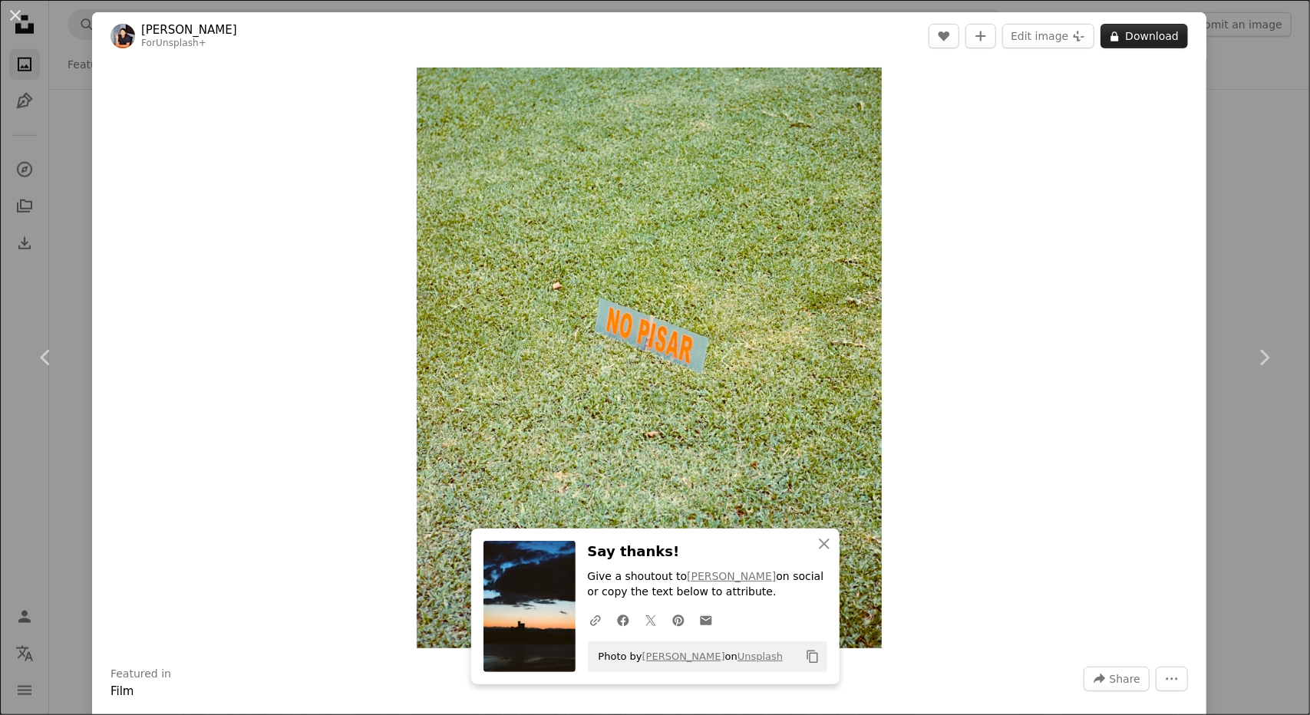
click at [1156, 32] on button "A lock Download" at bounding box center [1144, 36] width 87 height 25
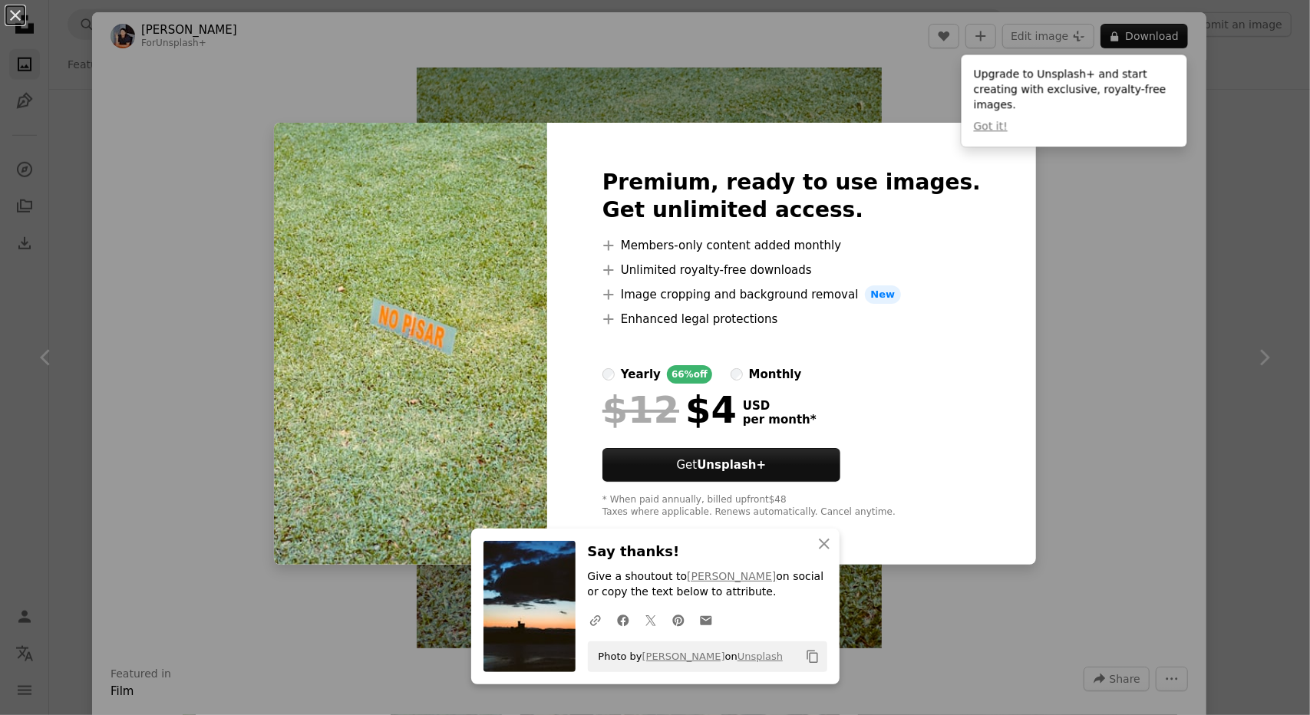
click at [1219, 255] on div "An X shape Premium, ready to use images. Get unlimited access. A plus sign Memb…" at bounding box center [655, 357] width 1310 height 715
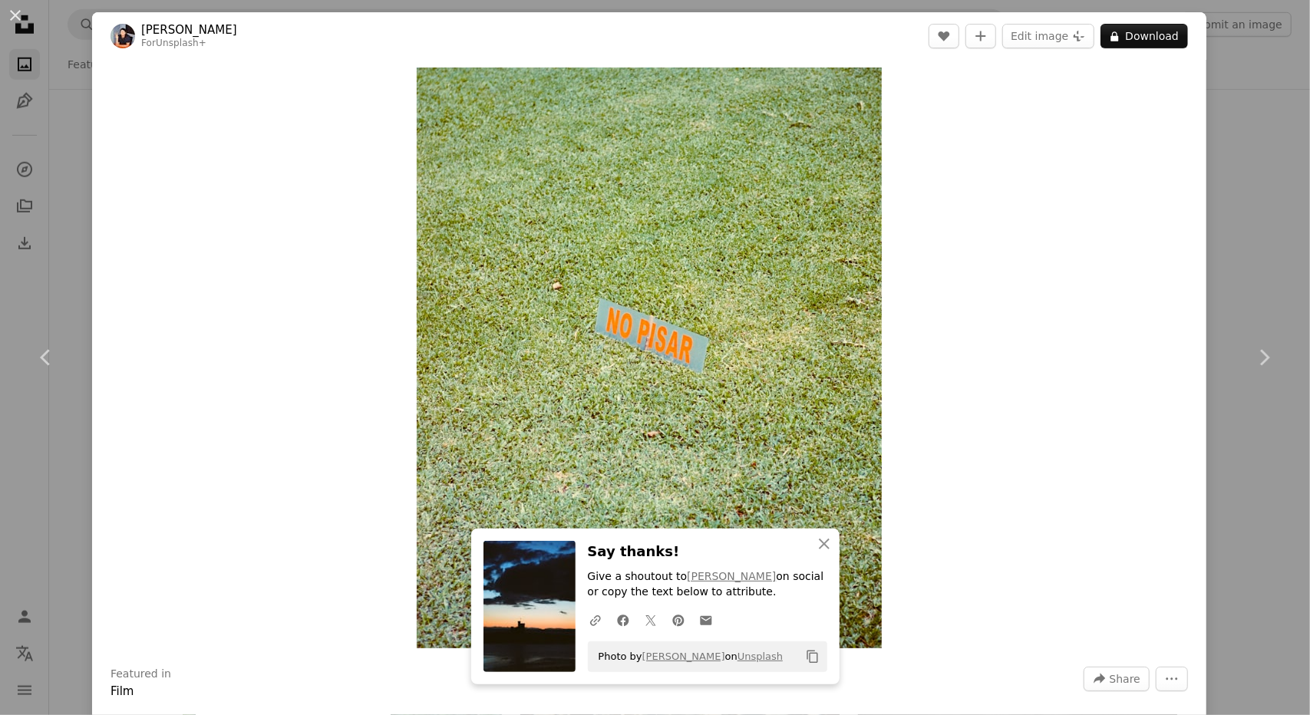
click at [1233, 64] on div "An X shape Chevron left Chevron right [PERSON_NAME] For Unsplash+ A heart A plu…" at bounding box center [655, 357] width 1310 height 715
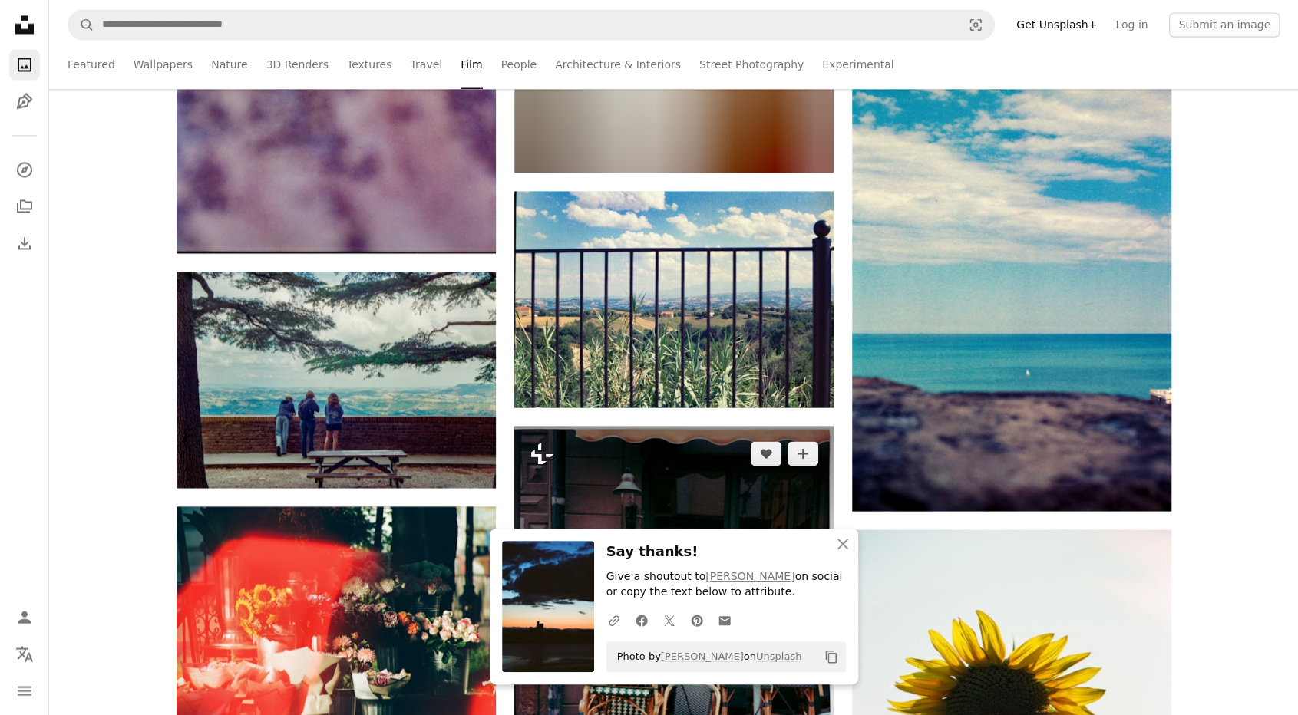
scroll to position [1842, 0]
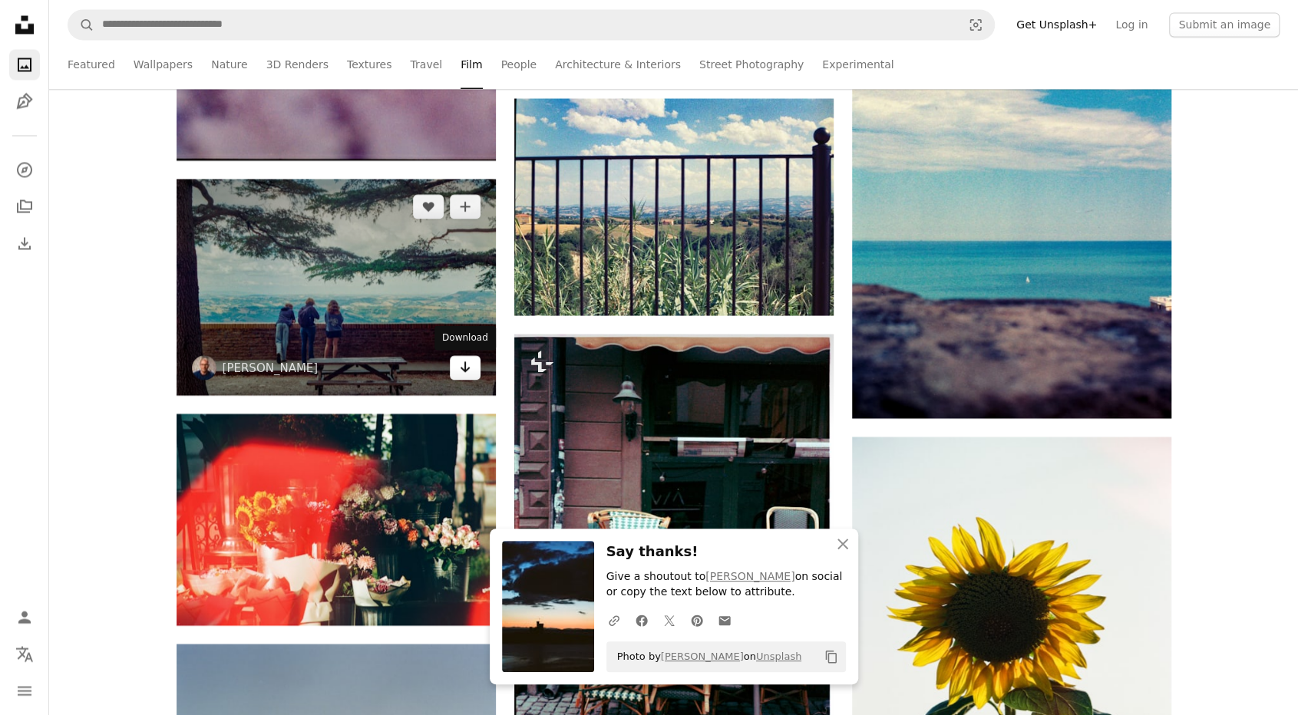
click at [474, 371] on link "Arrow pointing down" at bounding box center [465, 367] width 31 height 25
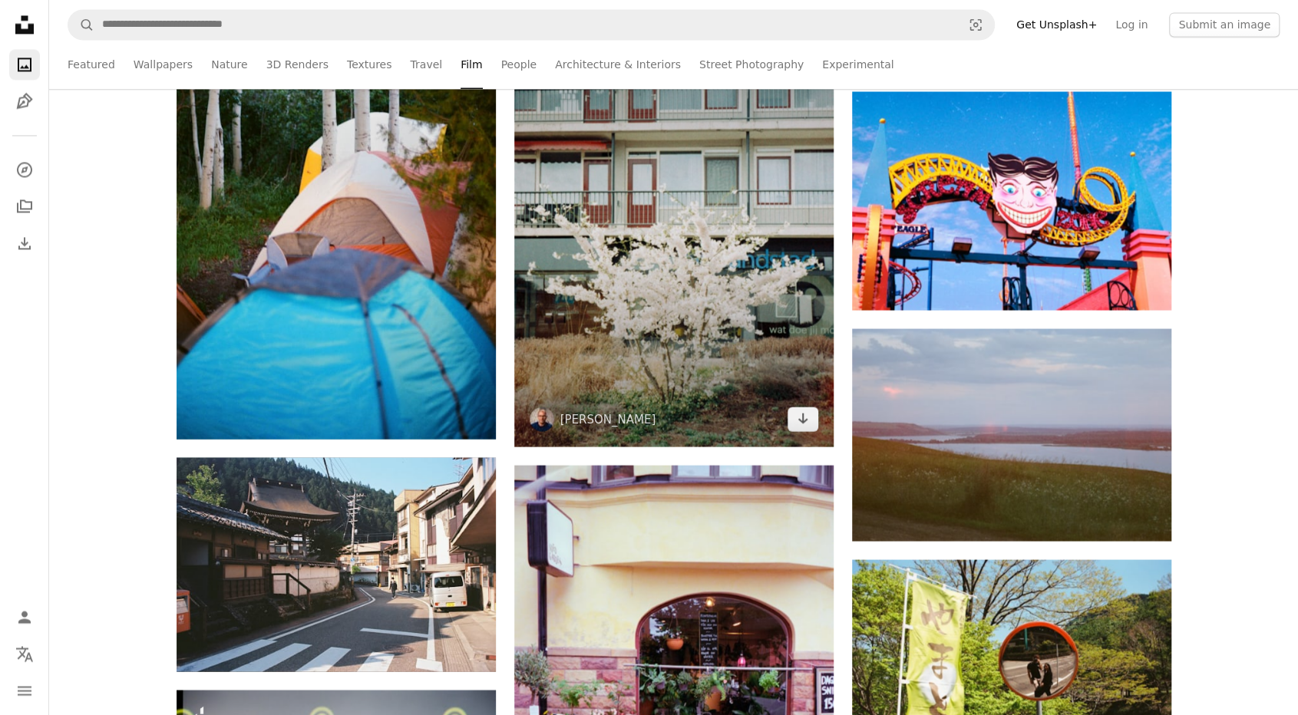
scroll to position [9670, 0]
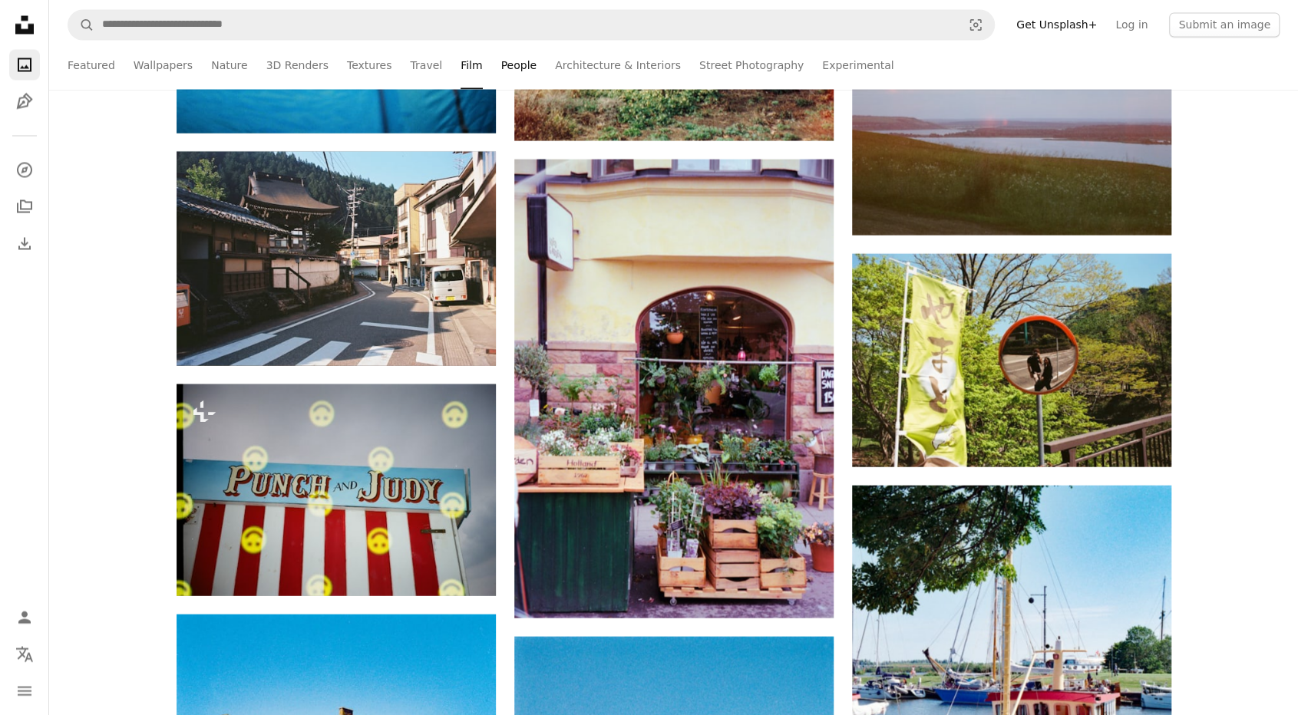
click at [501, 66] on link "People" at bounding box center [519, 64] width 36 height 49
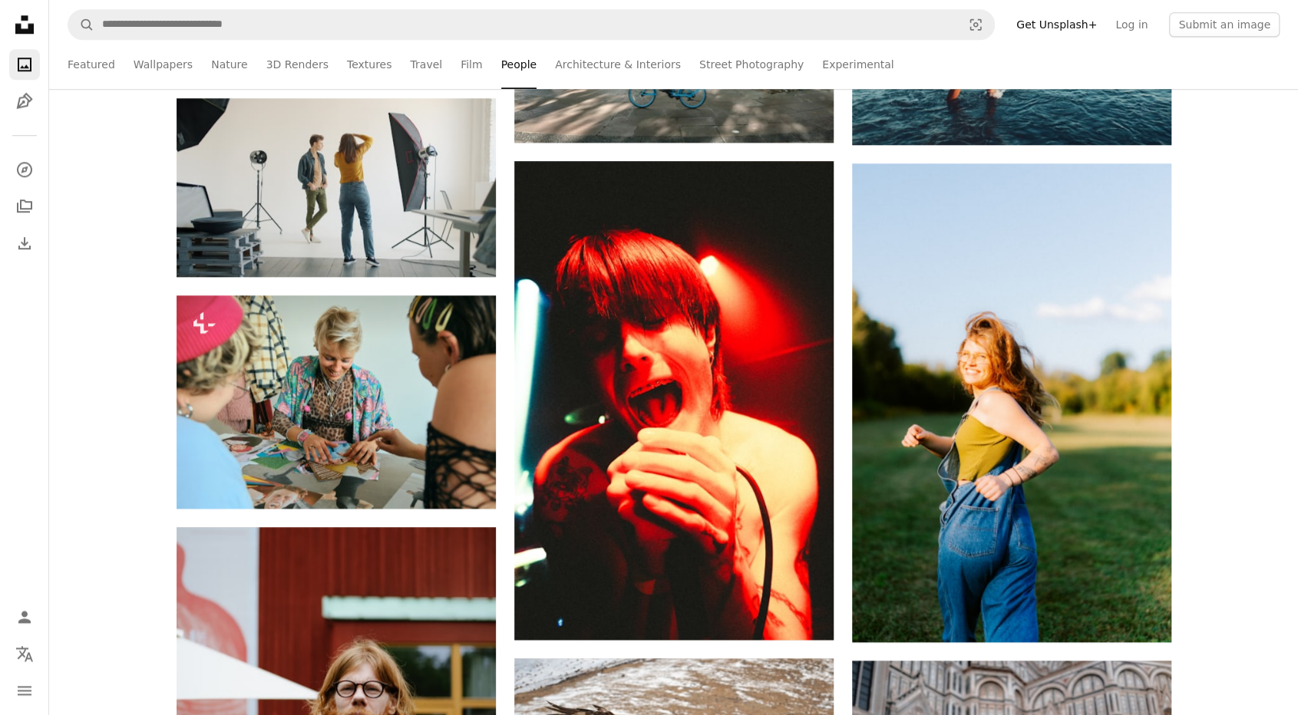
scroll to position [1228, 0]
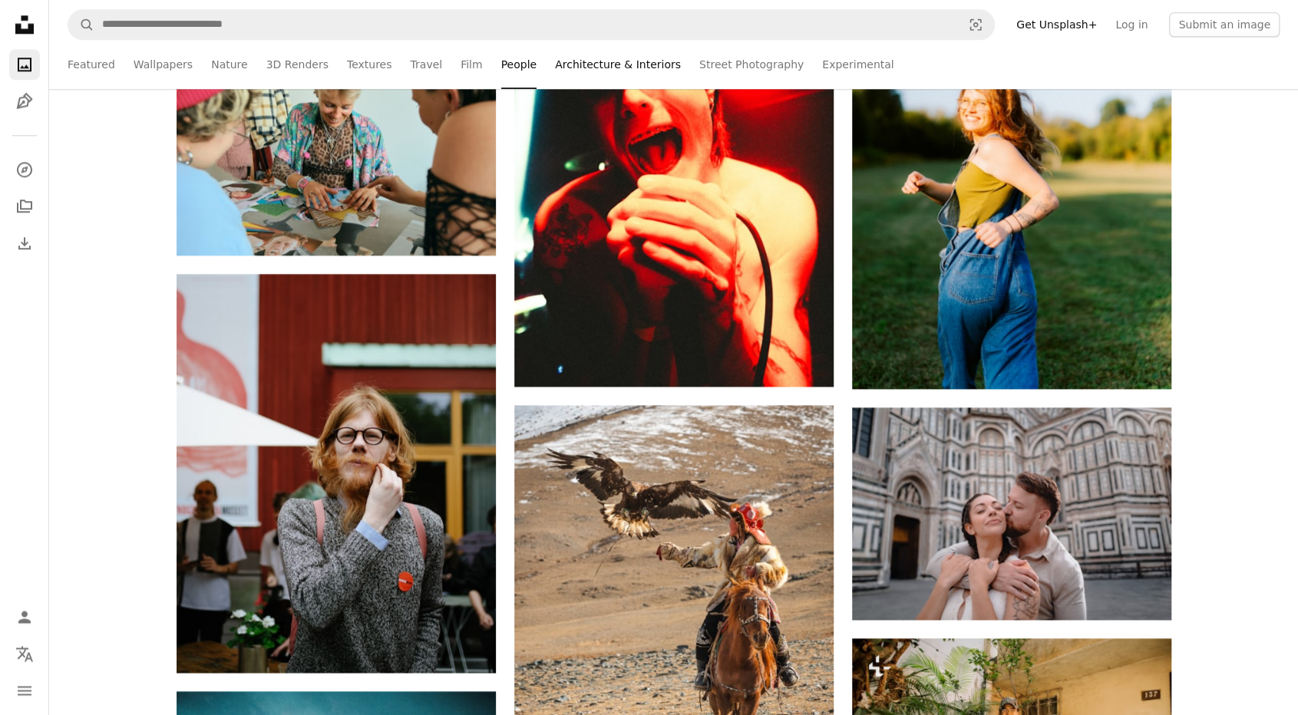
click at [555, 70] on link "Architecture & Interiors" at bounding box center [618, 64] width 126 height 49
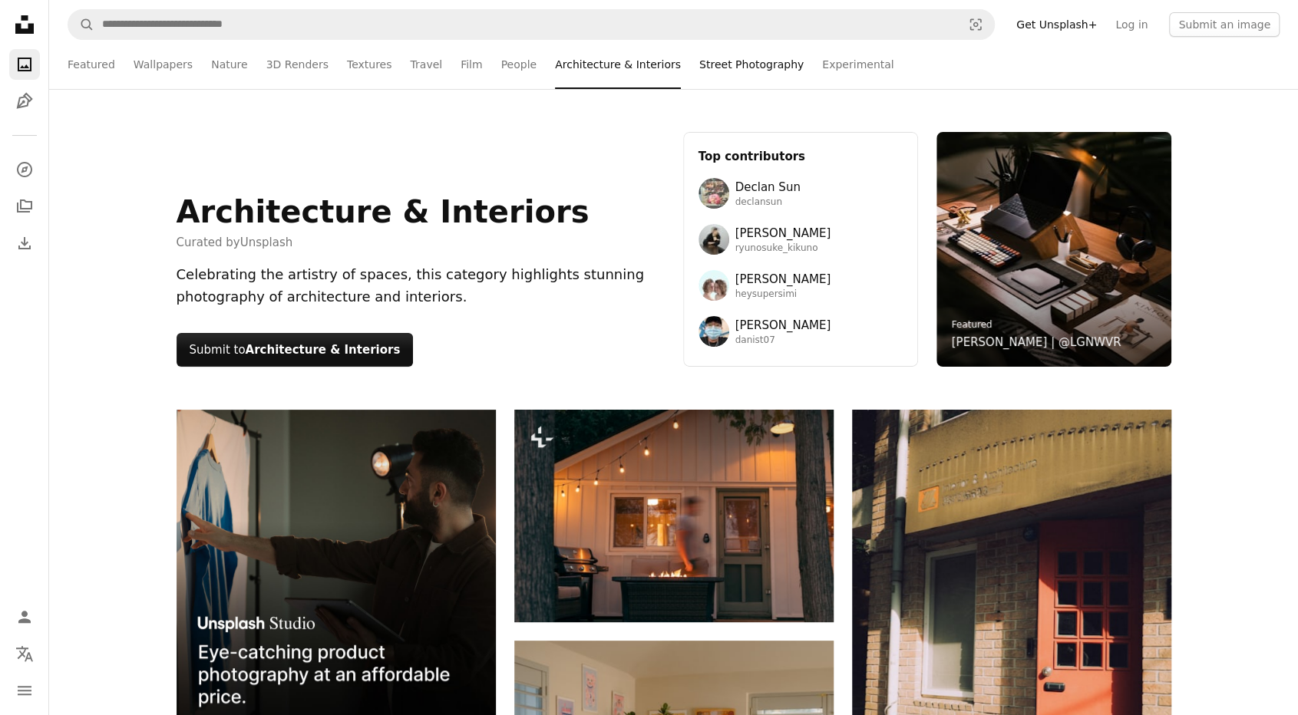
click at [699, 68] on link "Street Photography" at bounding box center [751, 64] width 104 height 49
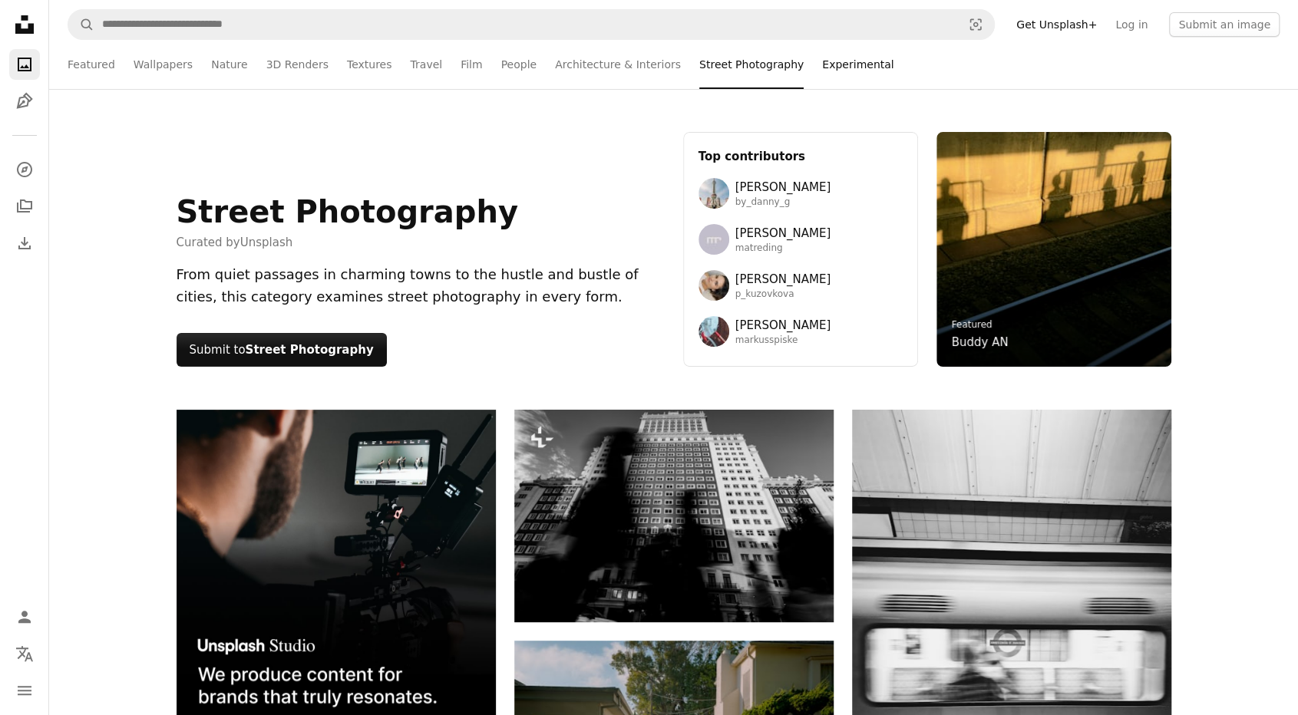
click at [822, 67] on link "Experimental" at bounding box center [857, 64] width 71 height 49
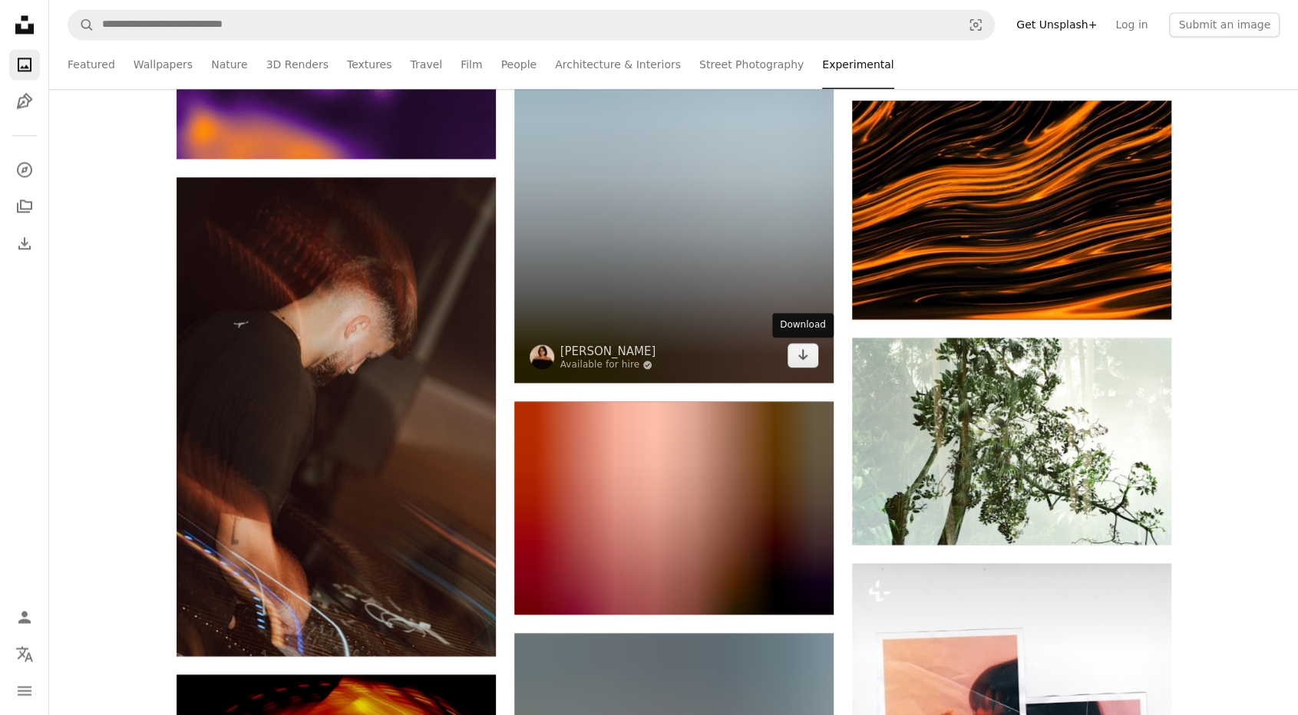
scroll to position [1535, 0]
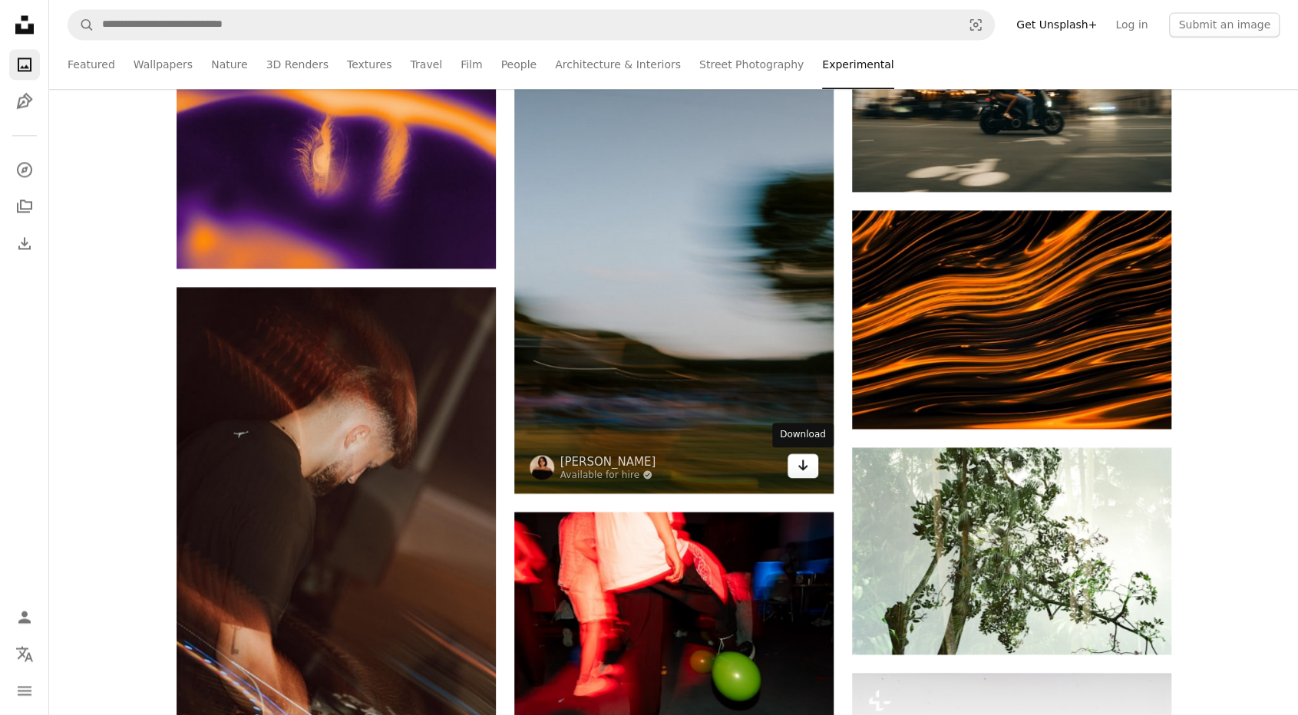
click at [798, 467] on icon "Arrow pointing down" at bounding box center [803, 465] width 12 height 18
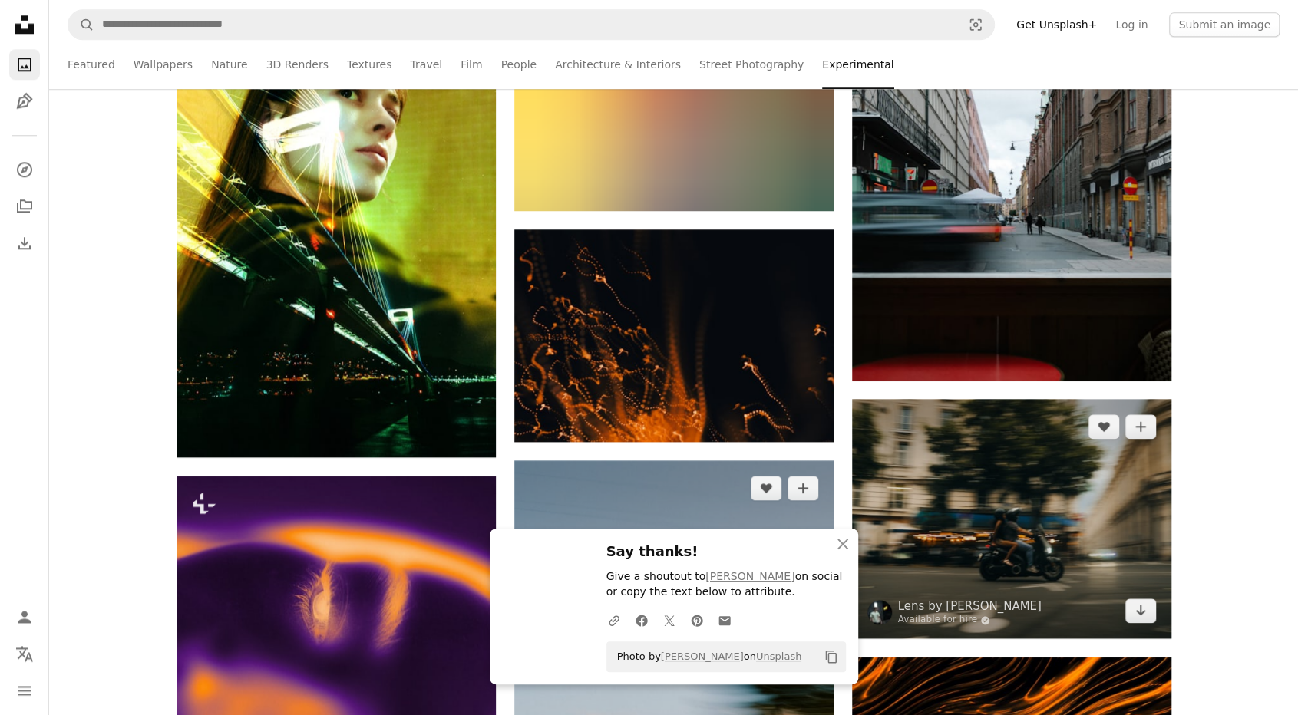
scroll to position [1228, 0]
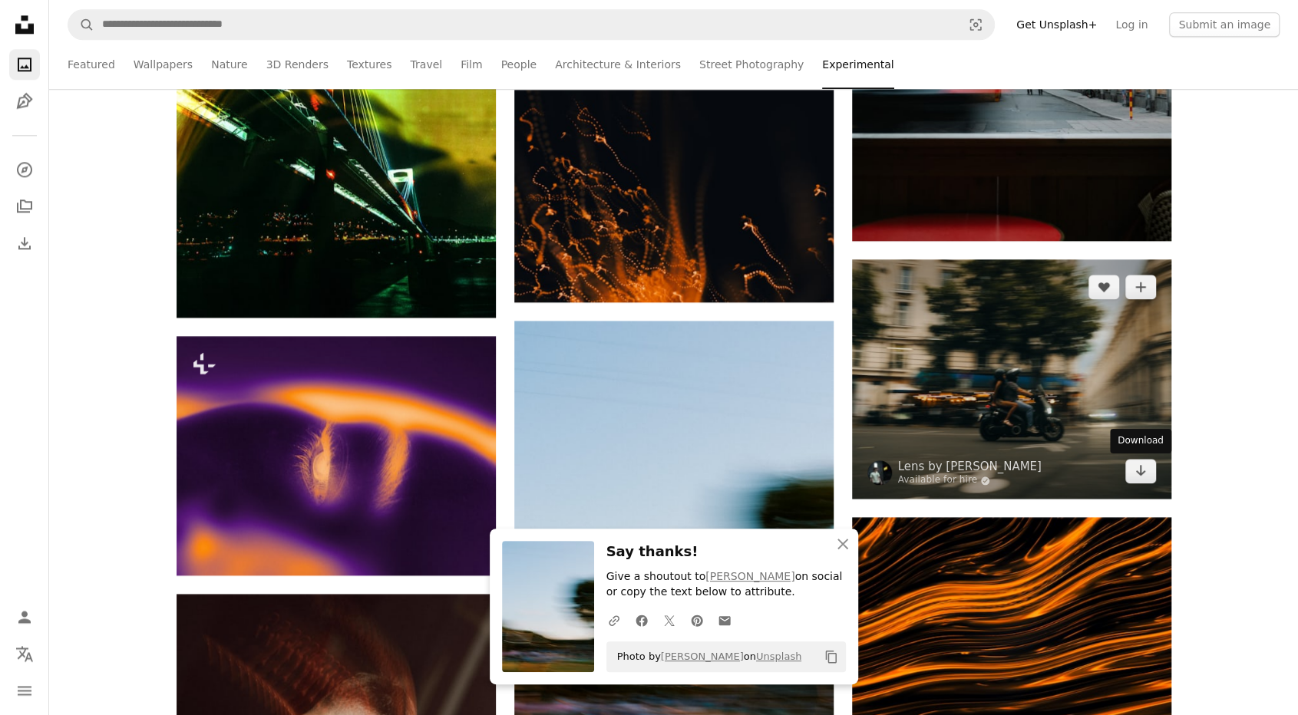
drag, startPoint x: 1136, startPoint y: 470, endPoint x: 1082, endPoint y: 440, distance: 61.9
click at [1136, 470] on icon "Arrow pointing down" at bounding box center [1140, 470] width 12 height 18
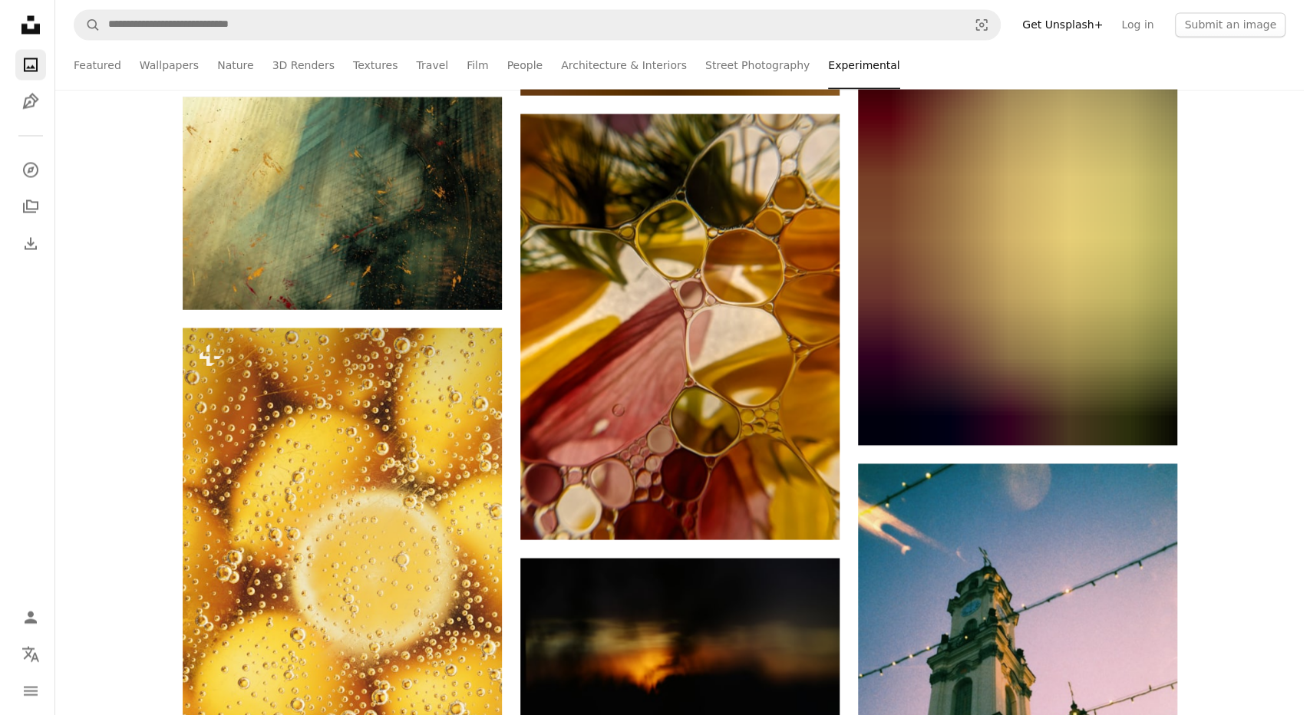
scroll to position [5909, 0]
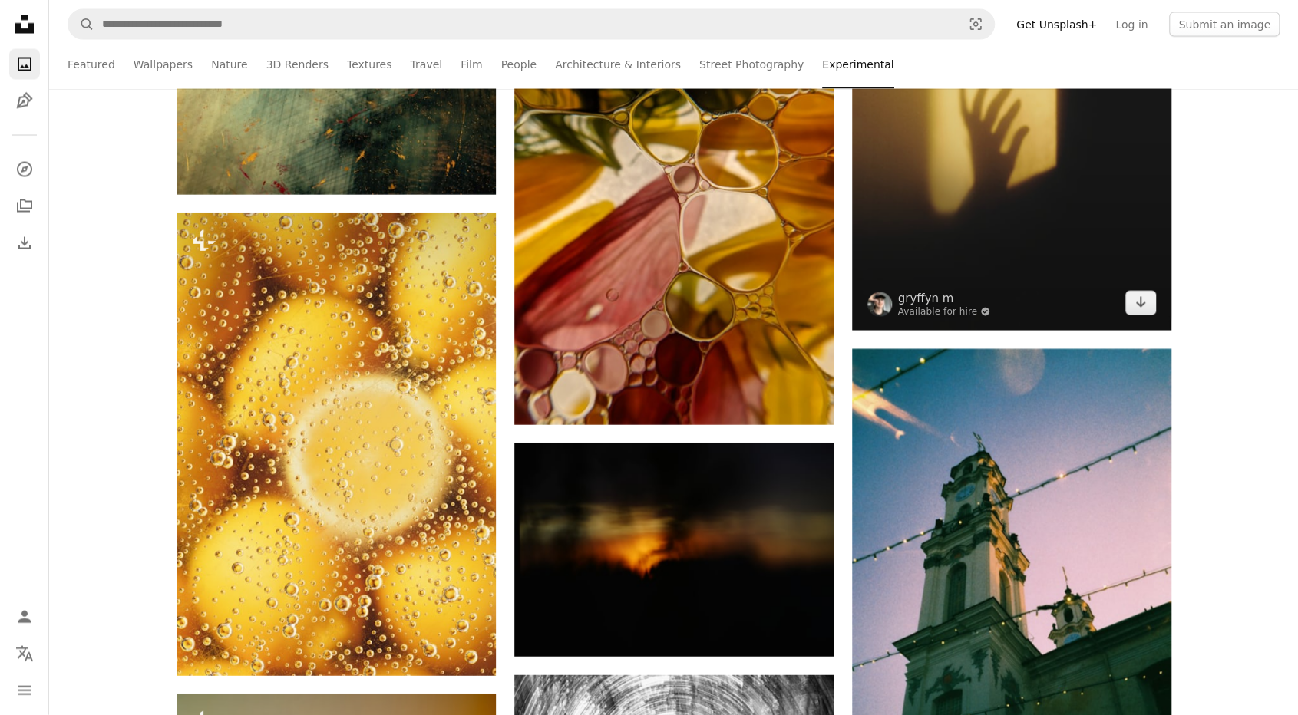
click at [1136, 317] on img at bounding box center [1011, 91] width 319 height 479
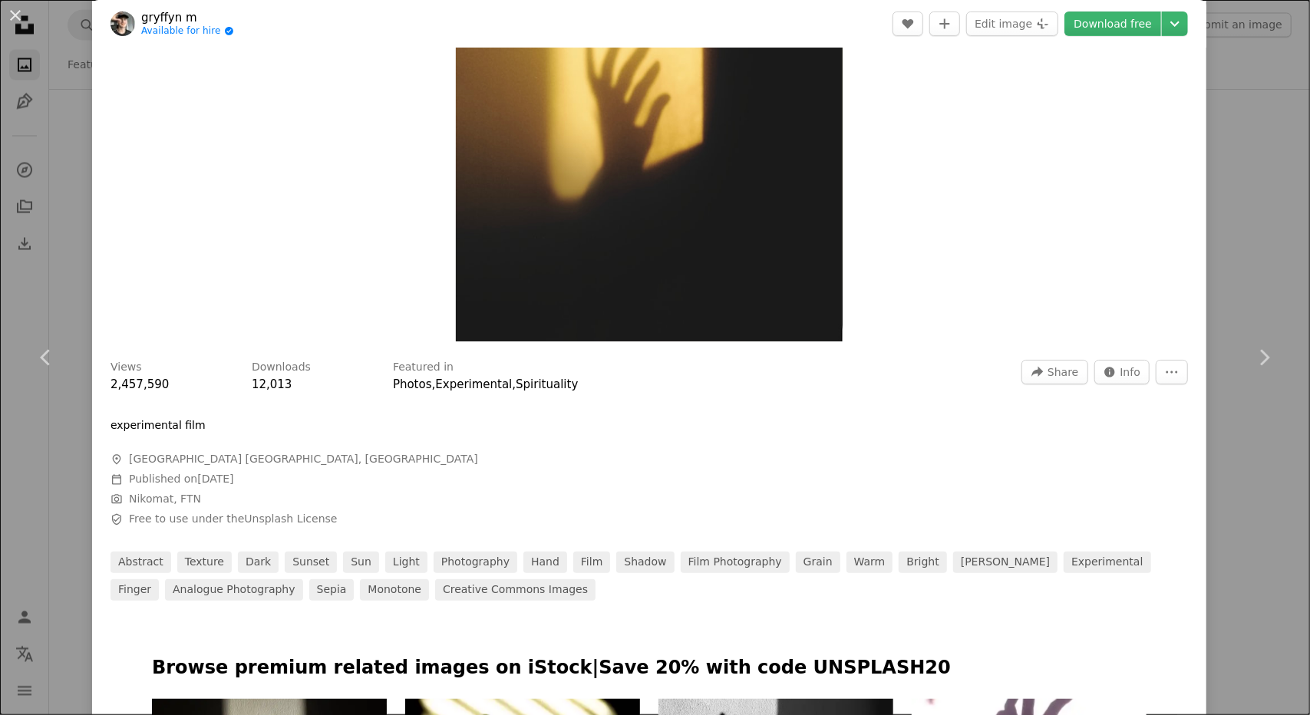
scroll to position [77, 0]
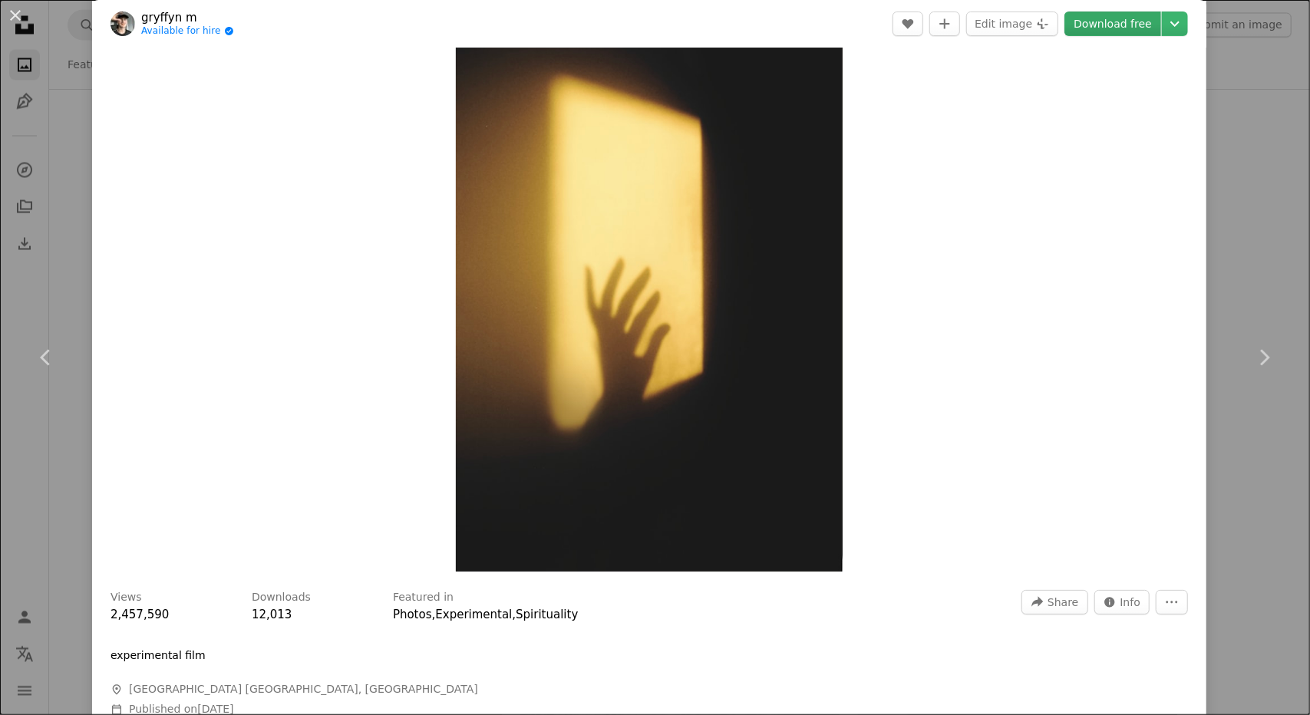
click at [1110, 28] on link "Download free" at bounding box center [1112, 24] width 97 height 25
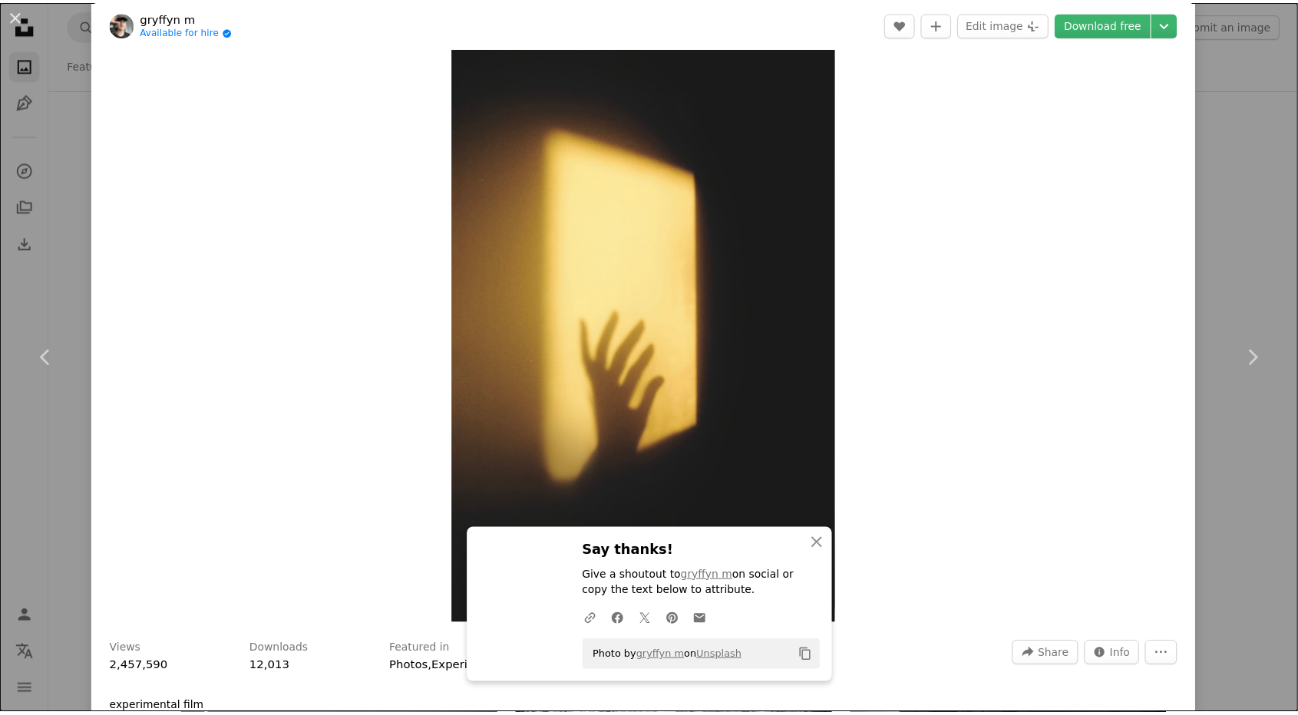
scroll to position [0, 0]
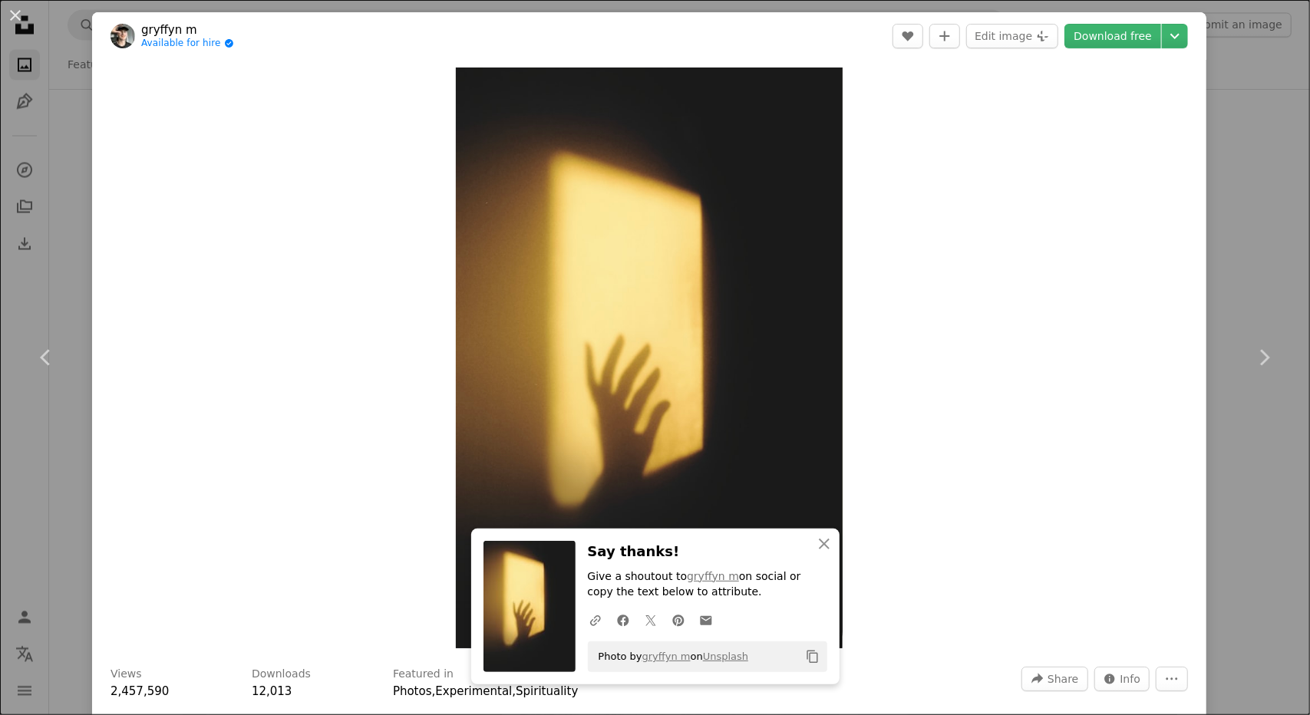
click at [1247, 255] on div "An X shape Chevron left Chevron right gryffyn m Available for hire A checkmark …" at bounding box center [655, 357] width 1310 height 715
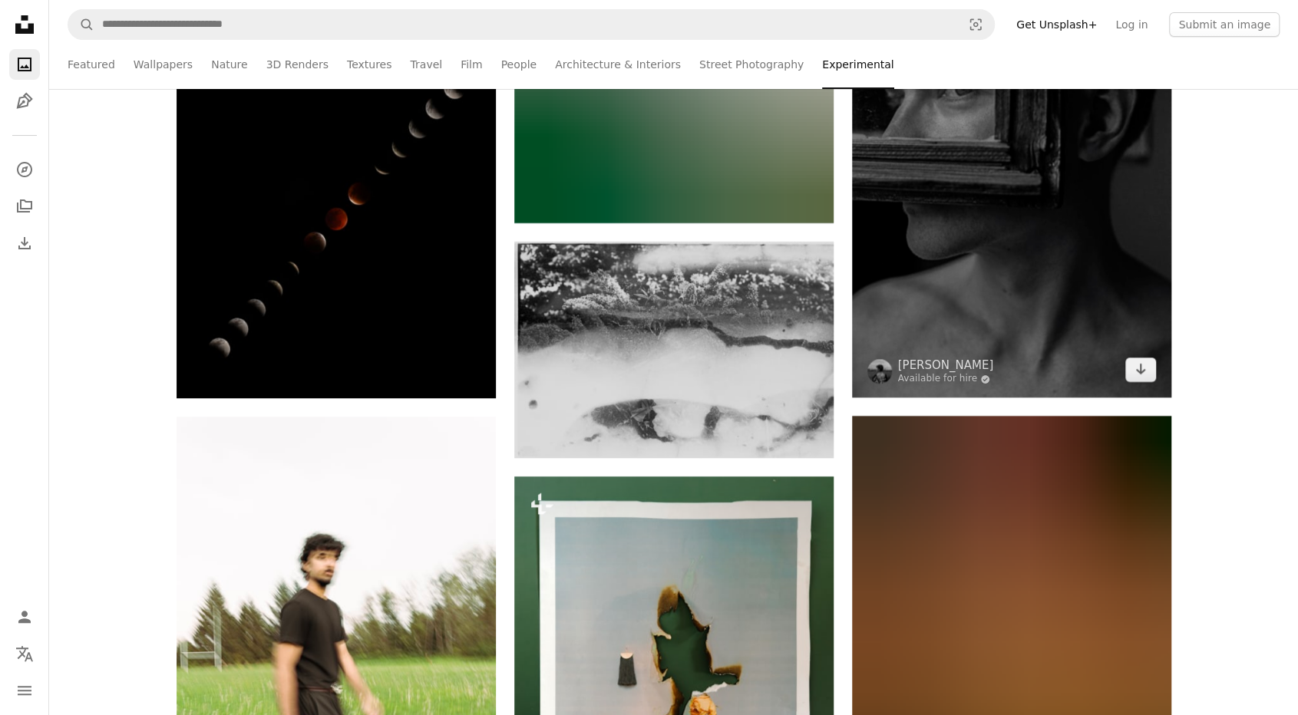
scroll to position [7905, 0]
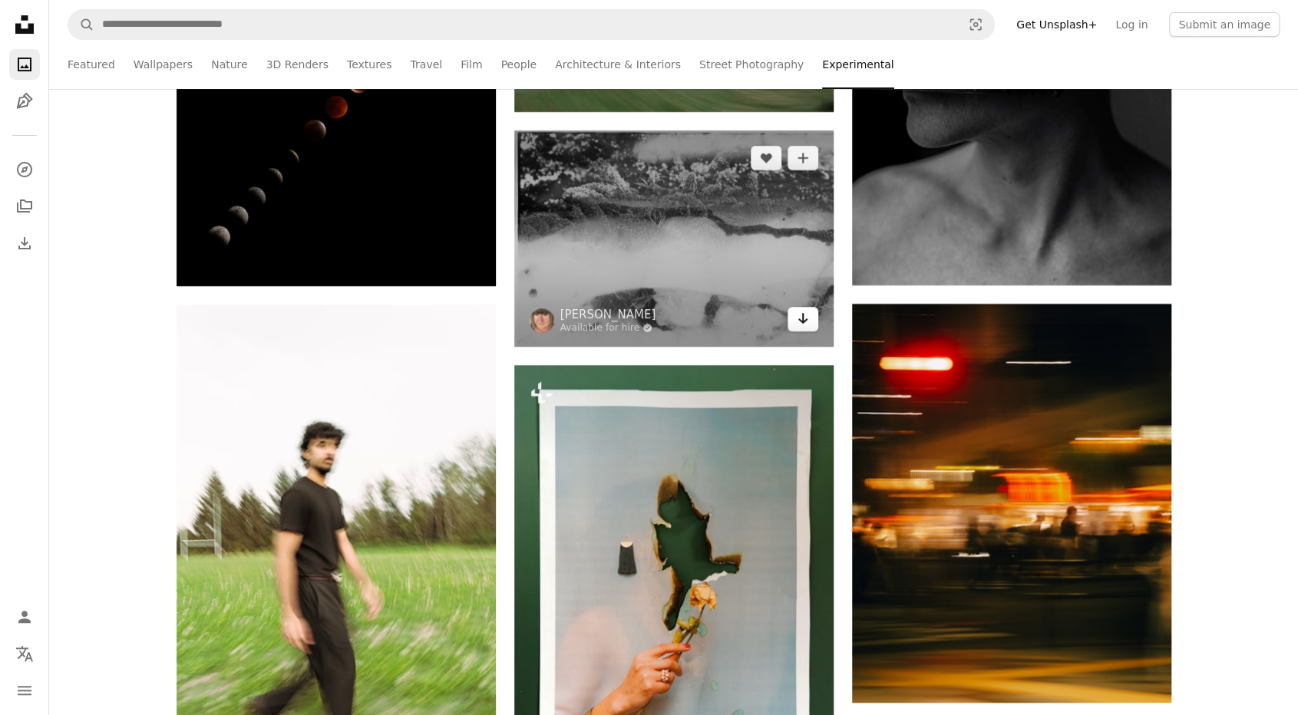
click at [800, 318] on icon "Arrow pointing down" at bounding box center [803, 318] width 12 height 18
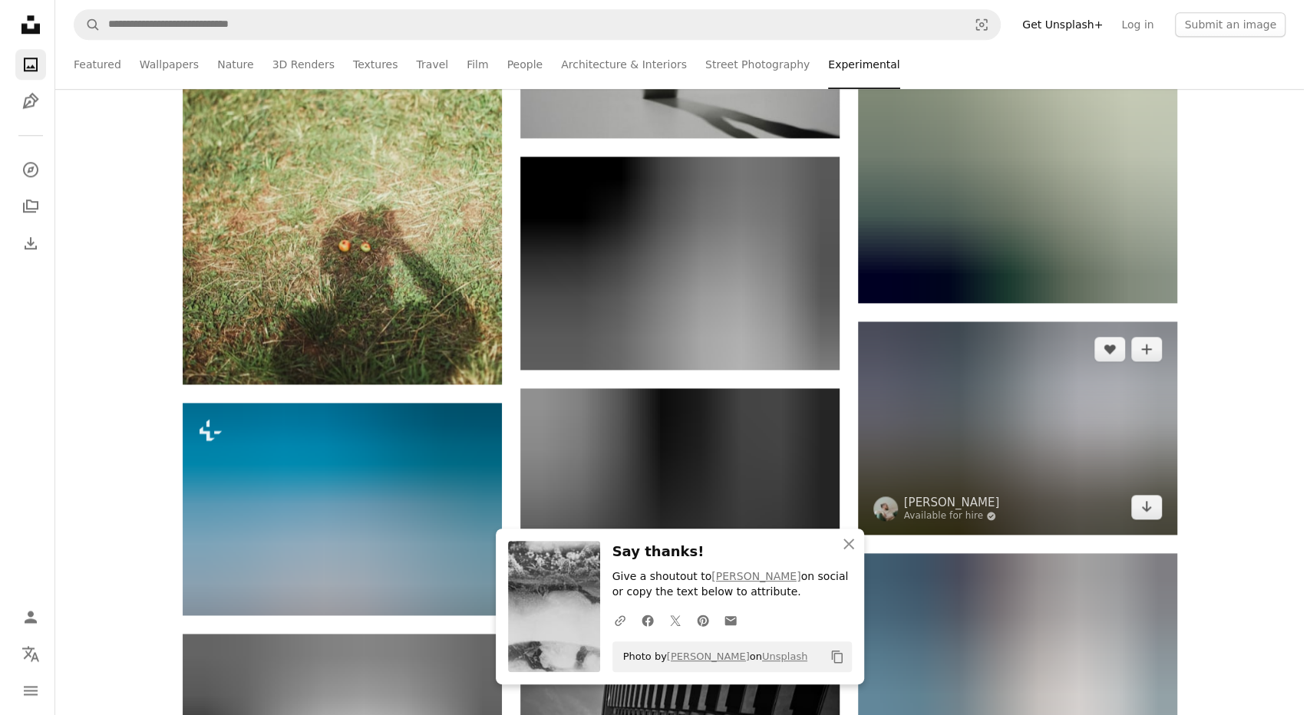
scroll to position [8902, 0]
